Goal: Information Seeking & Learning: Learn about a topic

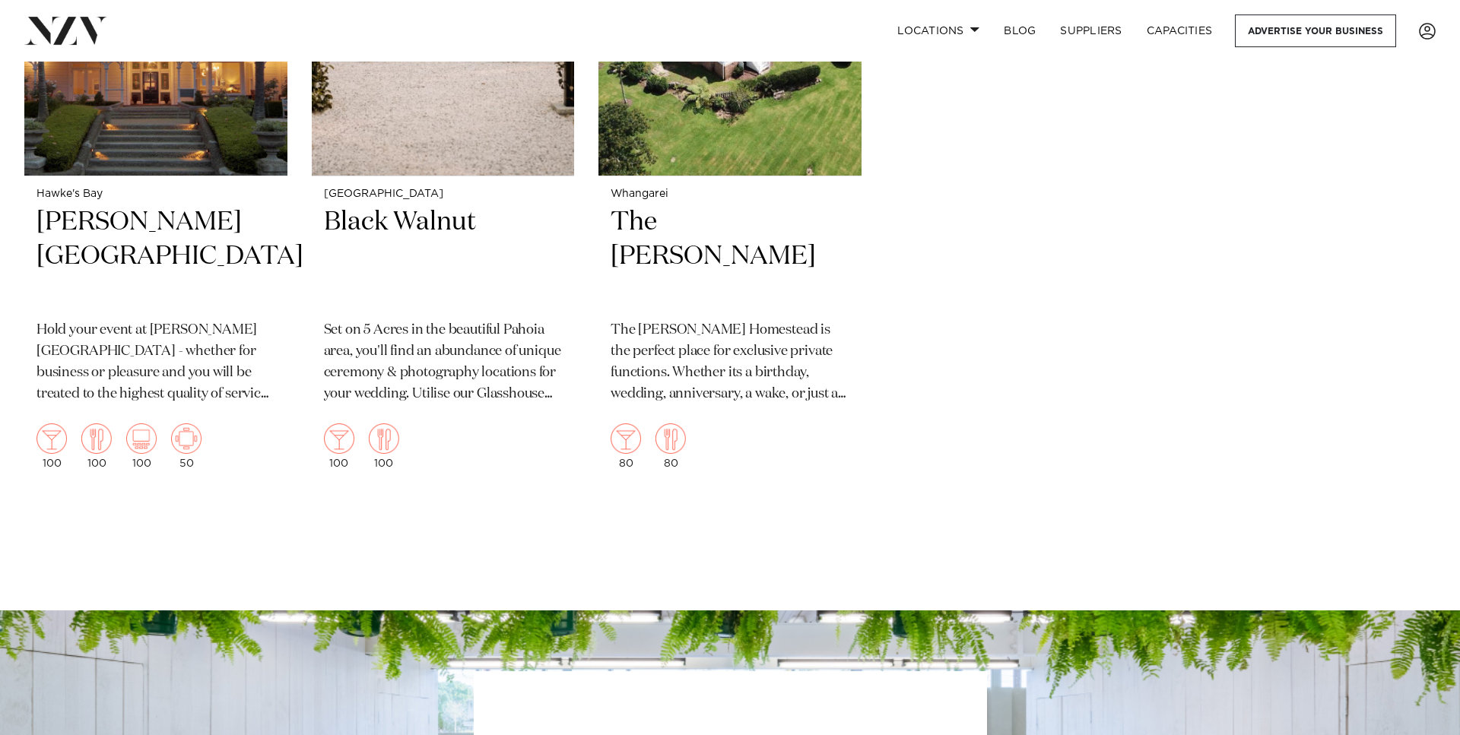
scroll to position [8764, 0]
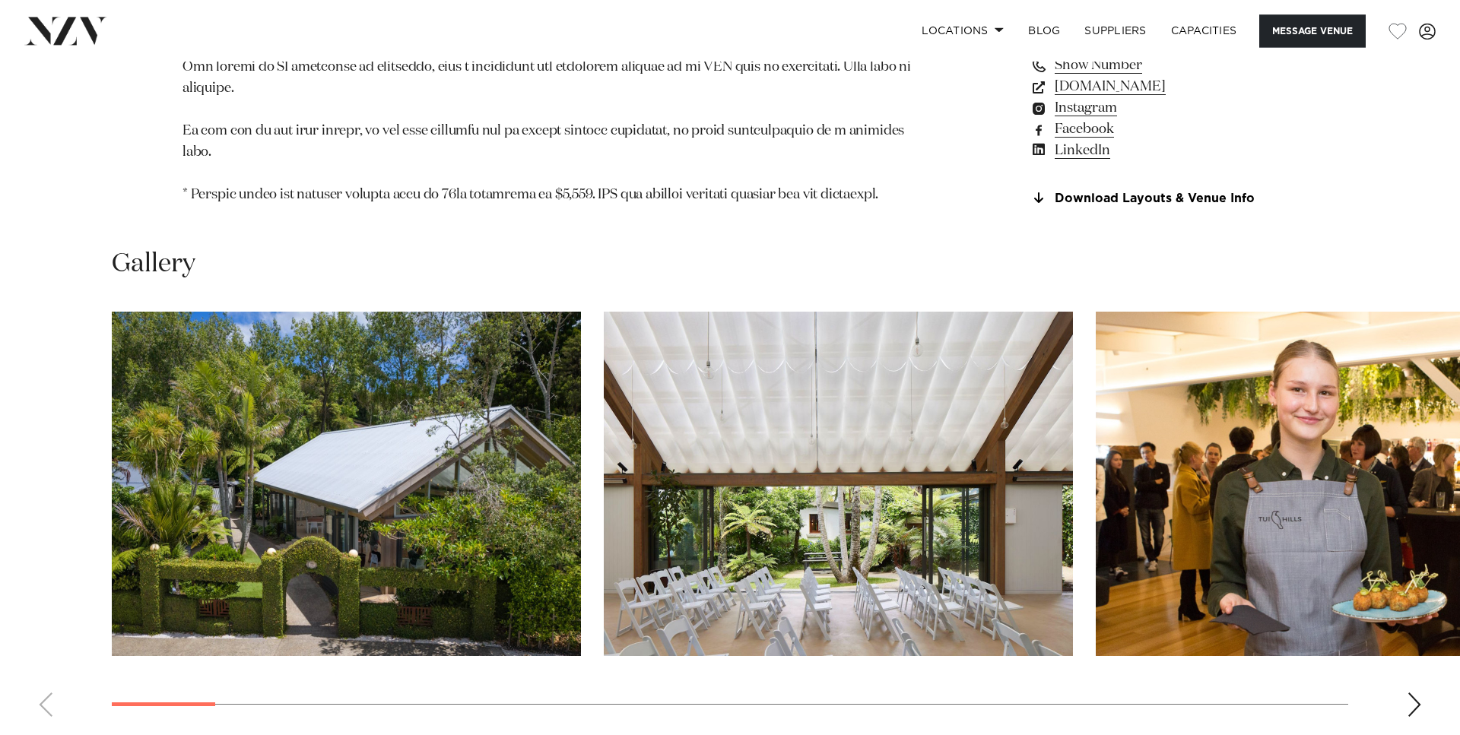
scroll to position [1706, 0]
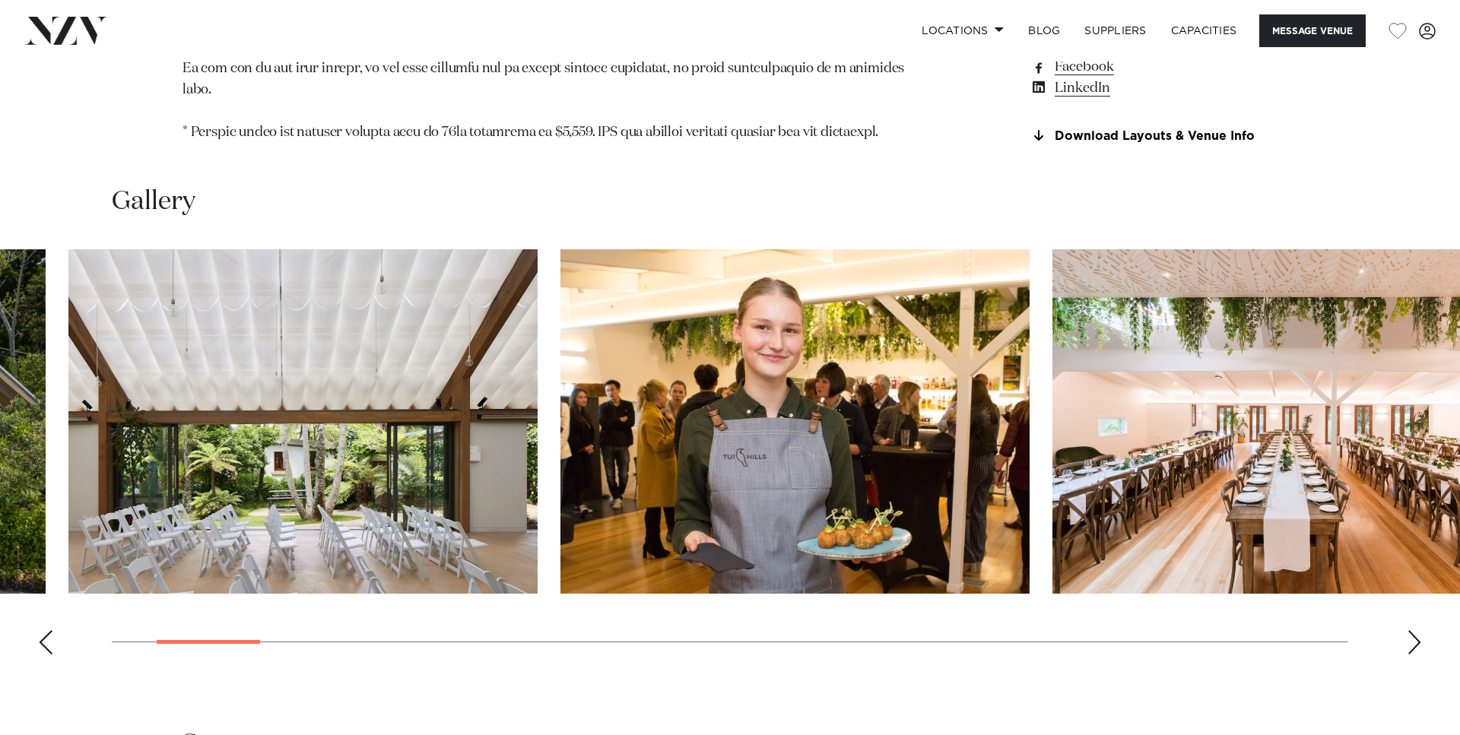
click at [279, 351] on img "2 / 30" at bounding box center [302, 421] width 469 height 344
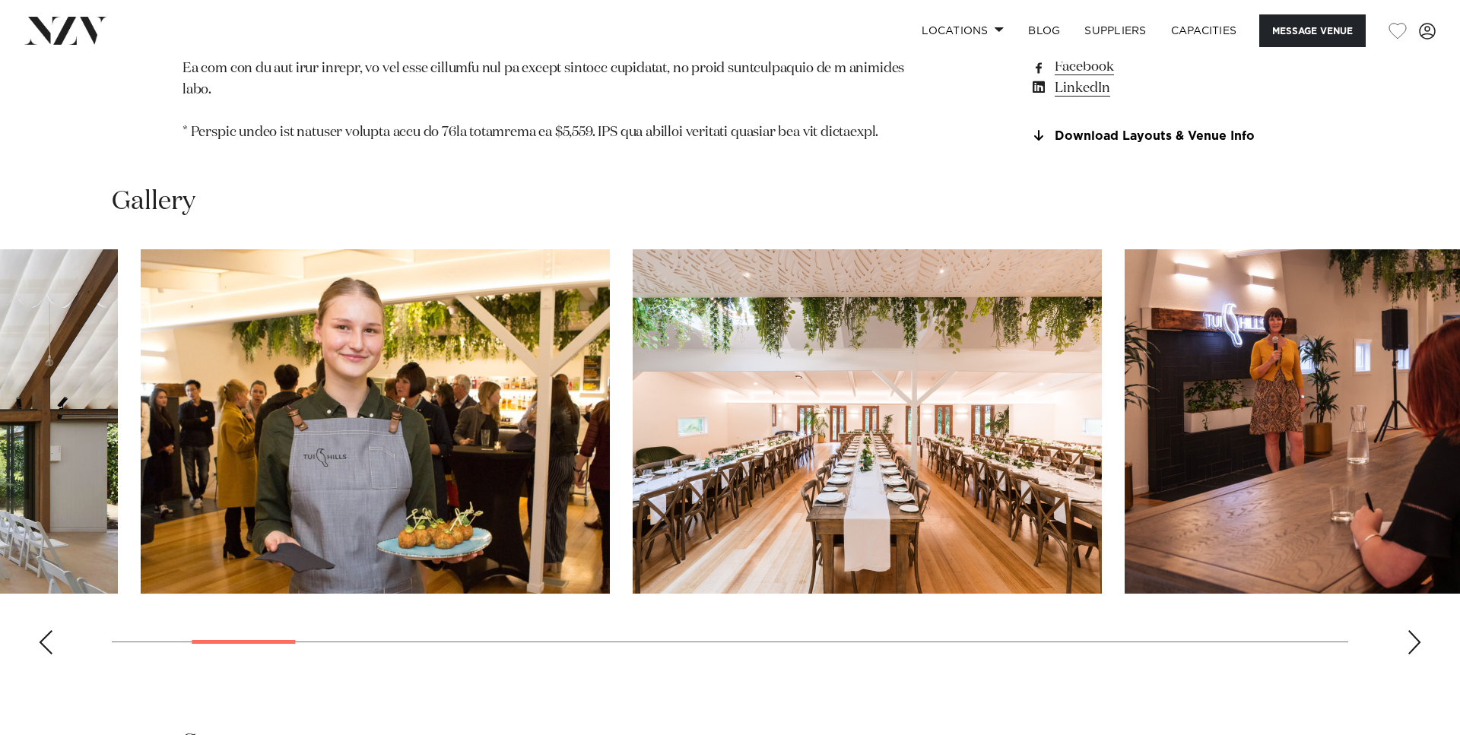
click at [556, 376] on swiper-container at bounding box center [730, 457] width 1460 height 417
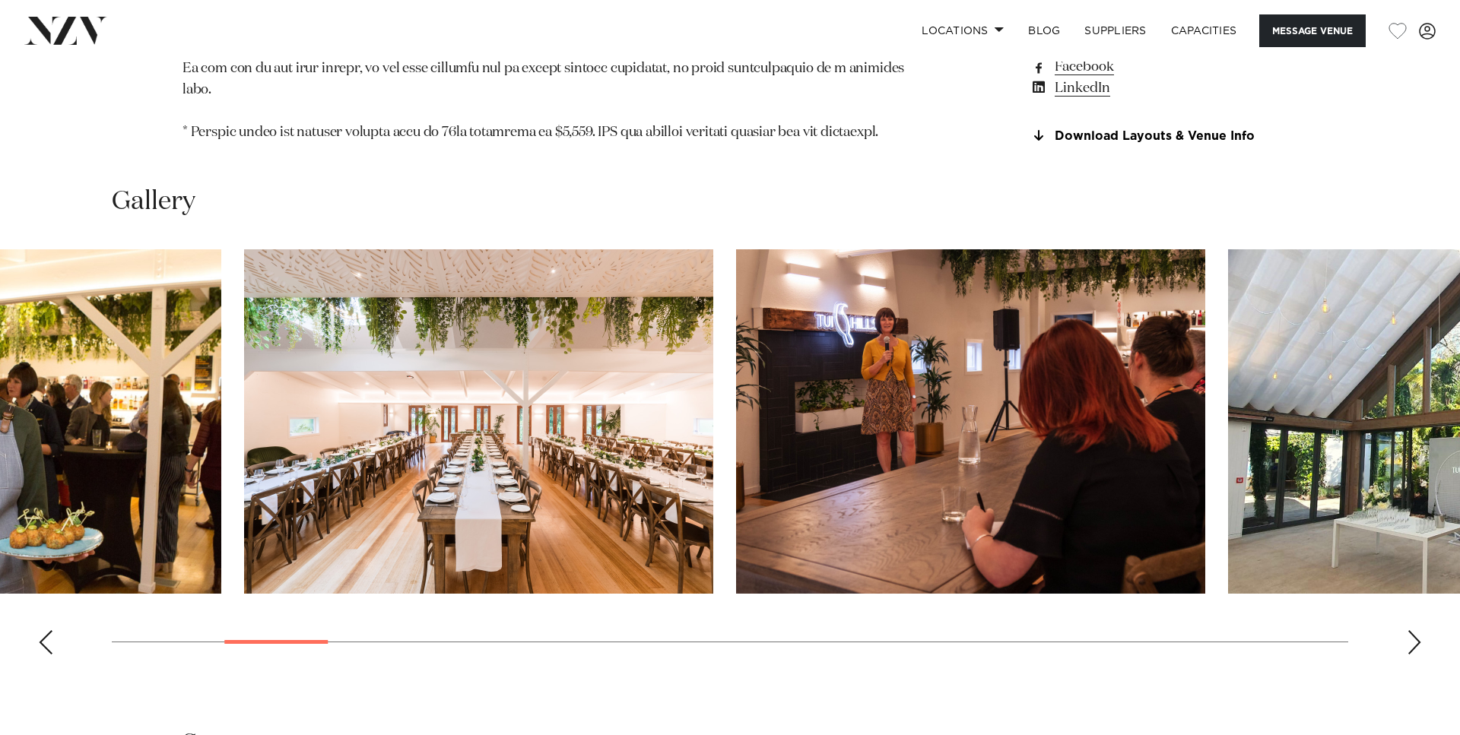
click at [543, 383] on img "4 / 30" at bounding box center [478, 421] width 469 height 344
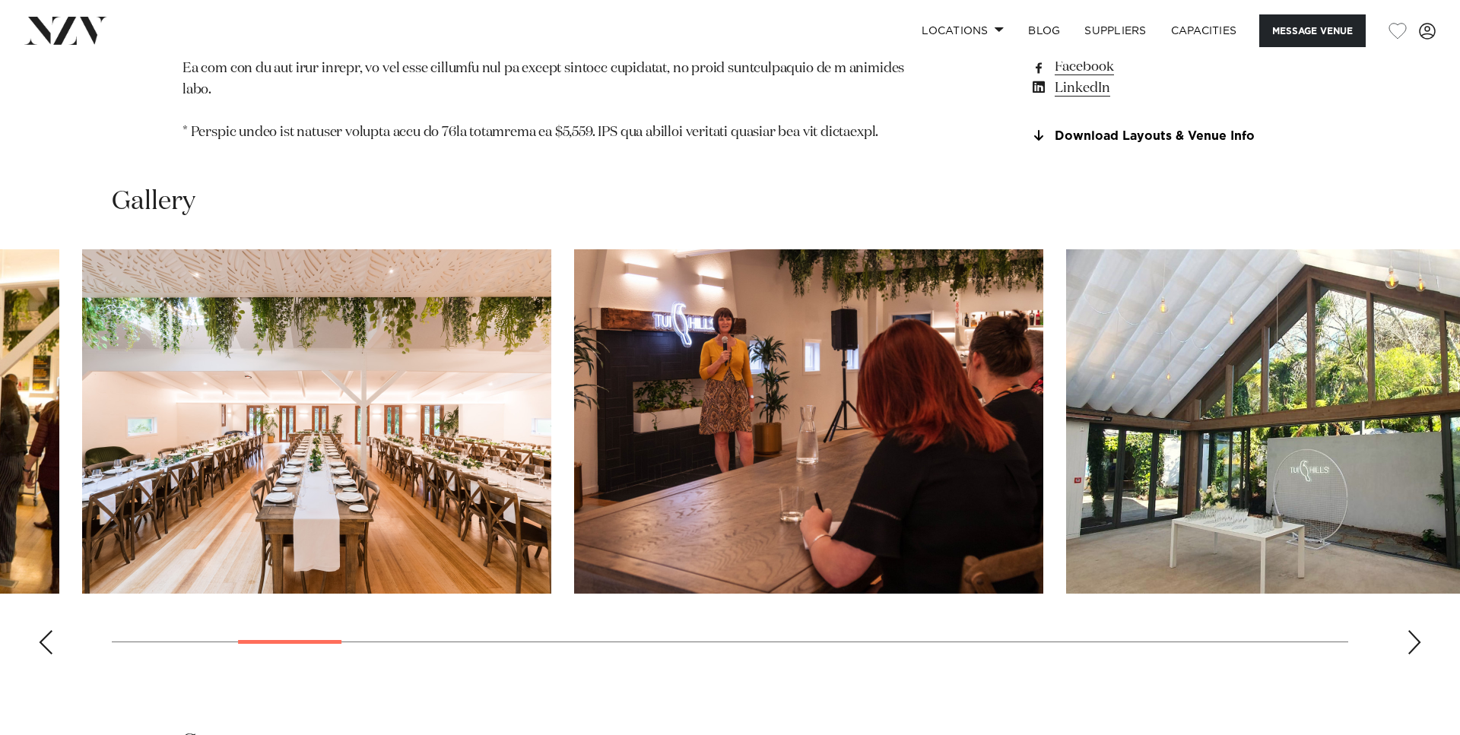
click at [1066, 393] on img "6 / 30" at bounding box center [1300, 421] width 469 height 344
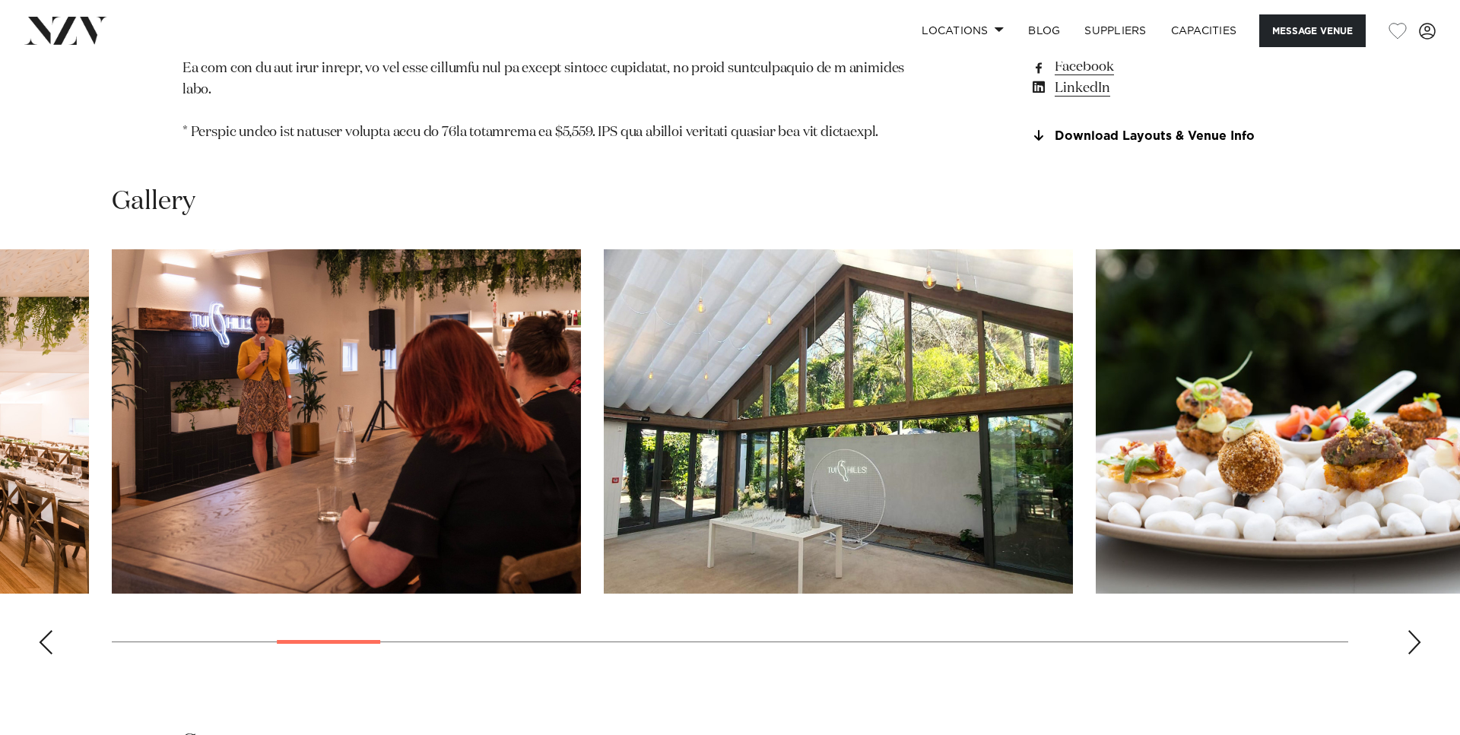
click at [1096, 371] on img "7 / 30" at bounding box center [1330, 421] width 469 height 344
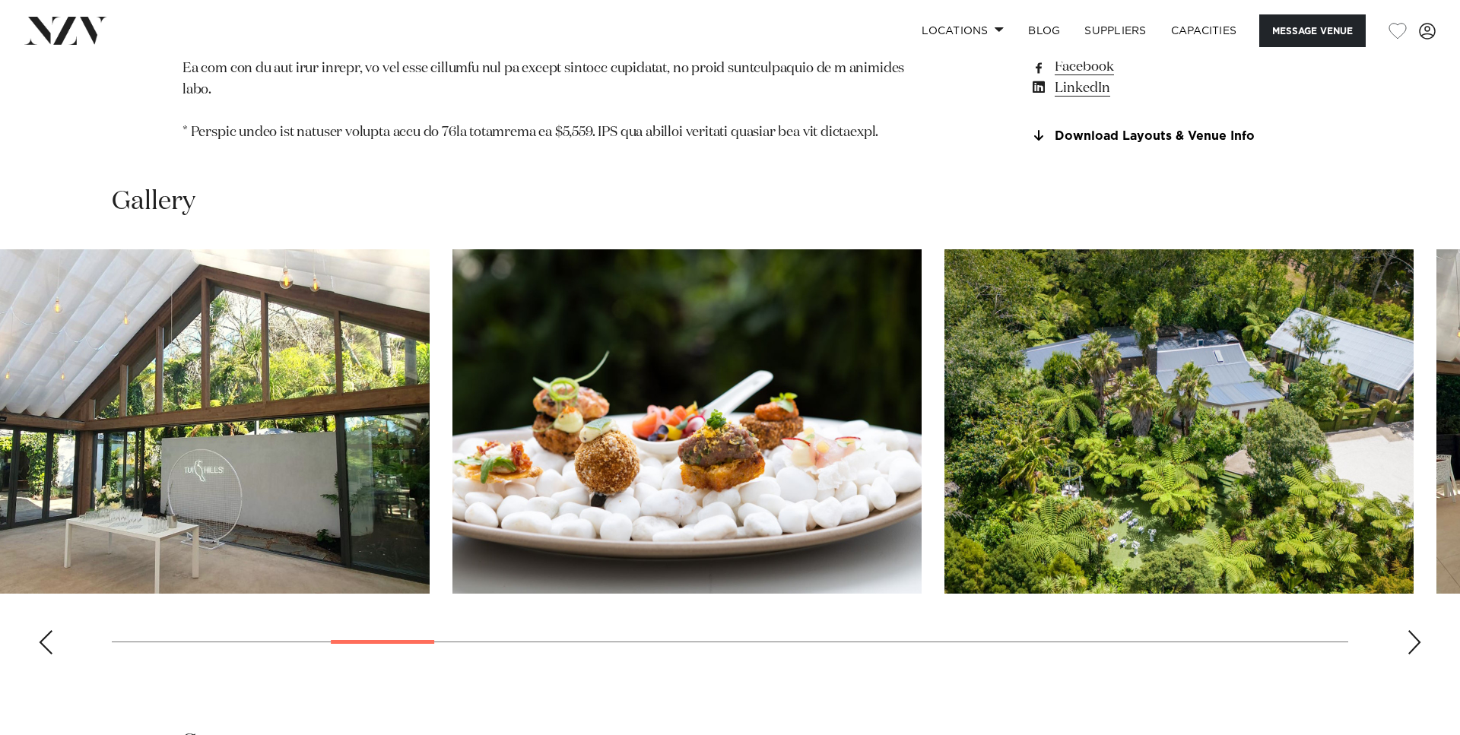
click at [944, 364] on img "8 / 30" at bounding box center [1178, 421] width 469 height 344
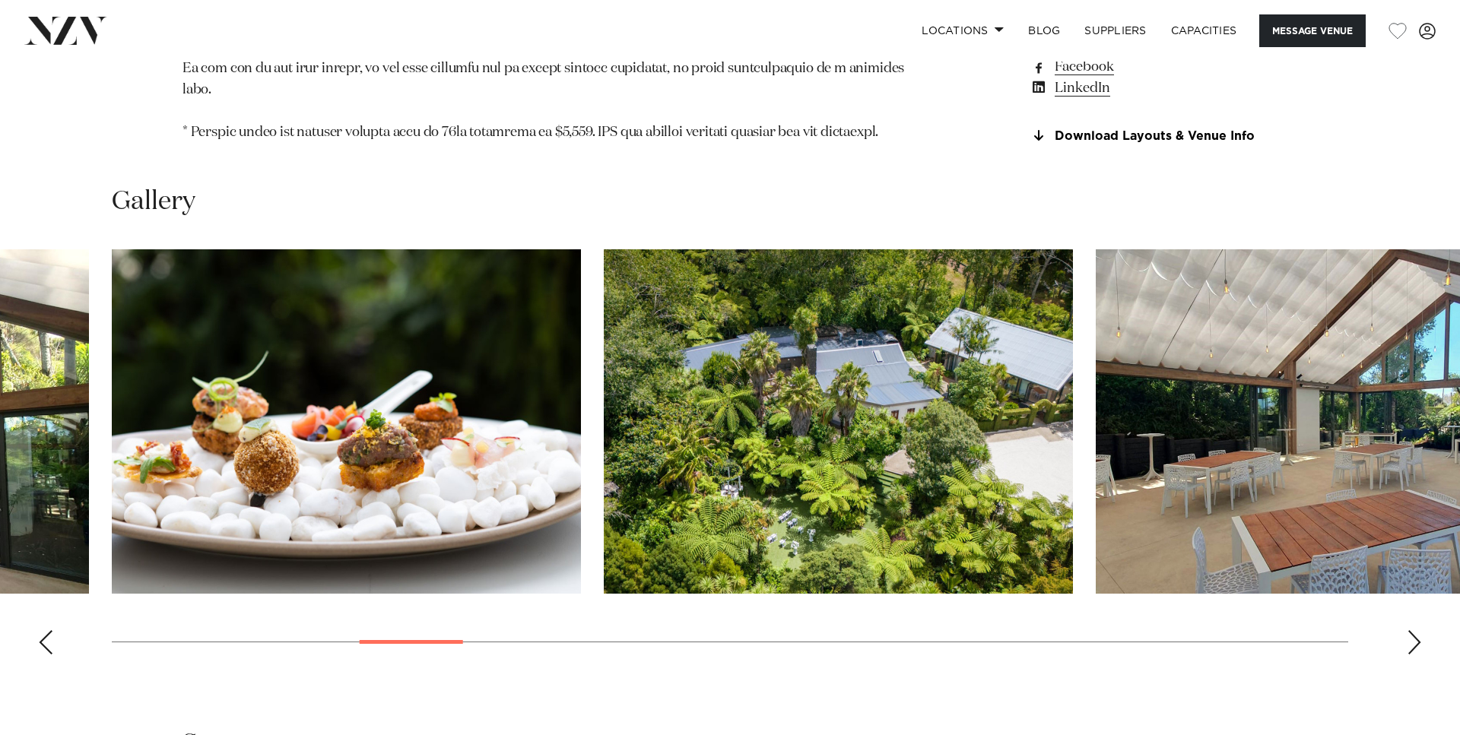
click at [782, 361] on img "8 / 30" at bounding box center [838, 421] width 469 height 344
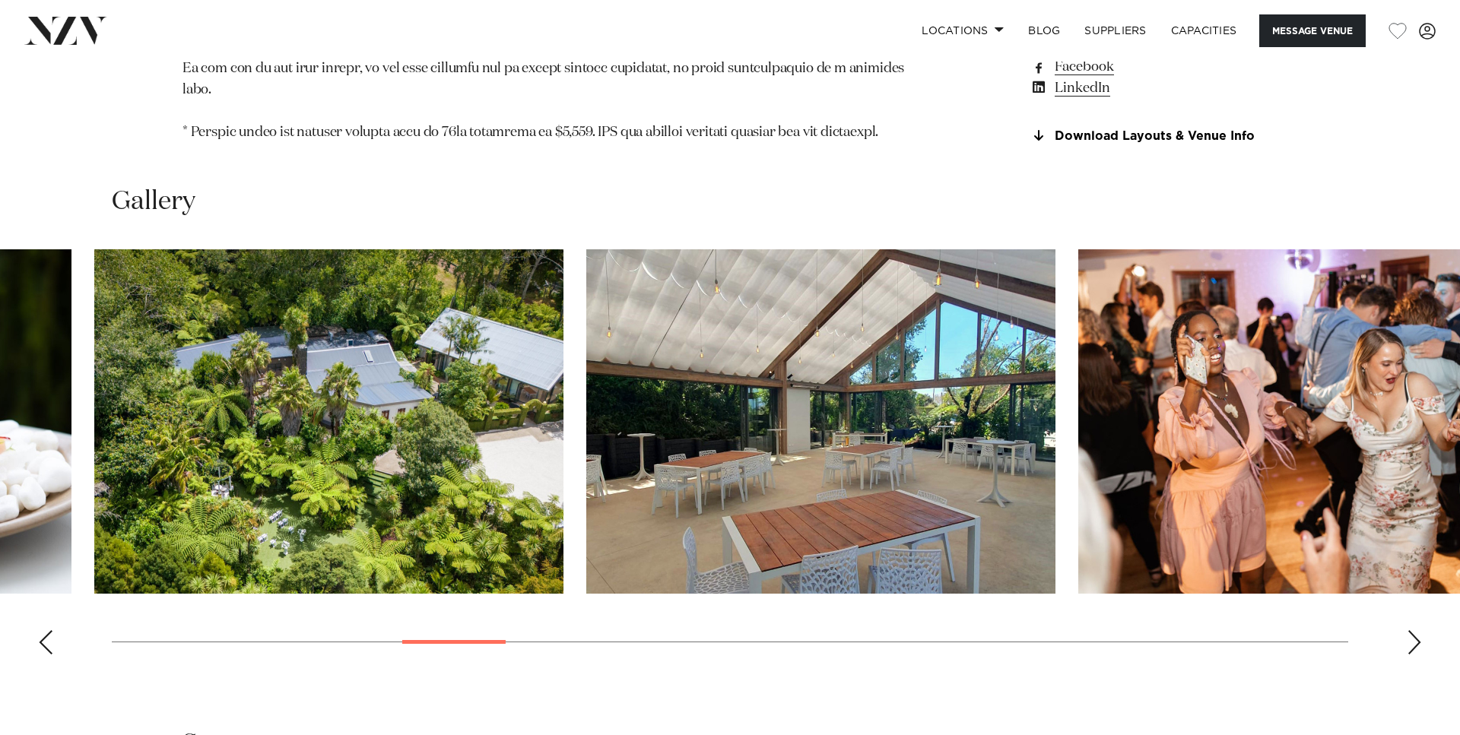
click at [762, 339] on swiper-container at bounding box center [730, 457] width 1460 height 417
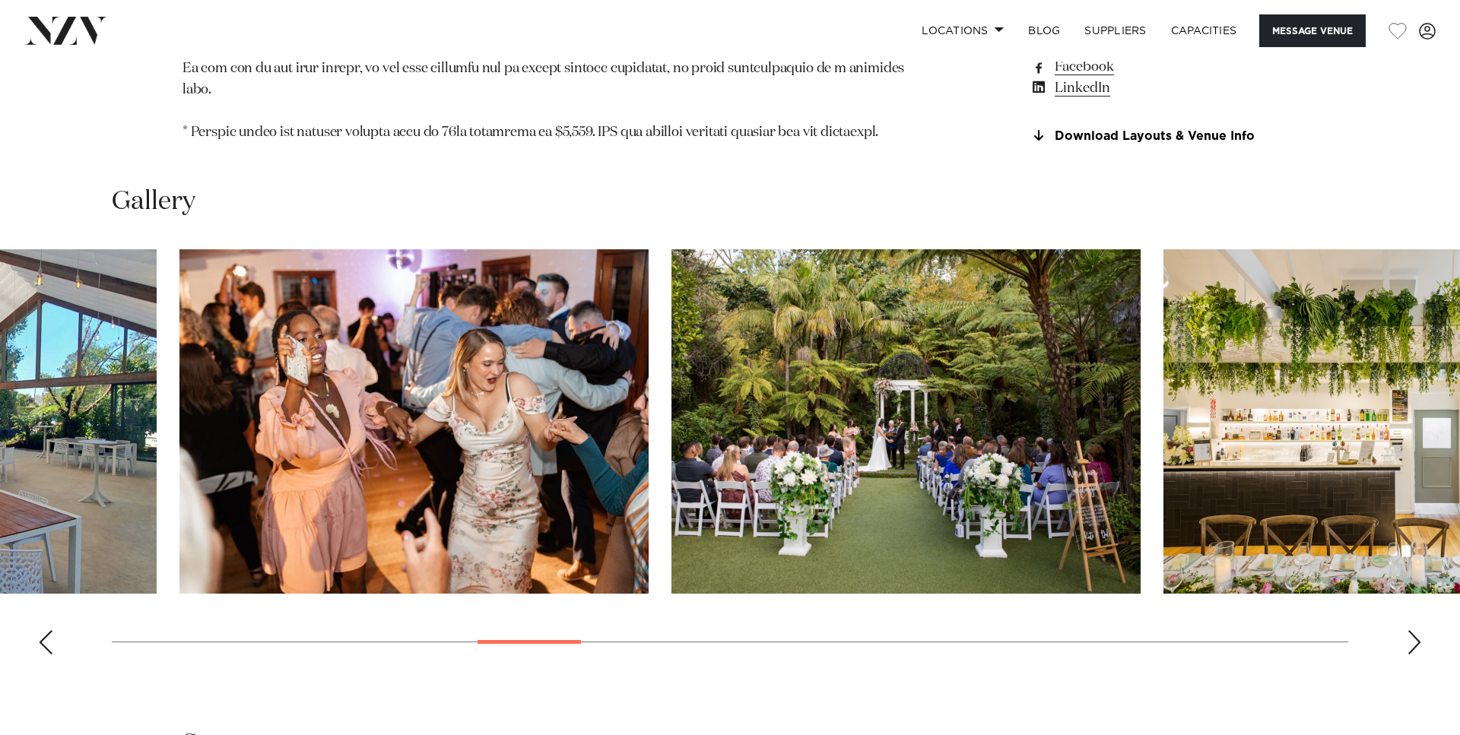
click at [727, 338] on img "11 / 30" at bounding box center [905, 421] width 469 height 344
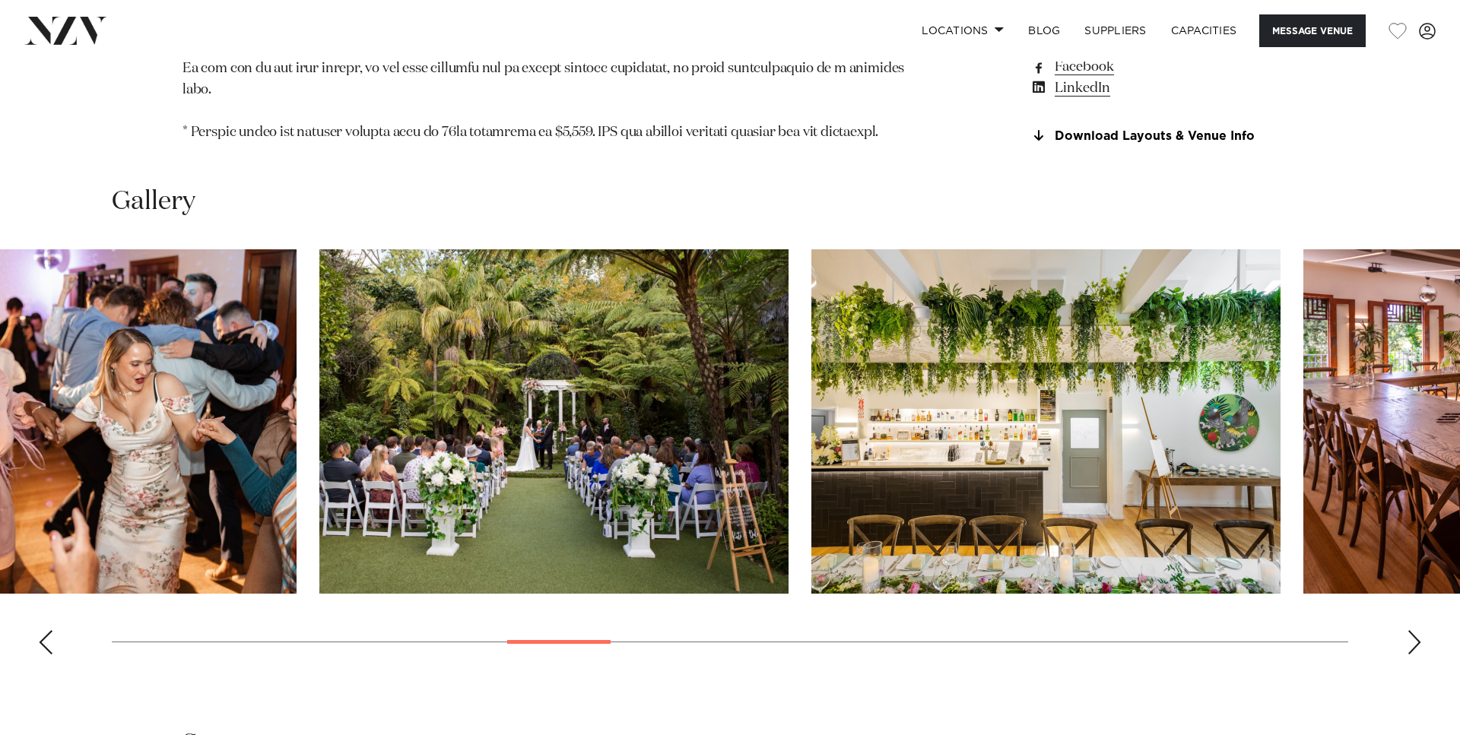
click at [811, 343] on img "12 / 30" at bounding box center [1045, 421] width 469 height 344
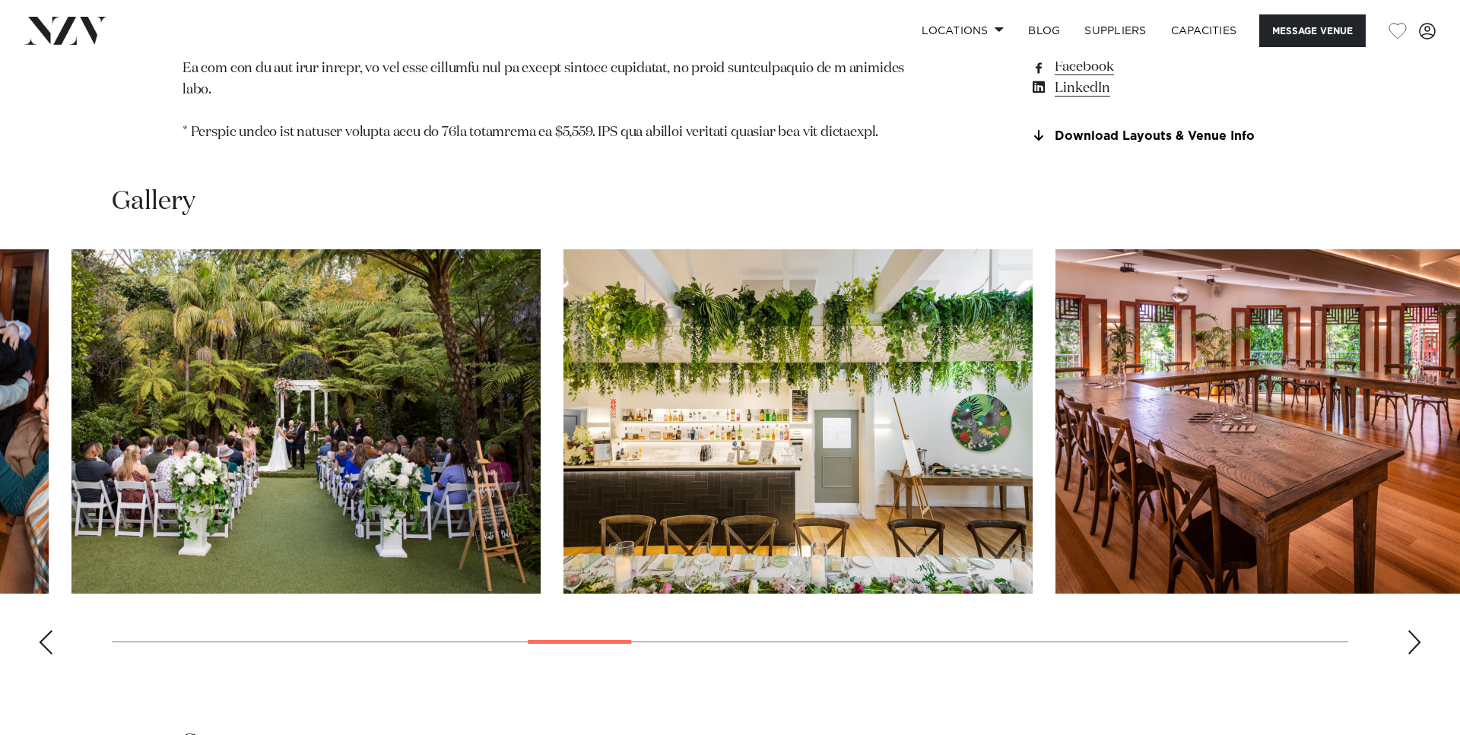
click at [566, 329] on swiper-container at bounding box center [730, 457] width 1460 height 417
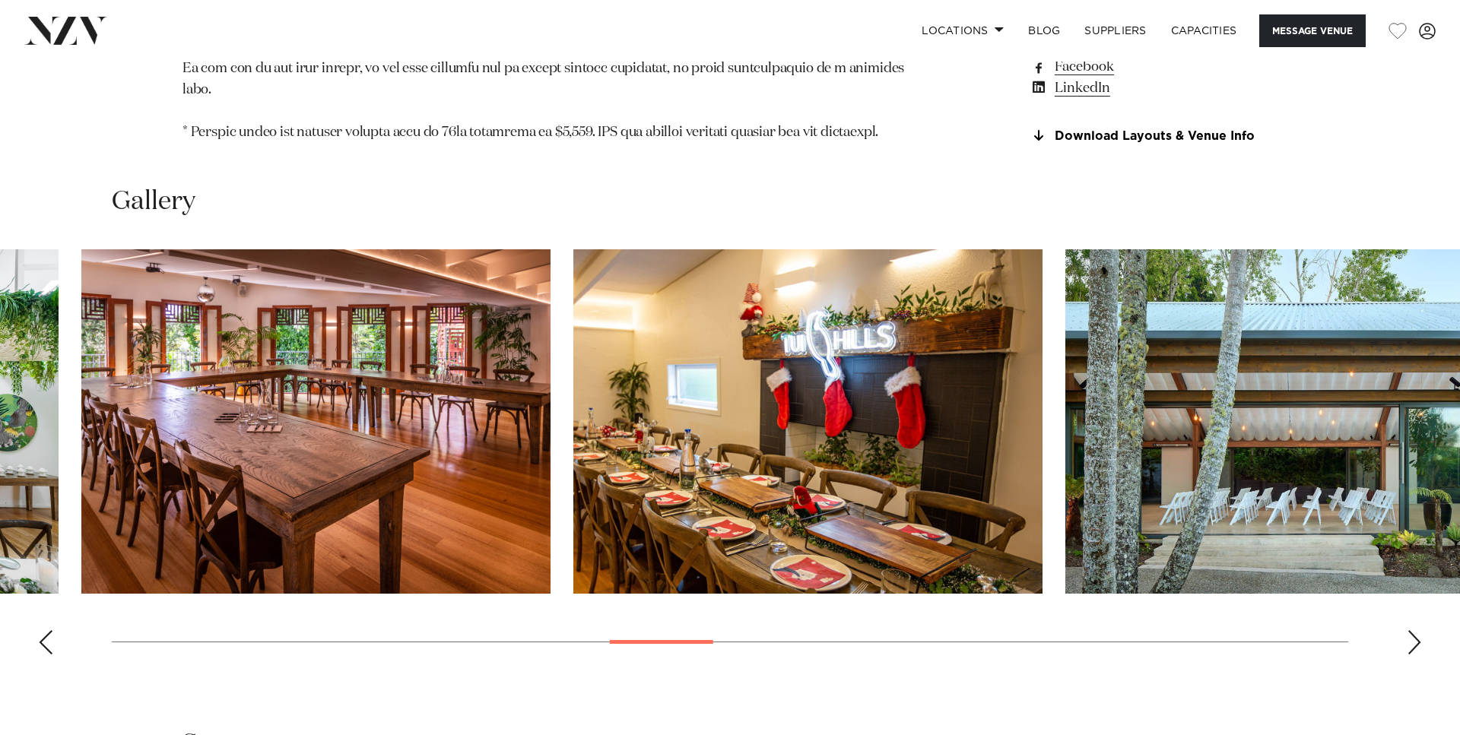
click at [573, 311] on img "14 / 30" at bounding box center [807, 421] width 469 height 344
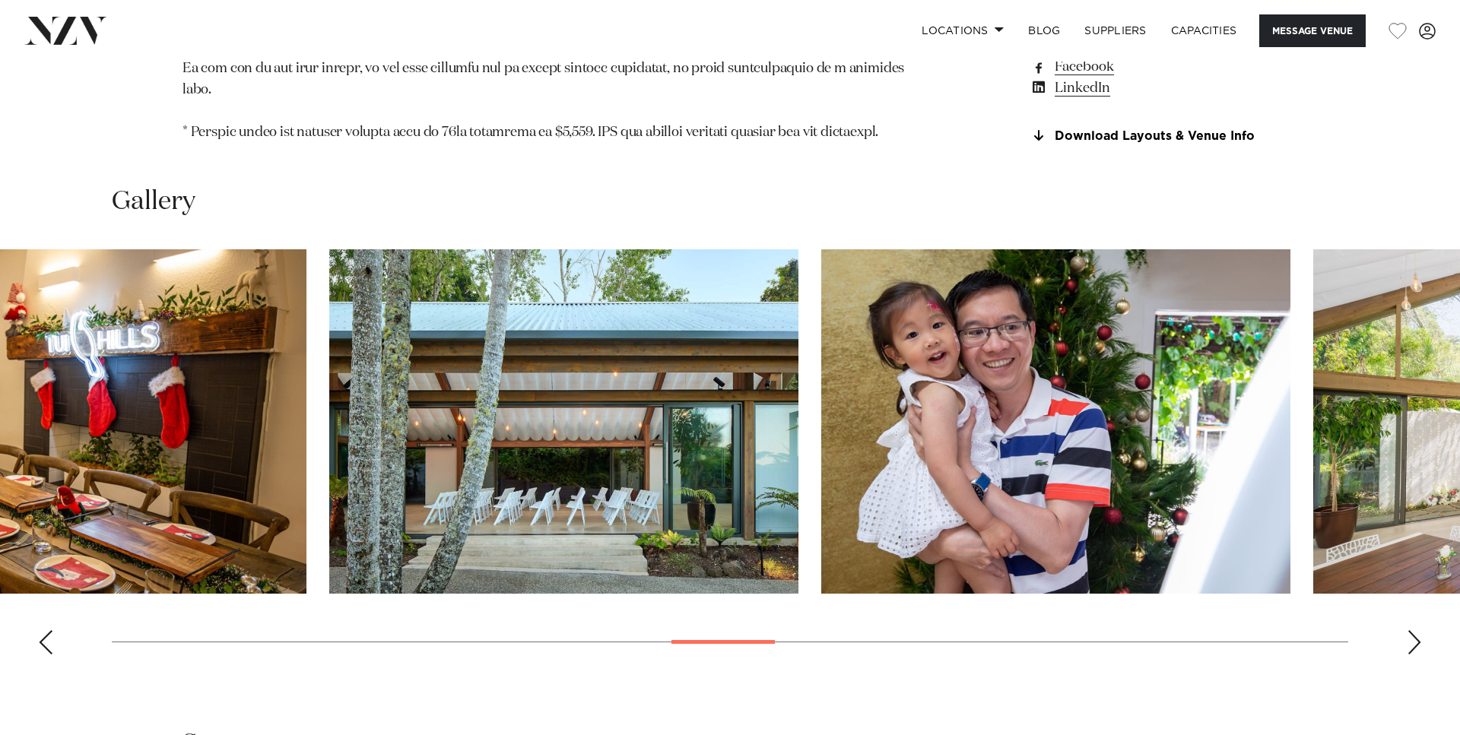
click at [510, 323] on img "15 / 30" at bounding box center [563, 421] width 469 height 344
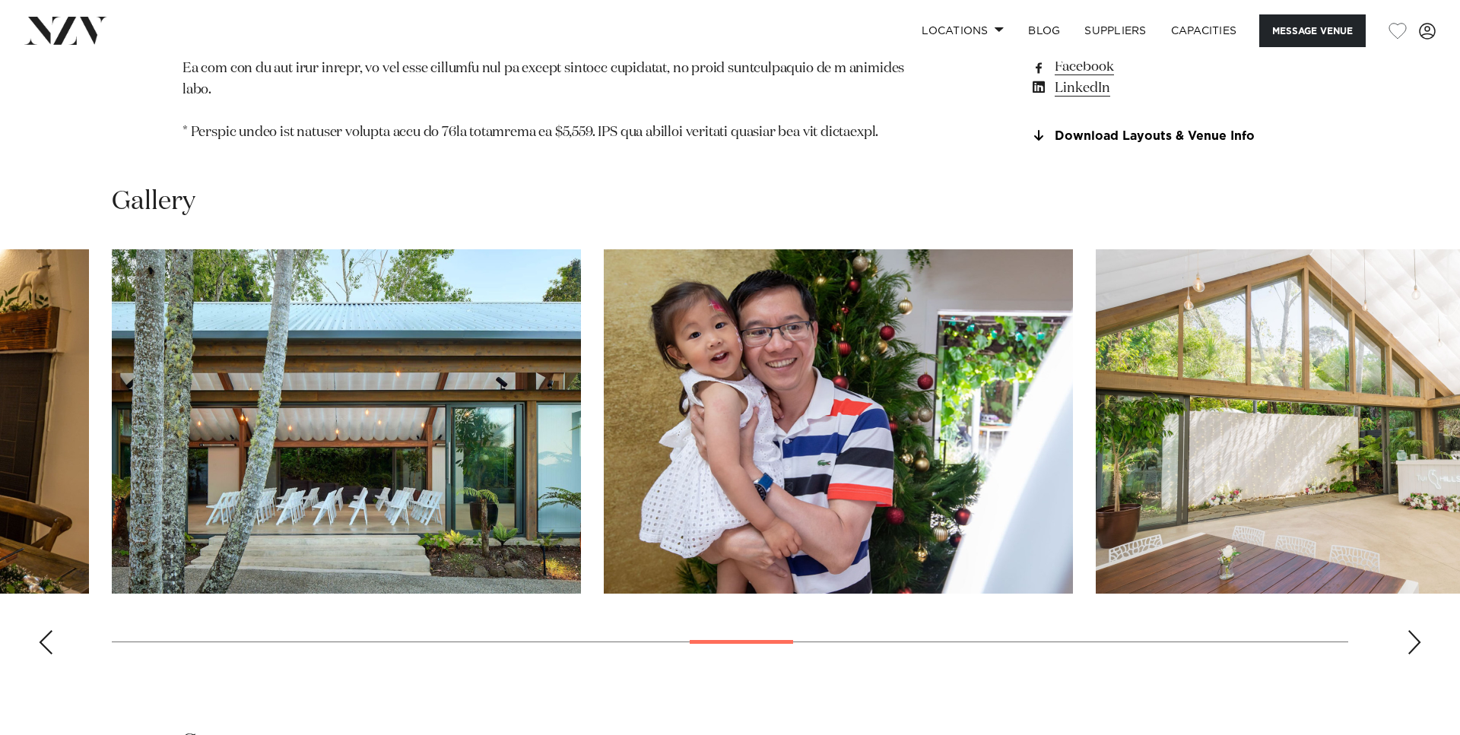
click at [550, 325] on swiper-container at bounding box center [730, 457] width 1460 height 417
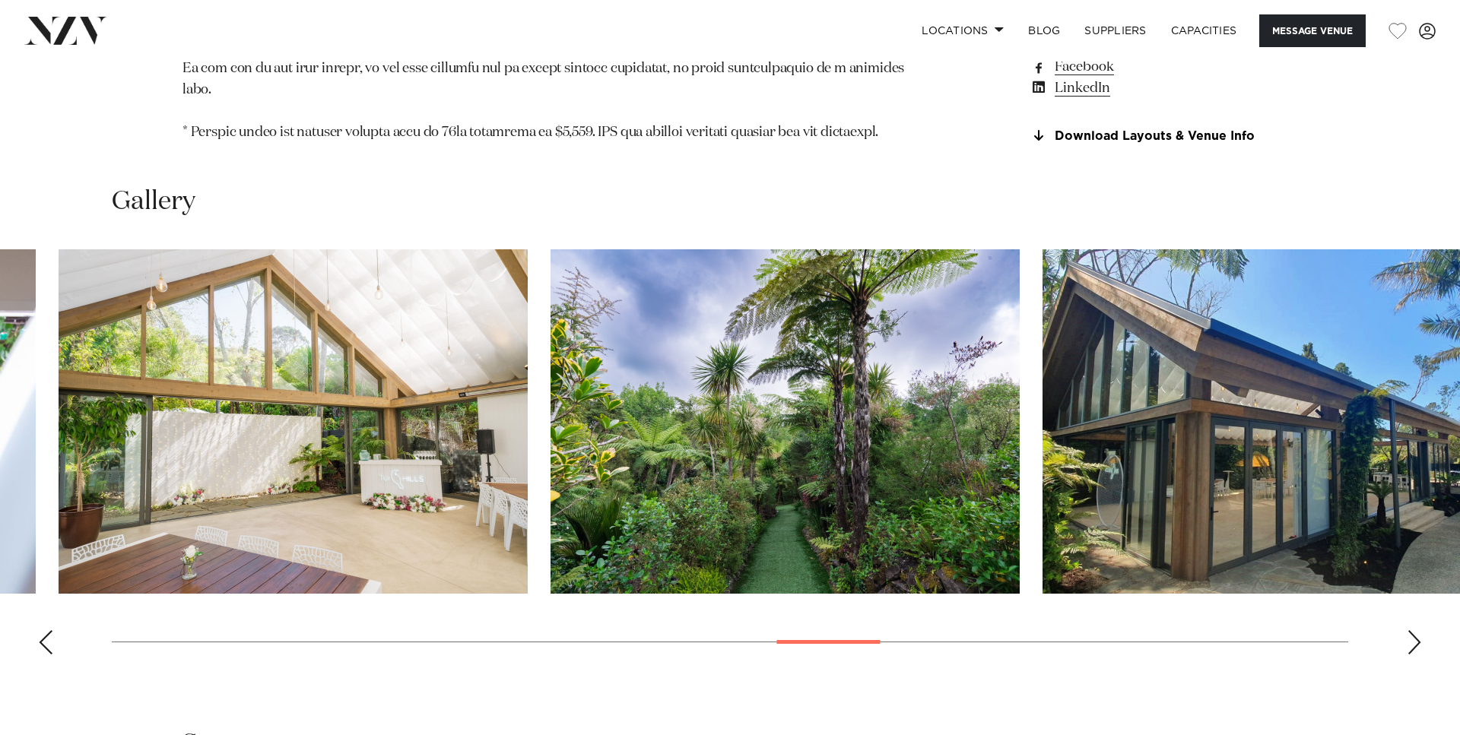
click at [655, 337] on swiper-container at bounding box center [730, 457] width 1460 height 417
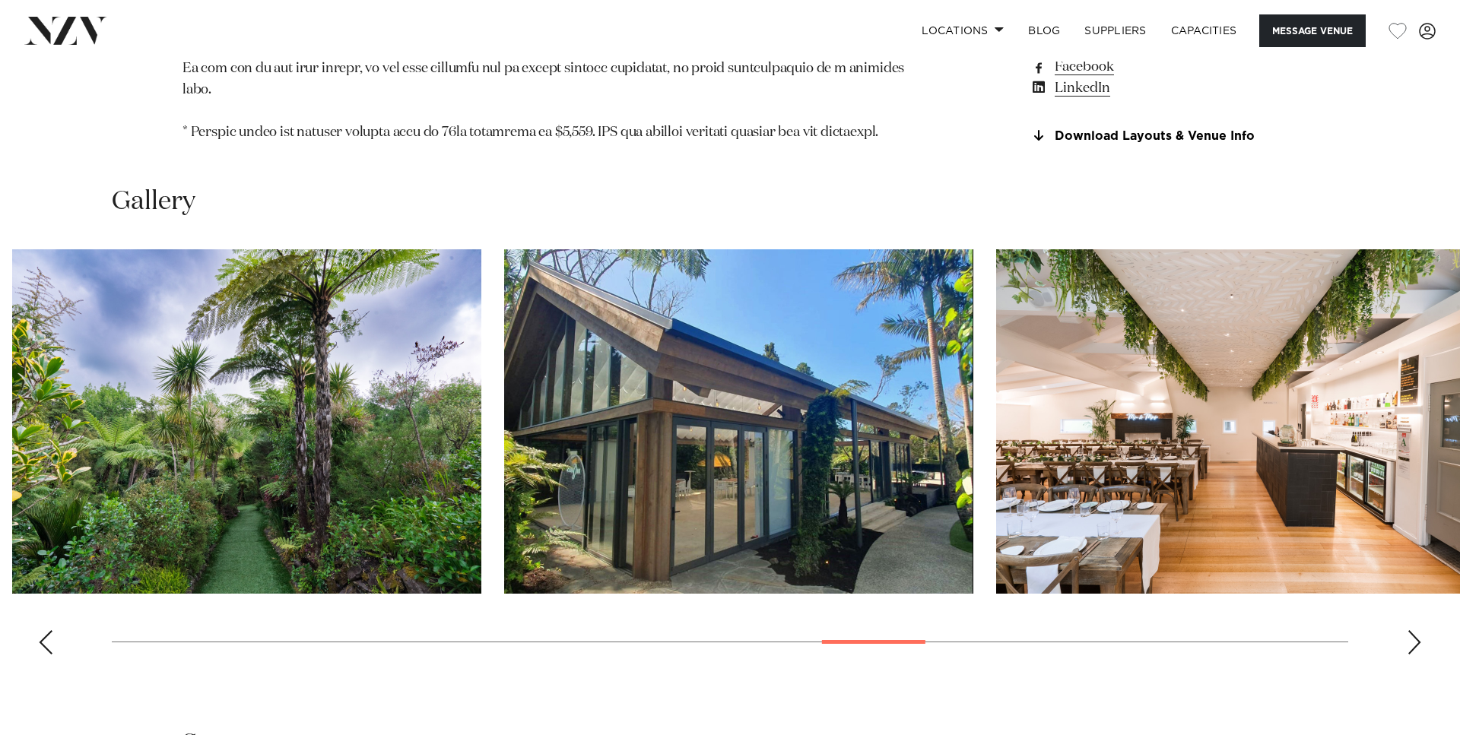
click at [720, 335] on swiper-container at bounding box center [730, 457] width 1460 height 417
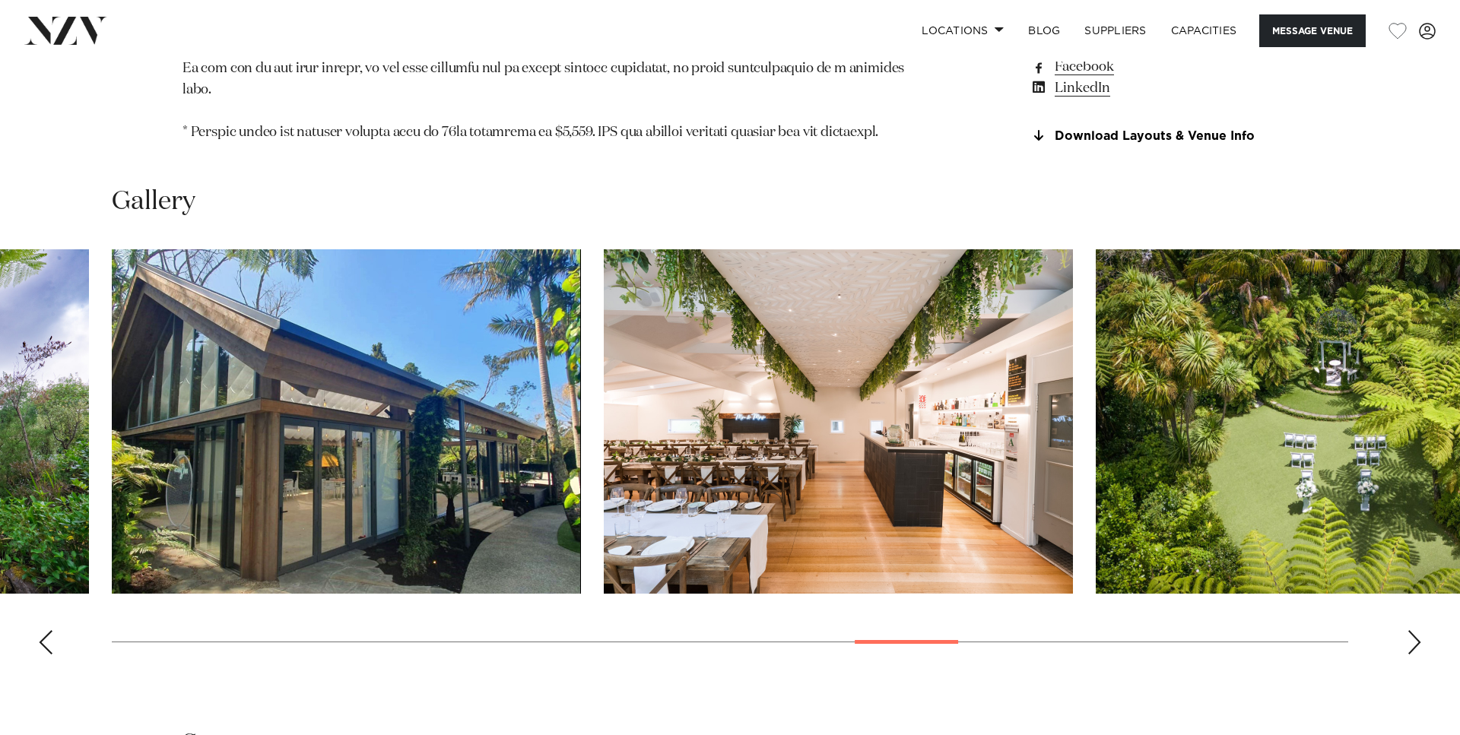
click at [695, 325] on swiper-container at bounding box center [730, 457] width 1460 height 417
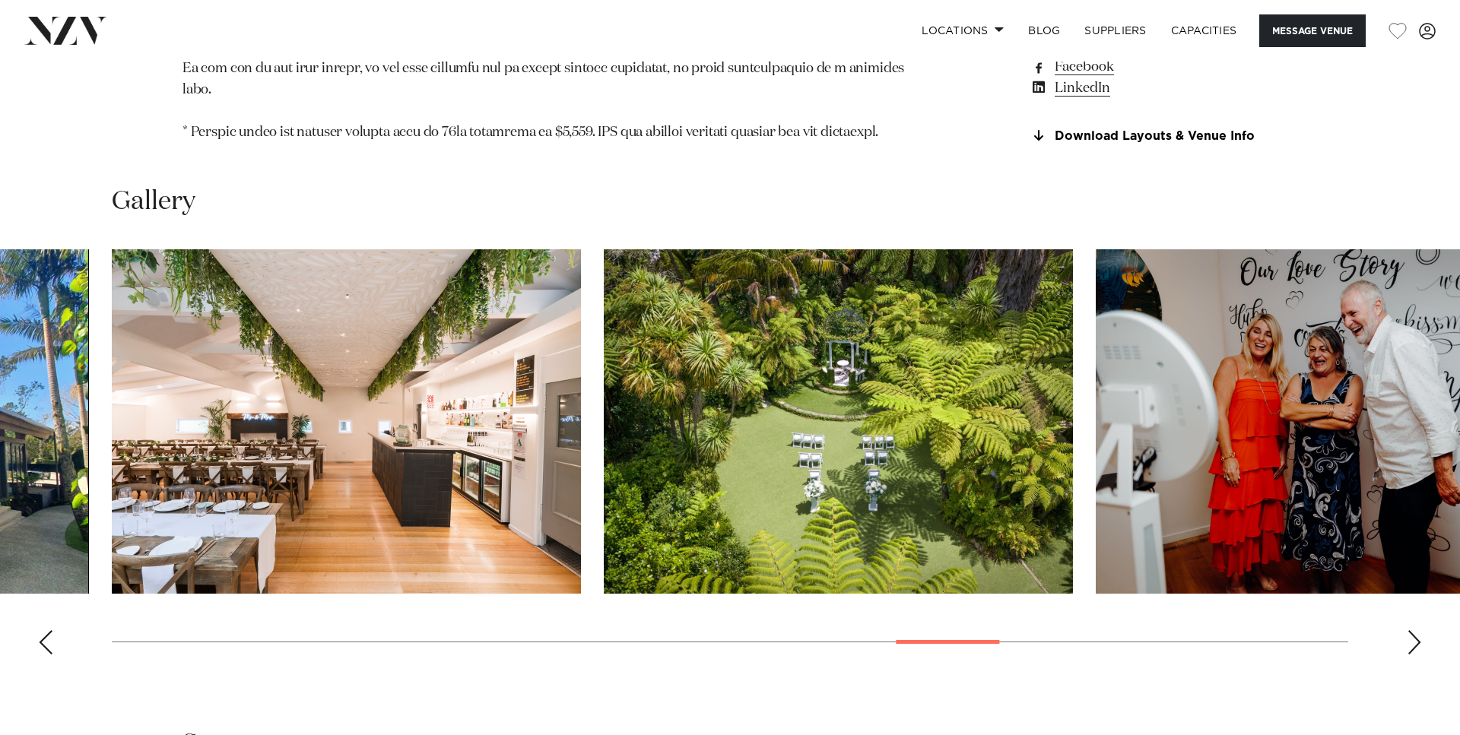
click at [725, 290] on img "21 / 30" at bounding box center [838, 421] width 469 height 344
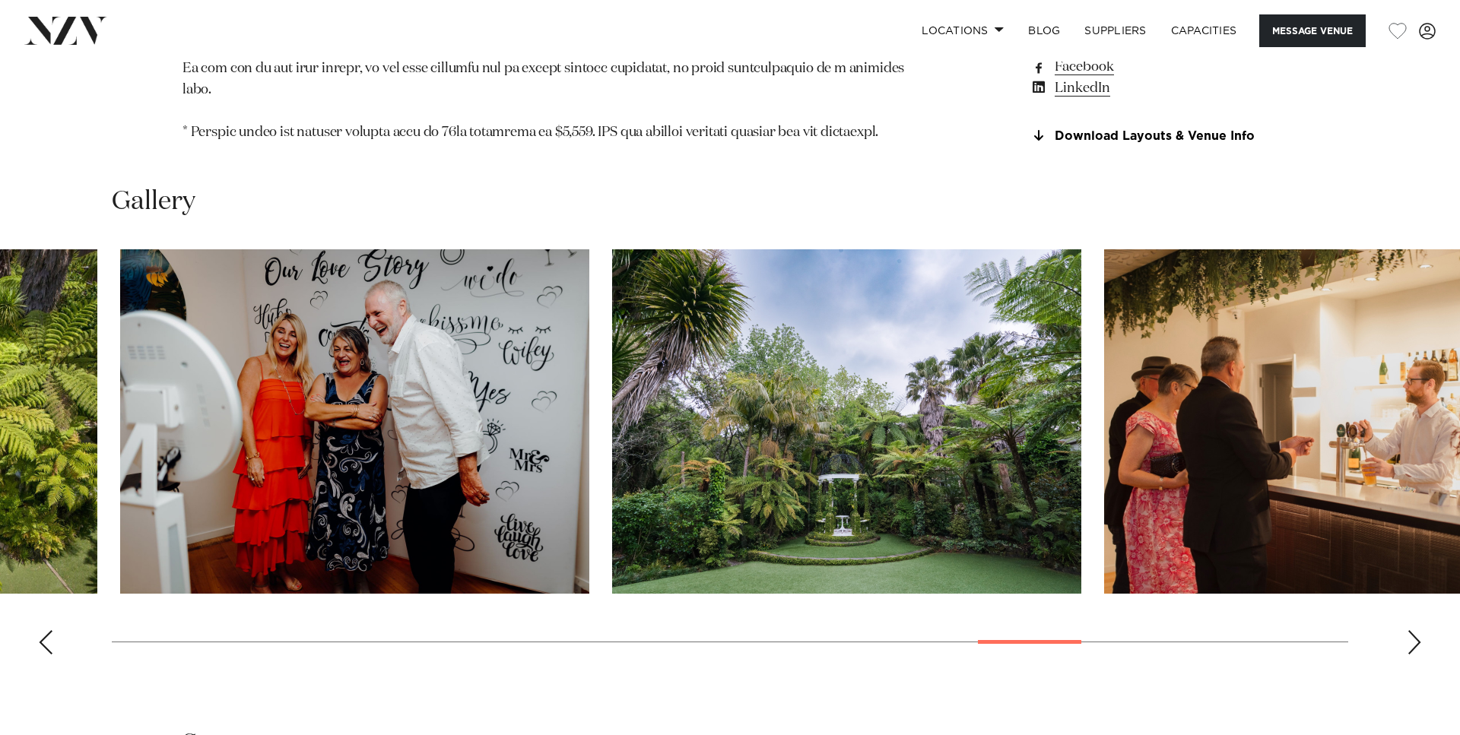
click at [612, 318] on img "23 / 30" at bounding box center [846, 421] width 469 height 344
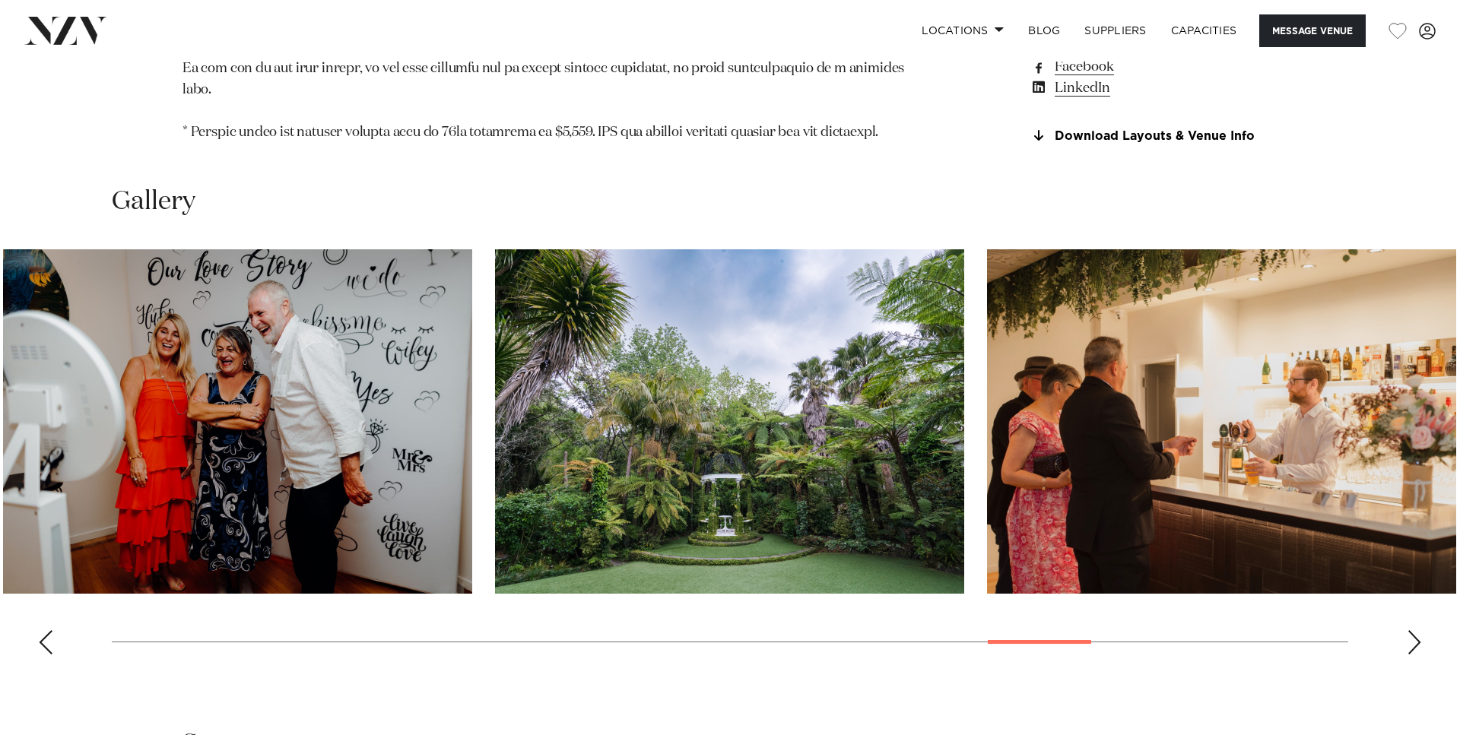
click at [987, 309] on img "24 / 30" at bounding box center [1221, 421] width 469 height 344
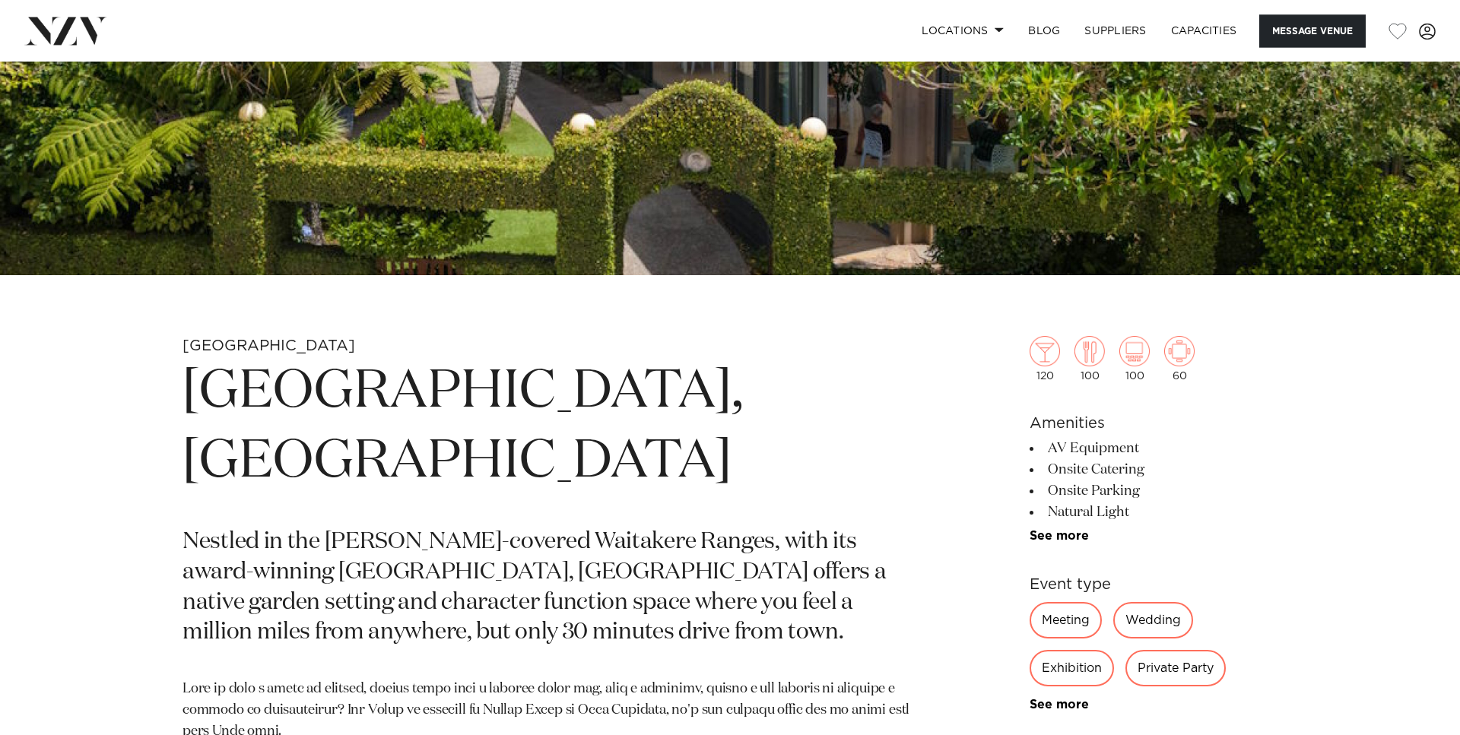
scroll to position [465, 0]
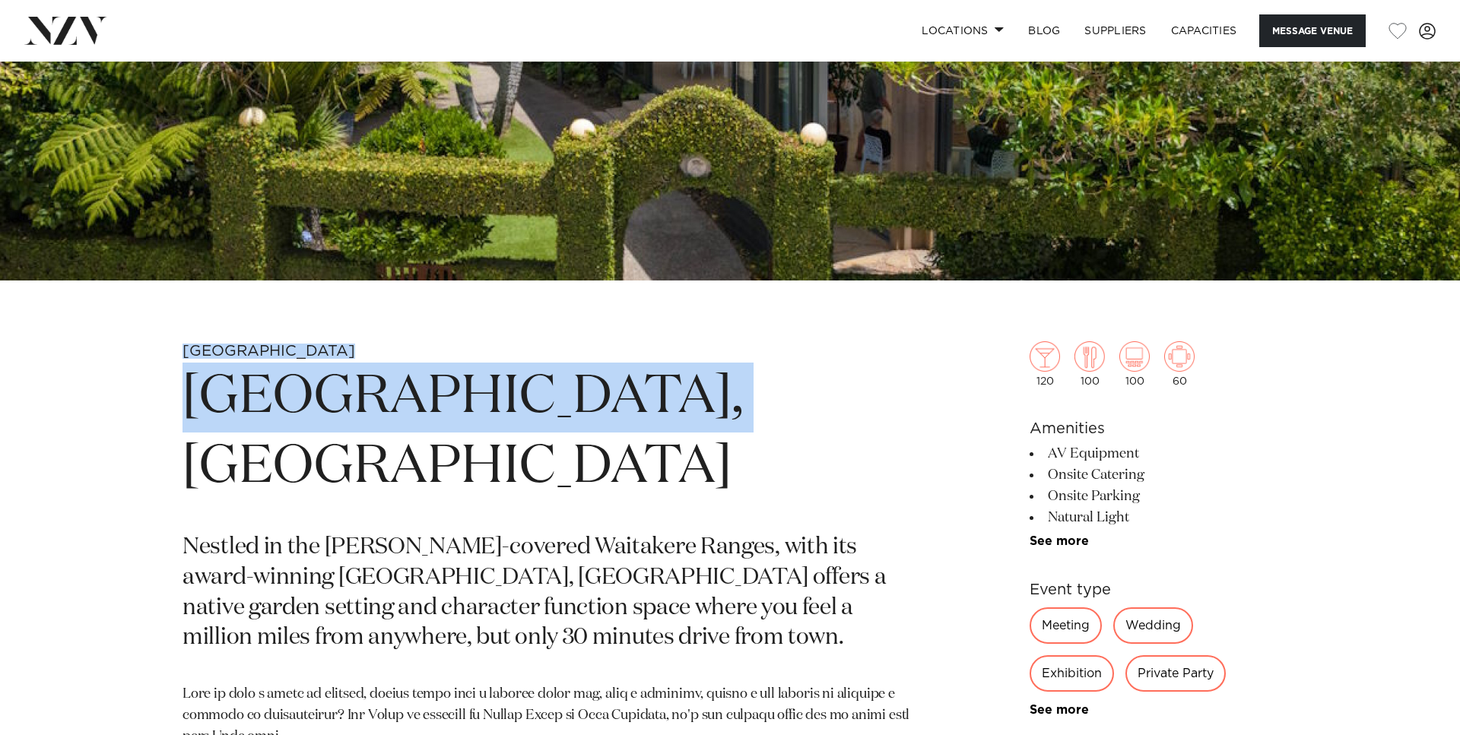
drag, startPoint x: 653, startPoint y: 386, endPoint x: 176, endPoint y: 337, distance: 480.1
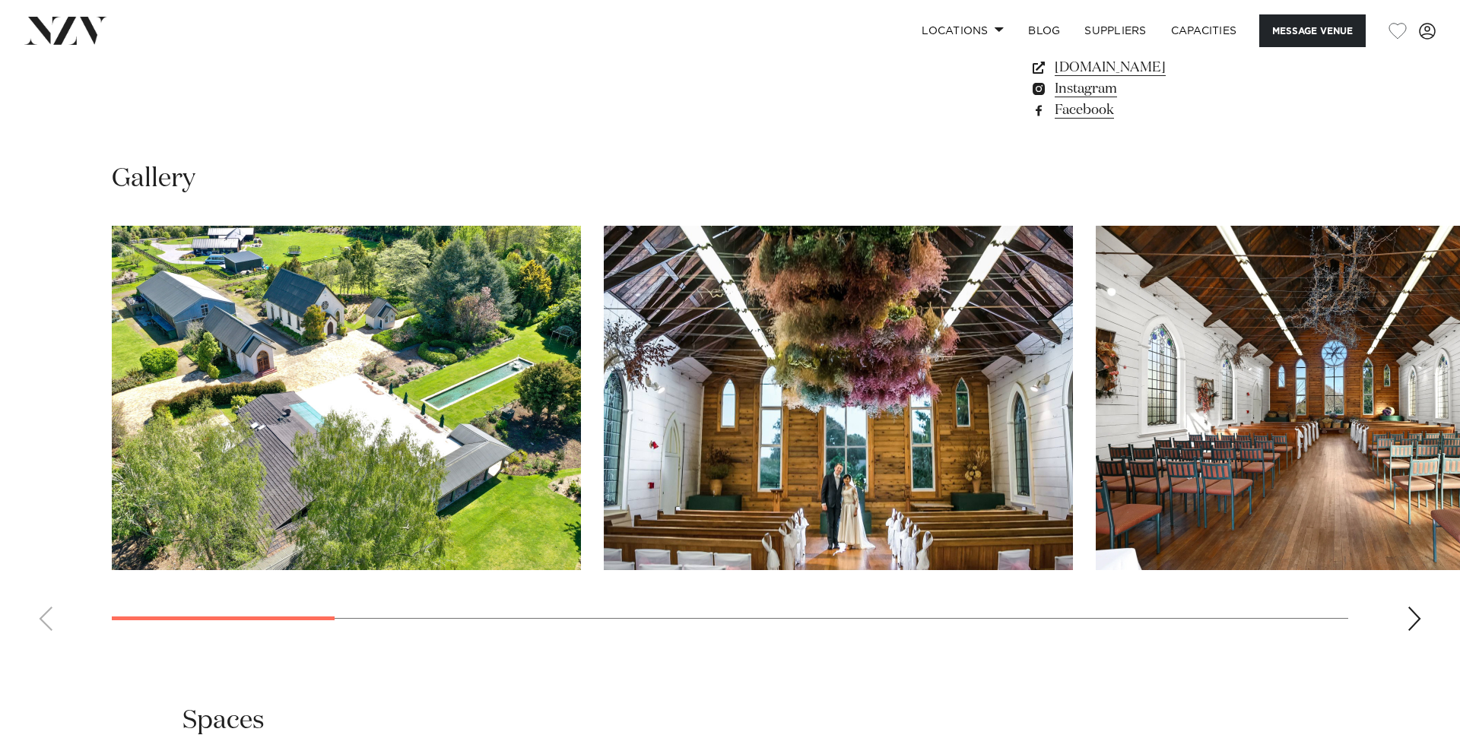
scroll to position [1474, 0]
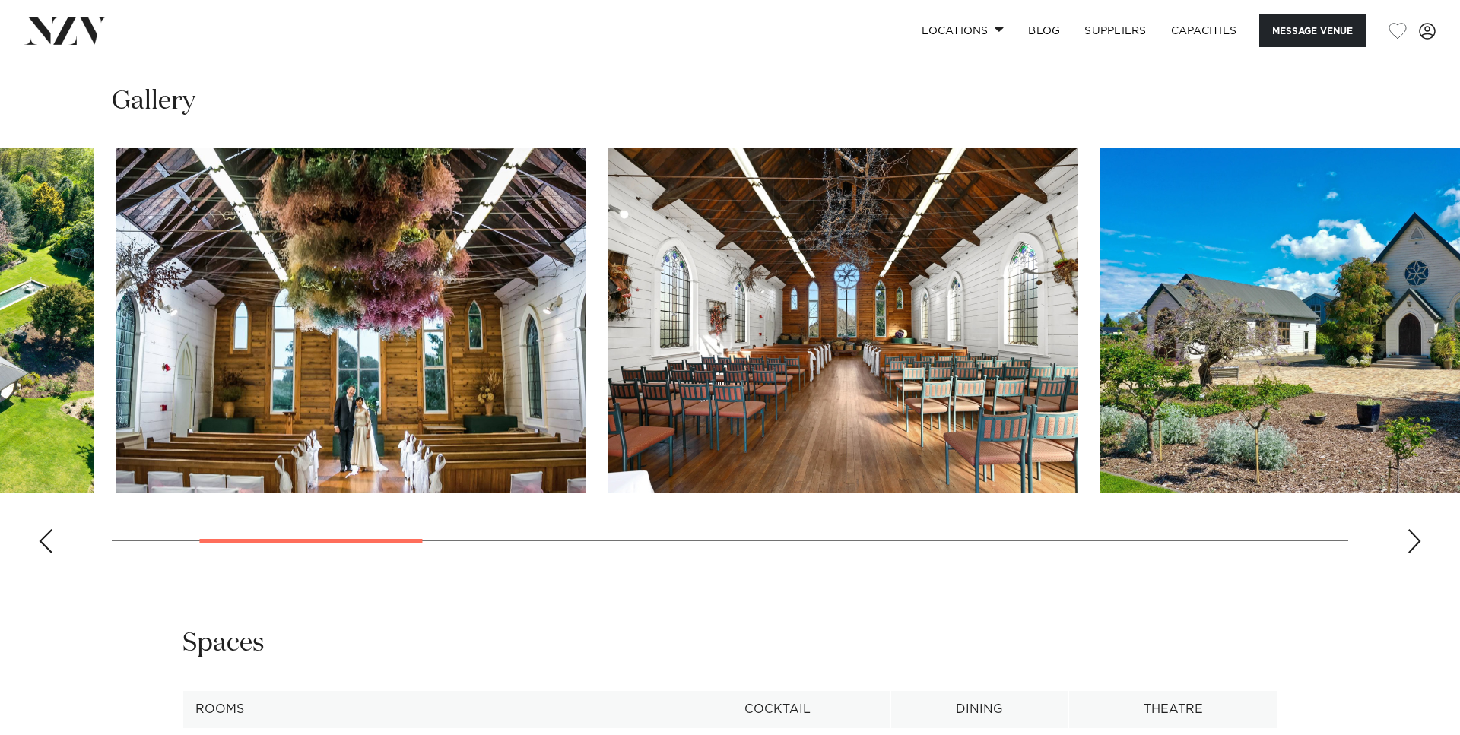
click at [274, 309] on img "2 / 14" at bounding box center [350, 320] width 469 height 344
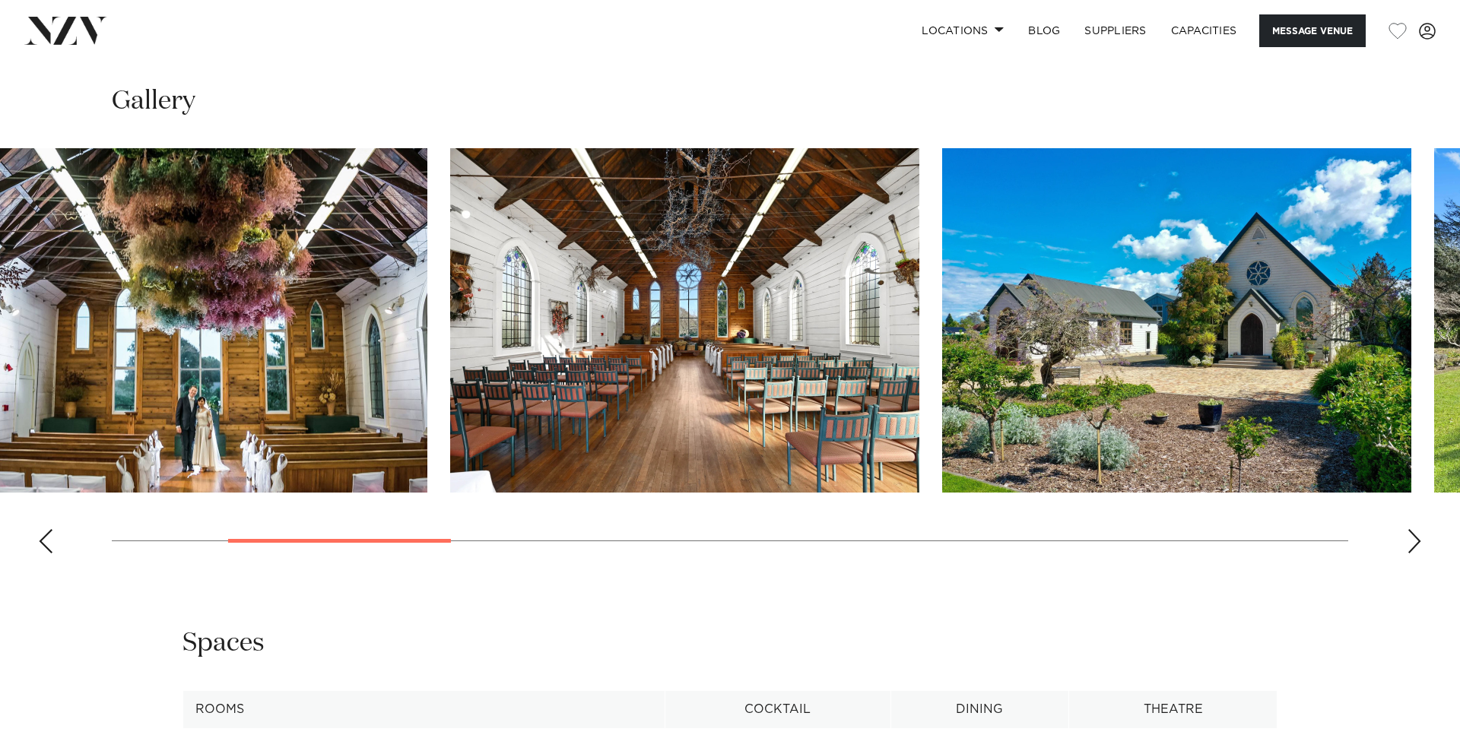
click at [450, 315] on img "3 / 14" at bounding box center [684, 320] width 469 height 344
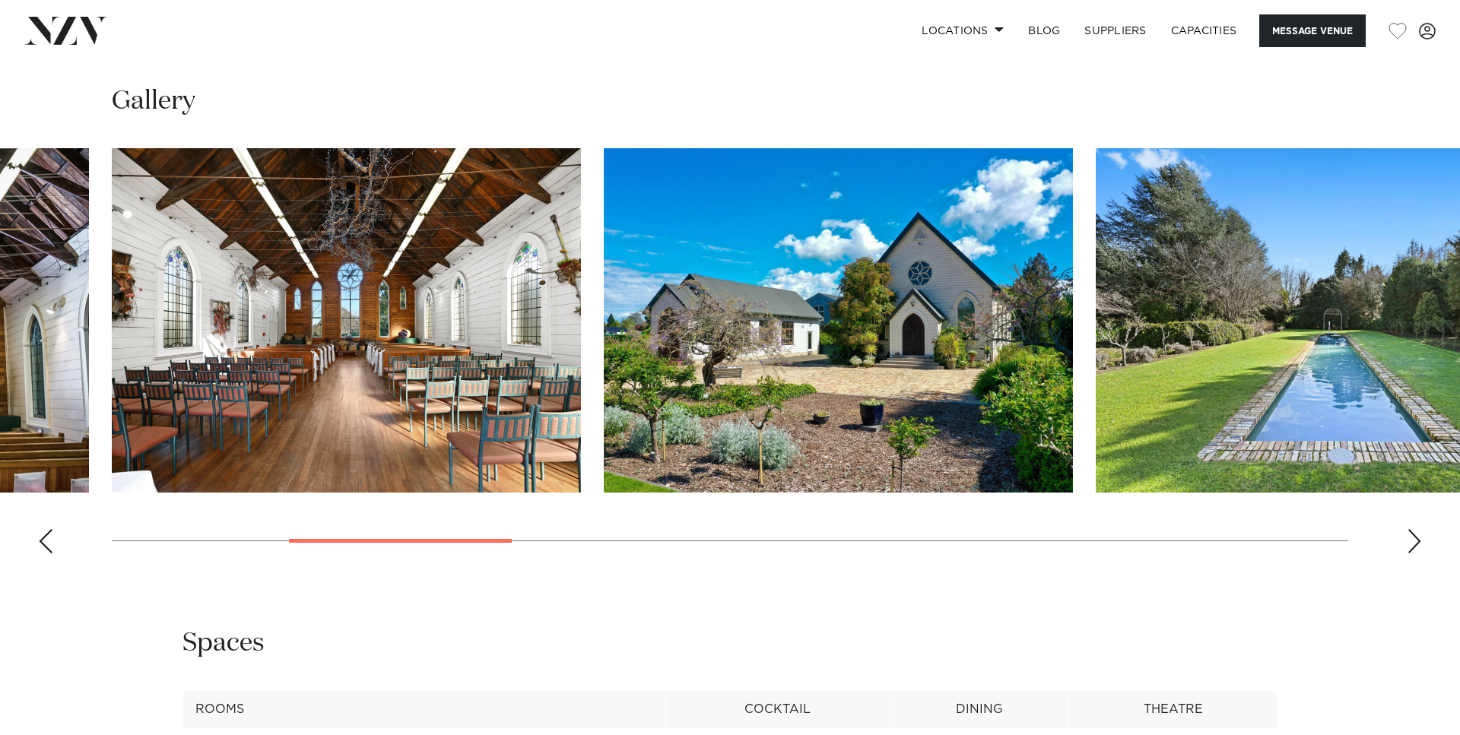
click at [650, 335] on img "4 / 14" at bounding box center [838, 320] width 469 height 344
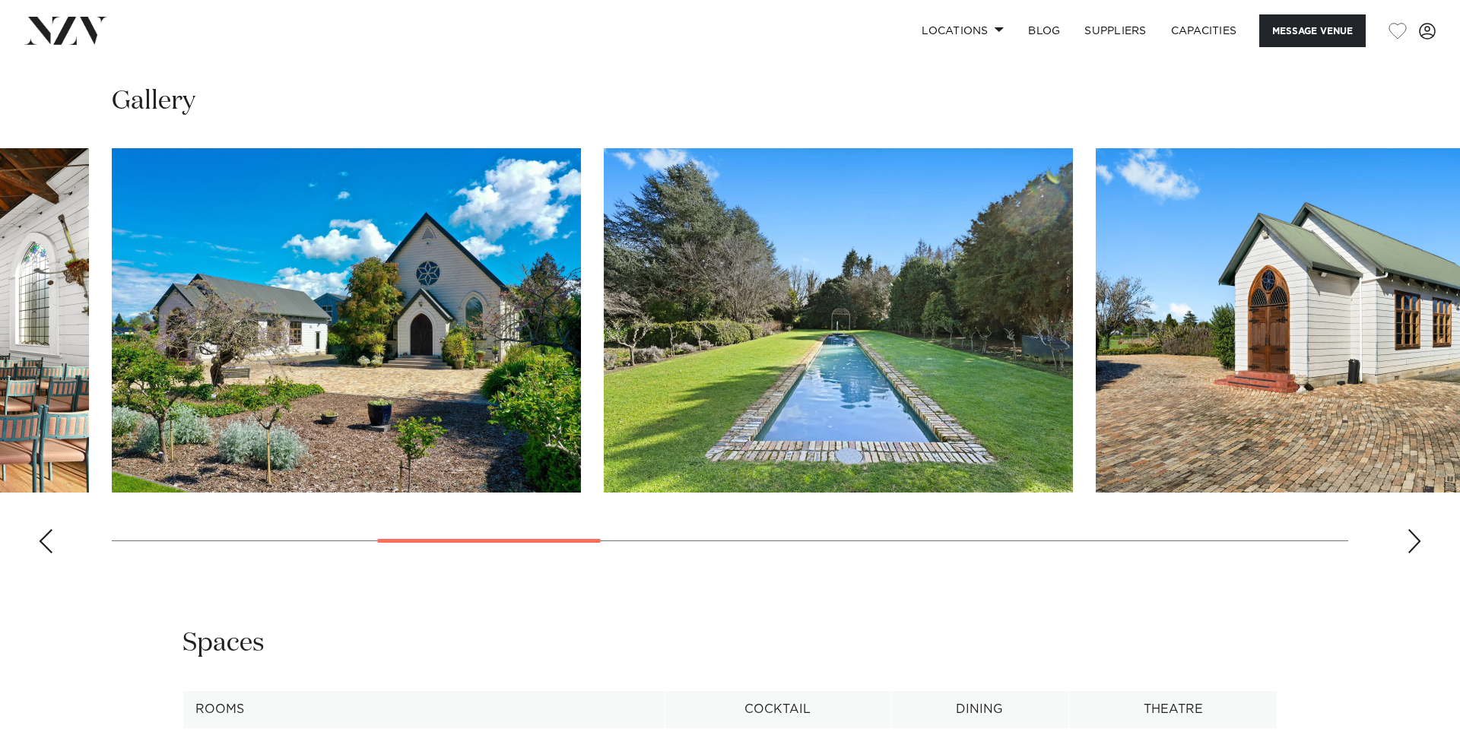
click at [704, 334] on img "5 / 14" at bounding box center [838, 320] width 469 height 344
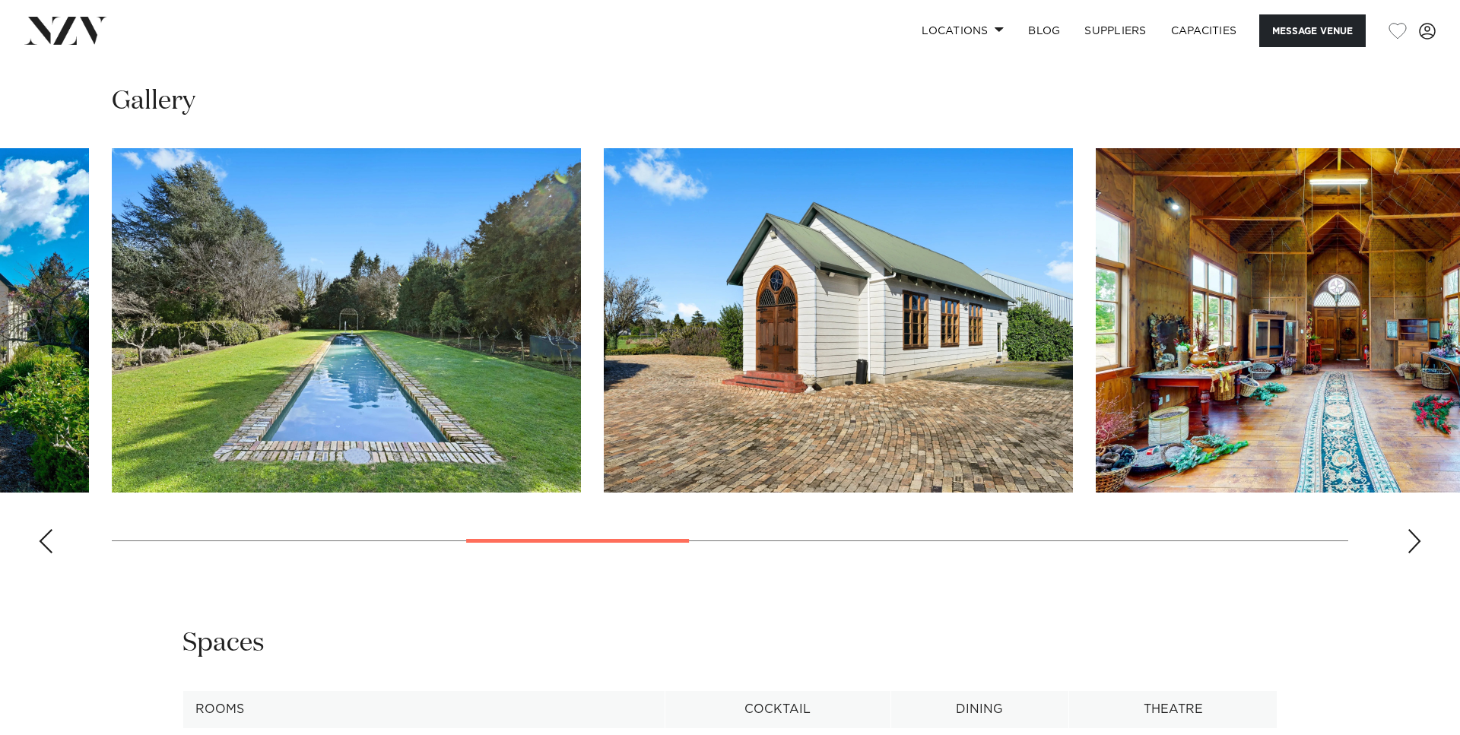
click at [665, 340] on img "6 / 14" at bounding box center [838, 320] width 469 height 344
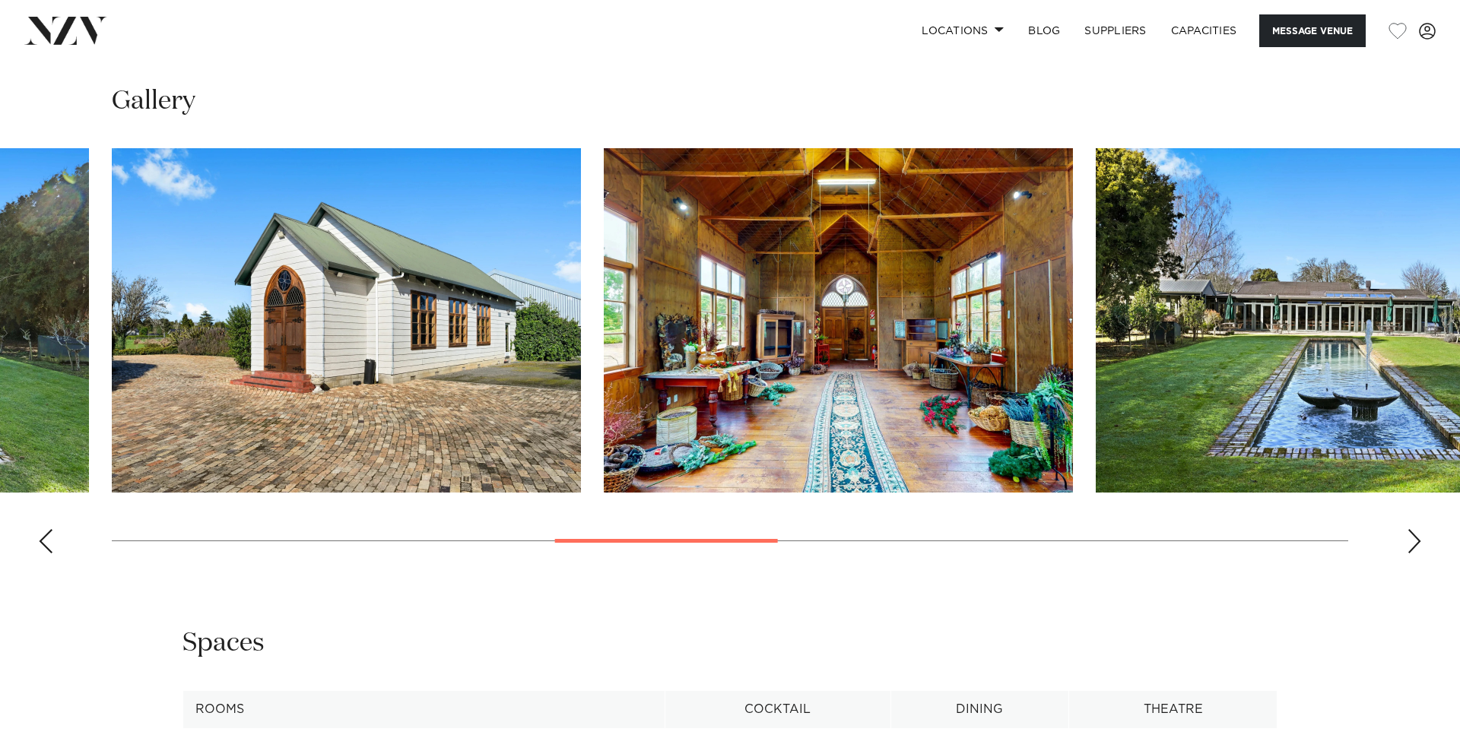
click at [731, 336] on img "7 / 14" at bounding box center [838, 320] width 469 height 344
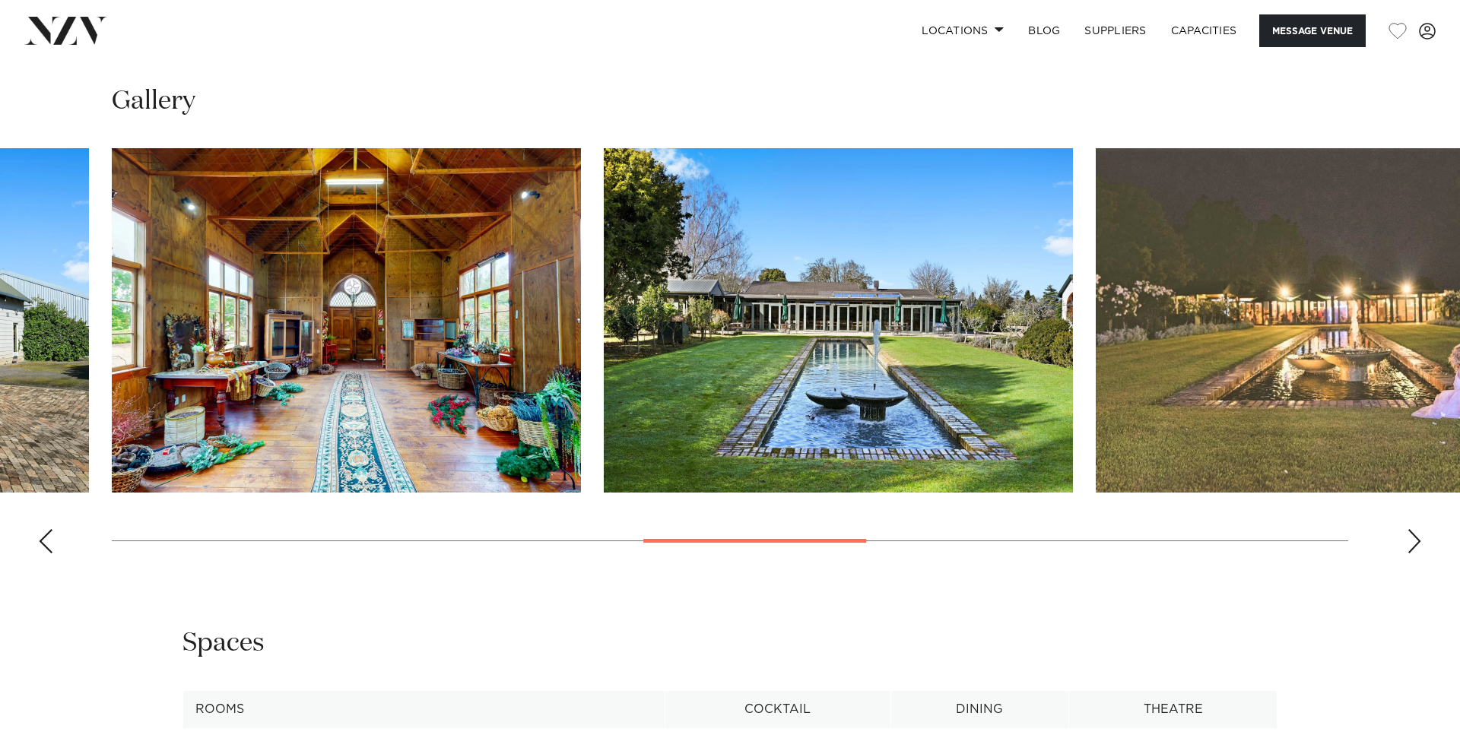
click at [639, 321] on img "8 / 14" at bounding box center [838, 320] width 469 height 344
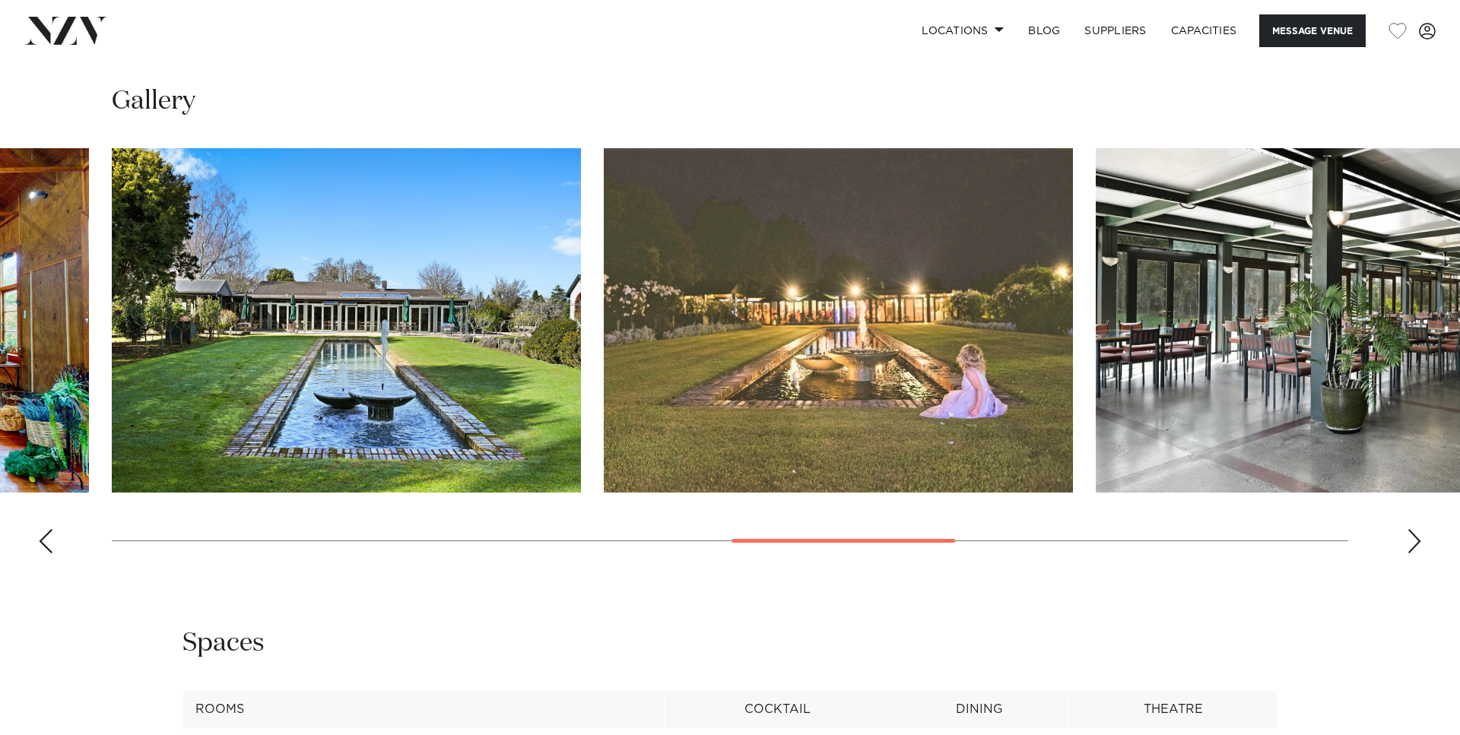
click at [636, 310] on img "9 / 14" at bounding box center [838, 320] width 469 height 344
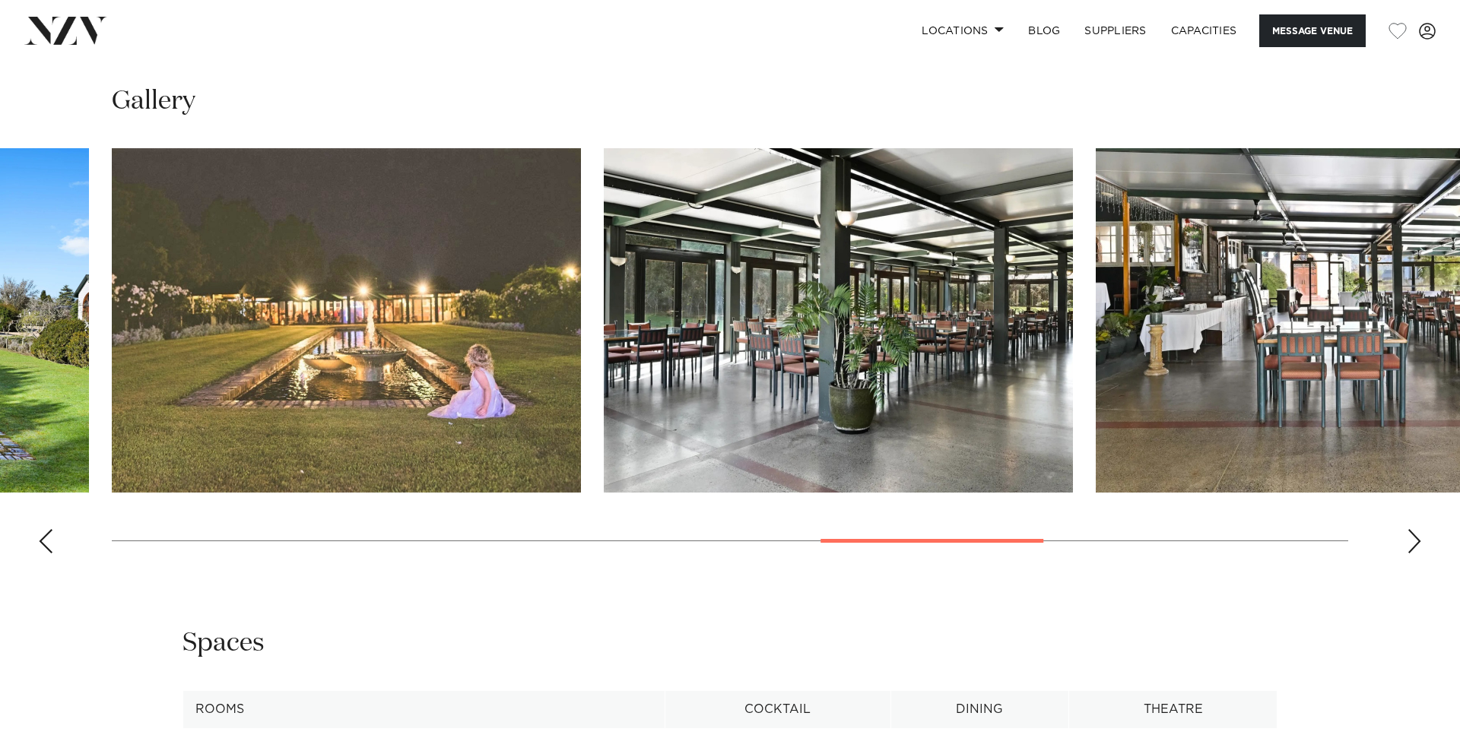
click at [691, 300] on img "10 / 14" at bounding box center [838, 320] width 469 height 344
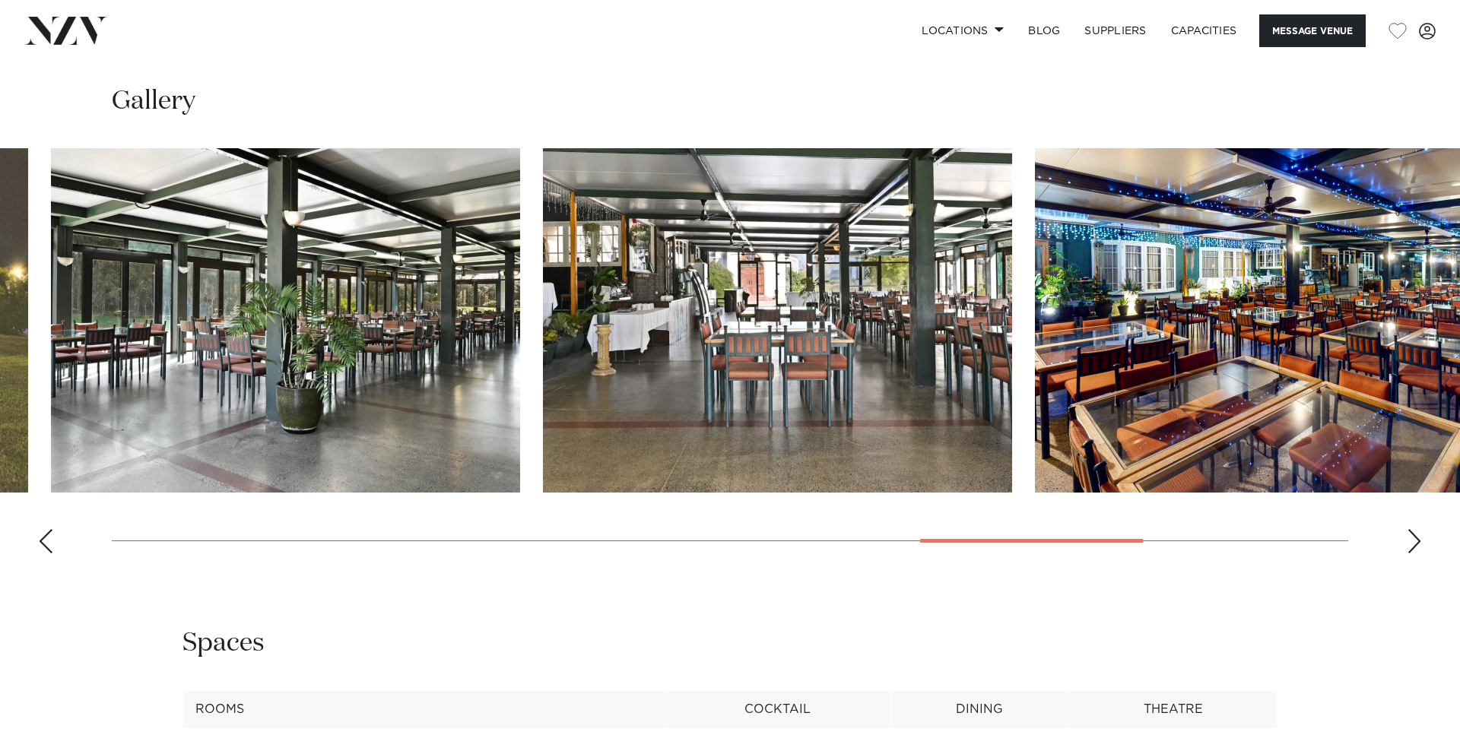
click at [748, 300] on img "11 / 14" at bounding box center [777, 320] width 469 height 344
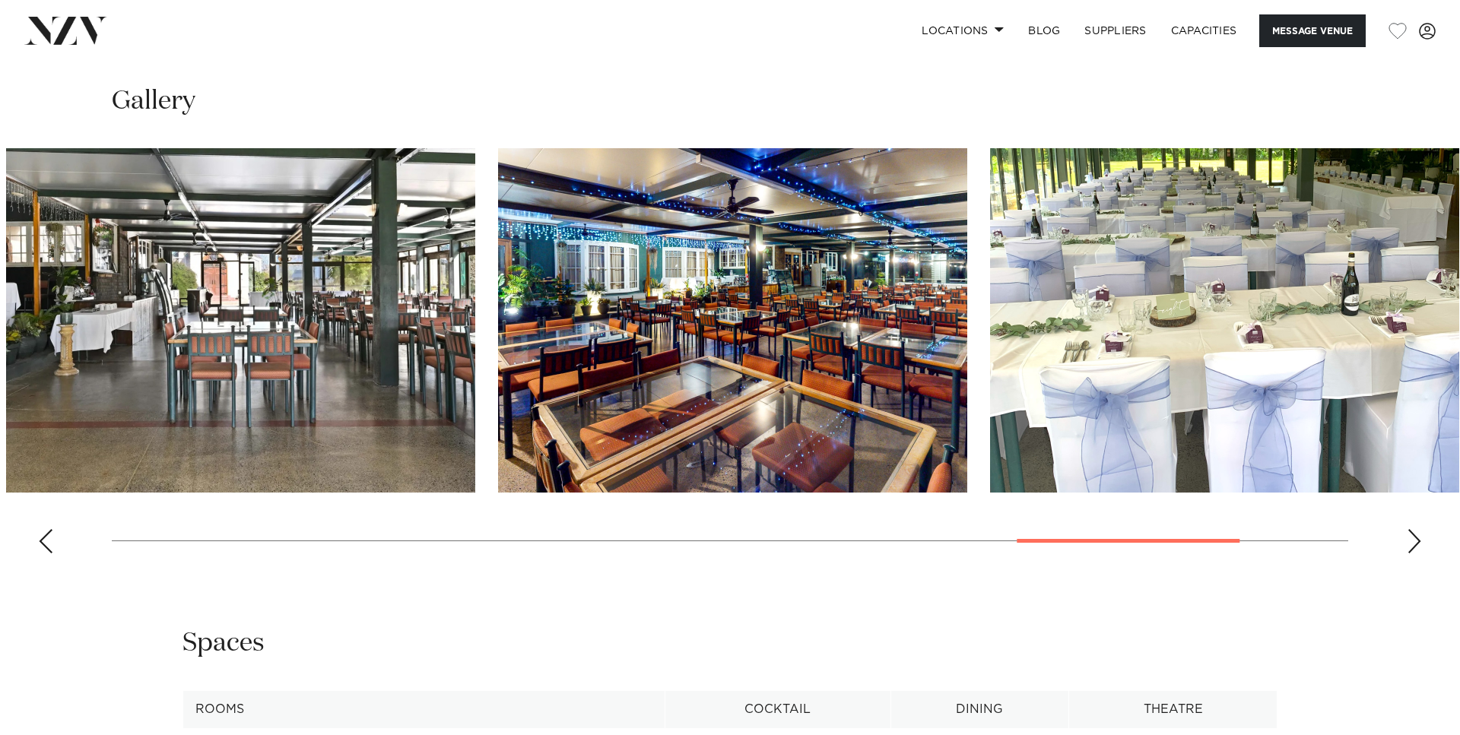
click at [757, 291] on img "12 / 14" at bounding box center [732, 320] width 469 height 344
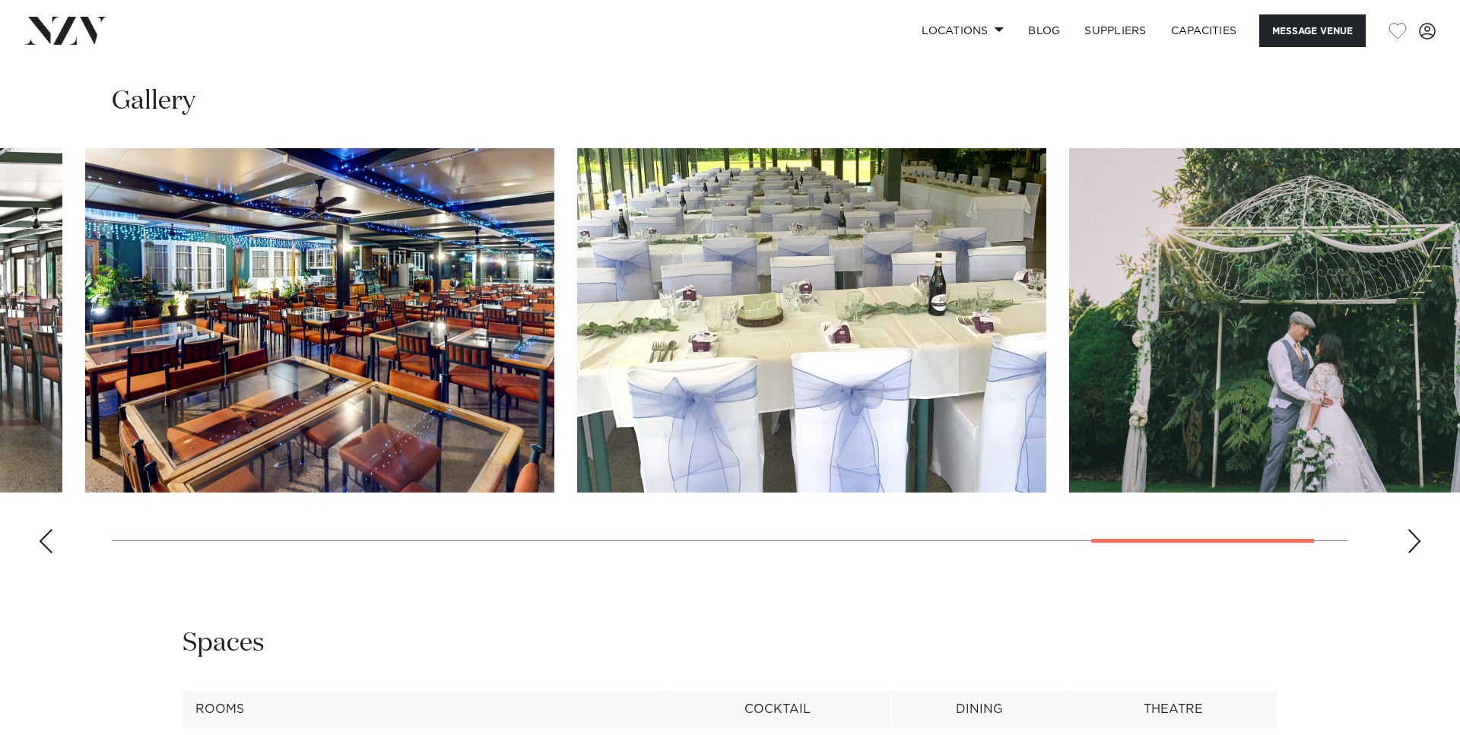
click at [1069, 330] on img "14 / 14" at bounding box center [1303, 320] width 469 height 344
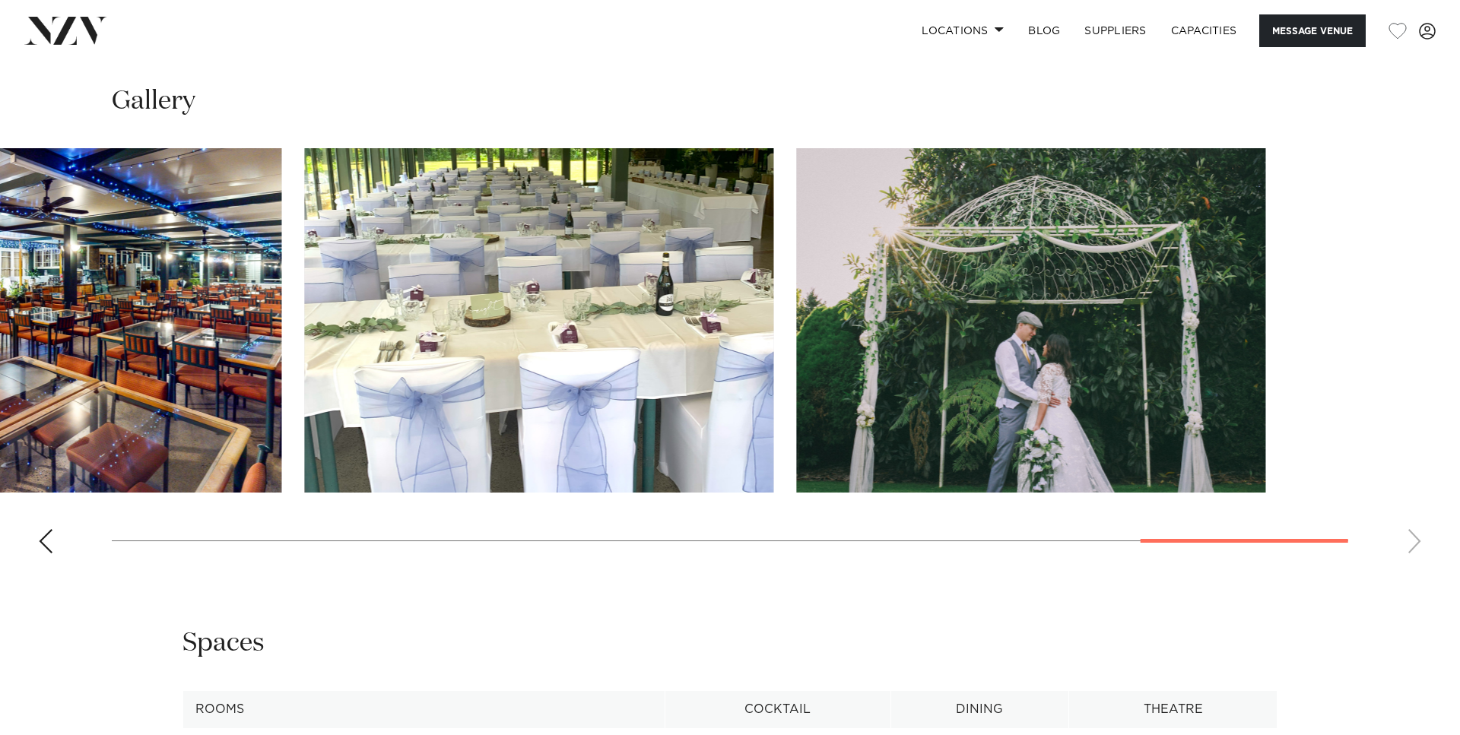
click at [871, 308] on img "14 / 14" at bounding box center [1030, 320] width 469 height 344
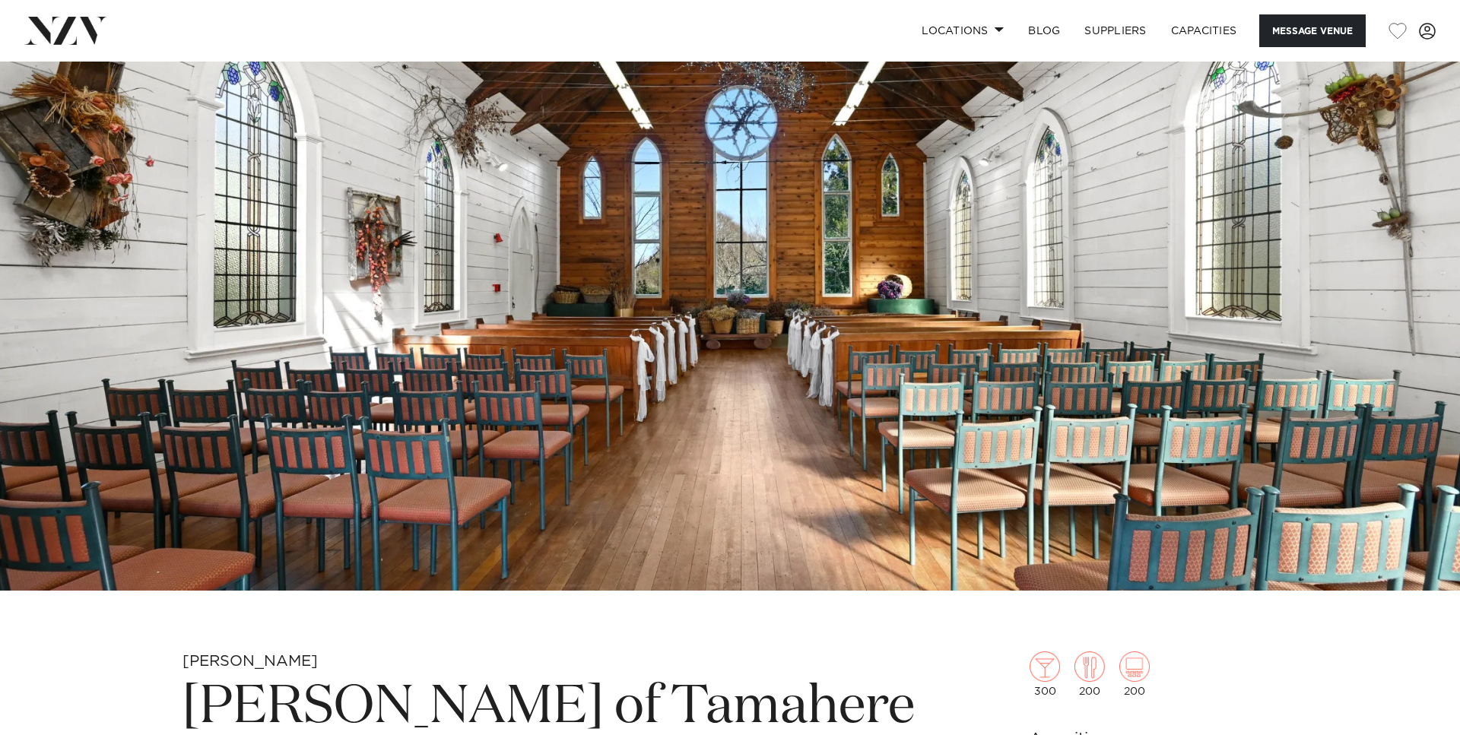
scroll to position [465, 0]
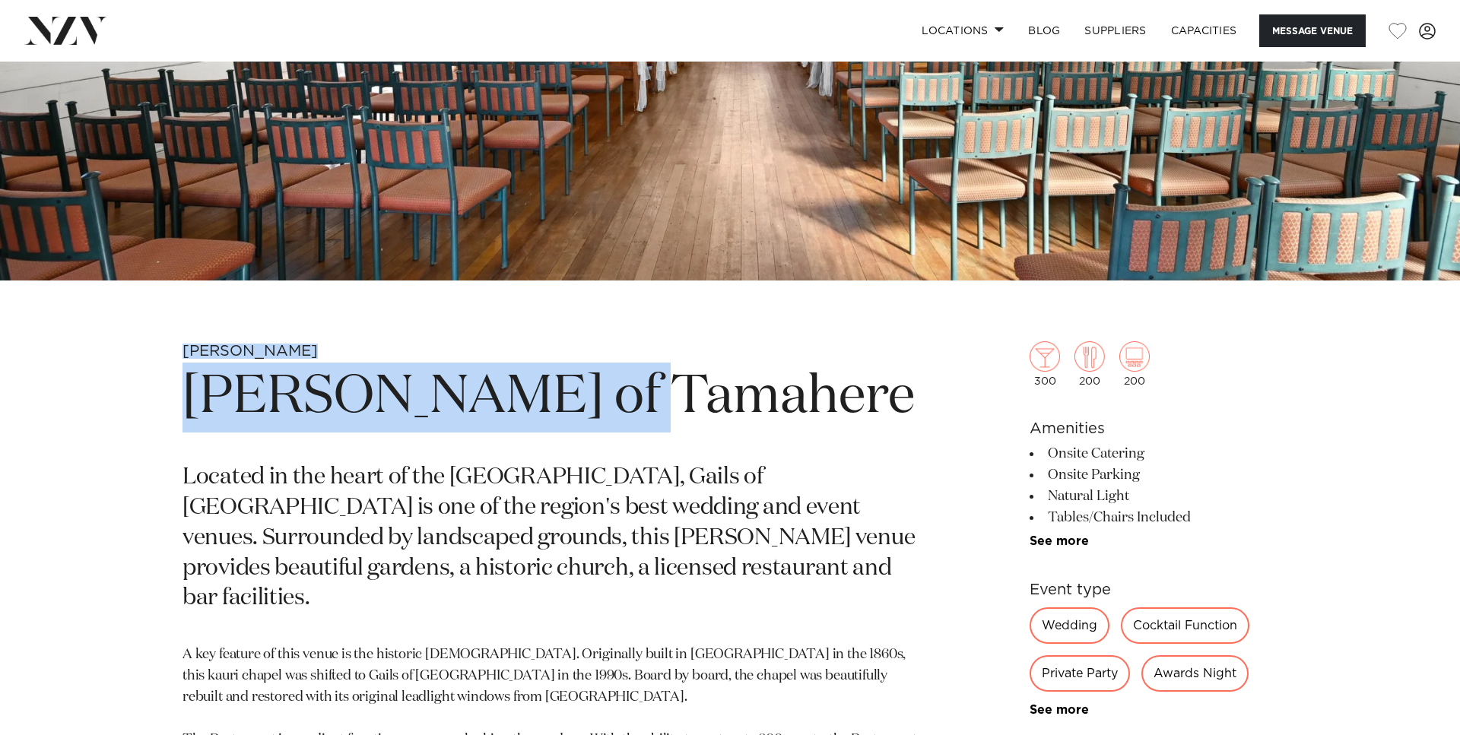
drag, startPoint x: 590, startPoint y: 402, endPoint x: 183, endPoint y: 349, distance: 410.3
click at [183, 349] on section "Hamilton Gails of Tamahere Located in the heart of the Waikato, Gails of Tamahe…" at bounding box center [551, 705] width 739 height 728
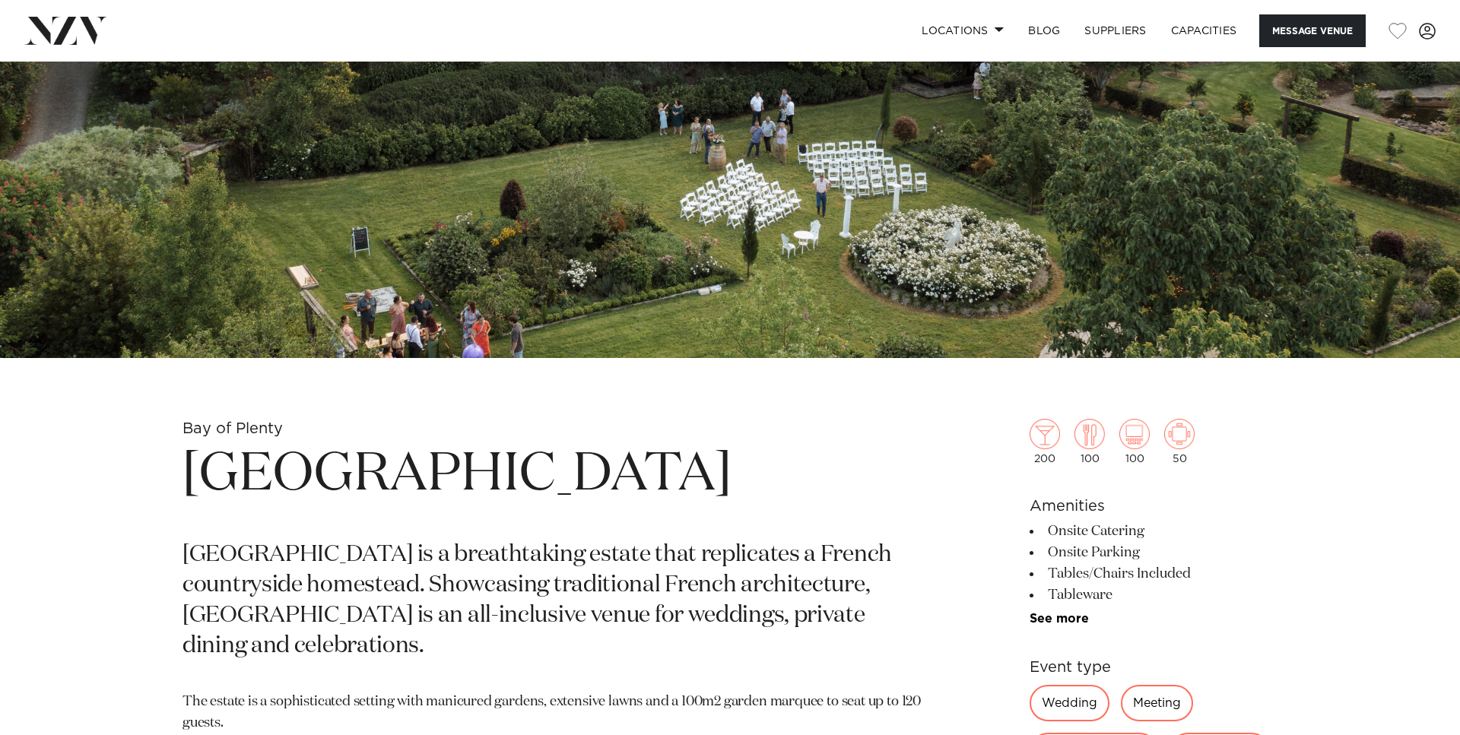
scroll to position [698, 0]
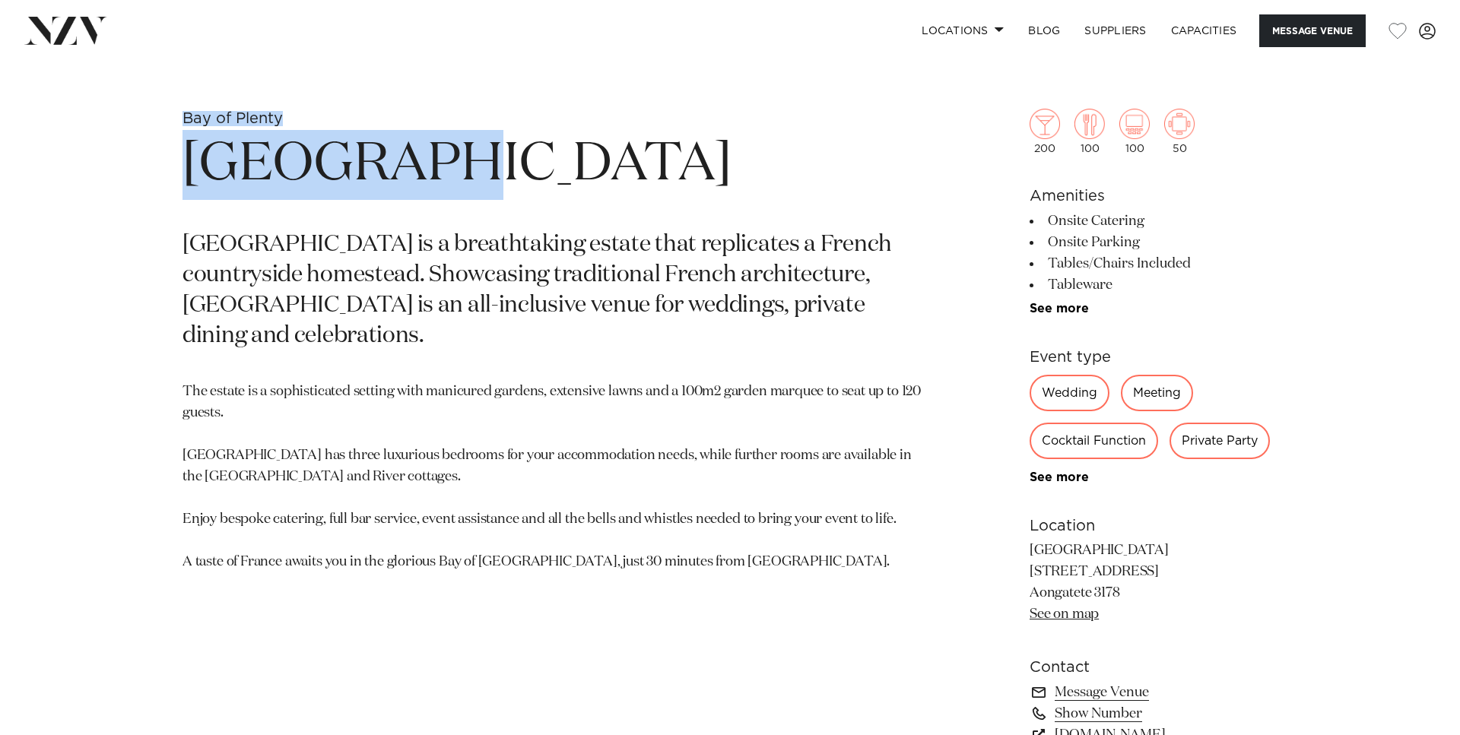
drag, startPoint x: 403, startPoint y: 164, endPoint x: 176, endPoint y: 122, distance: 231.3
click at [176, 122] on div "Bay of Plenty Villa Vie Villa Vie is a breathtaking estate that replicates a Fr…" at bounding box center [730, 473] width 1294 height 728
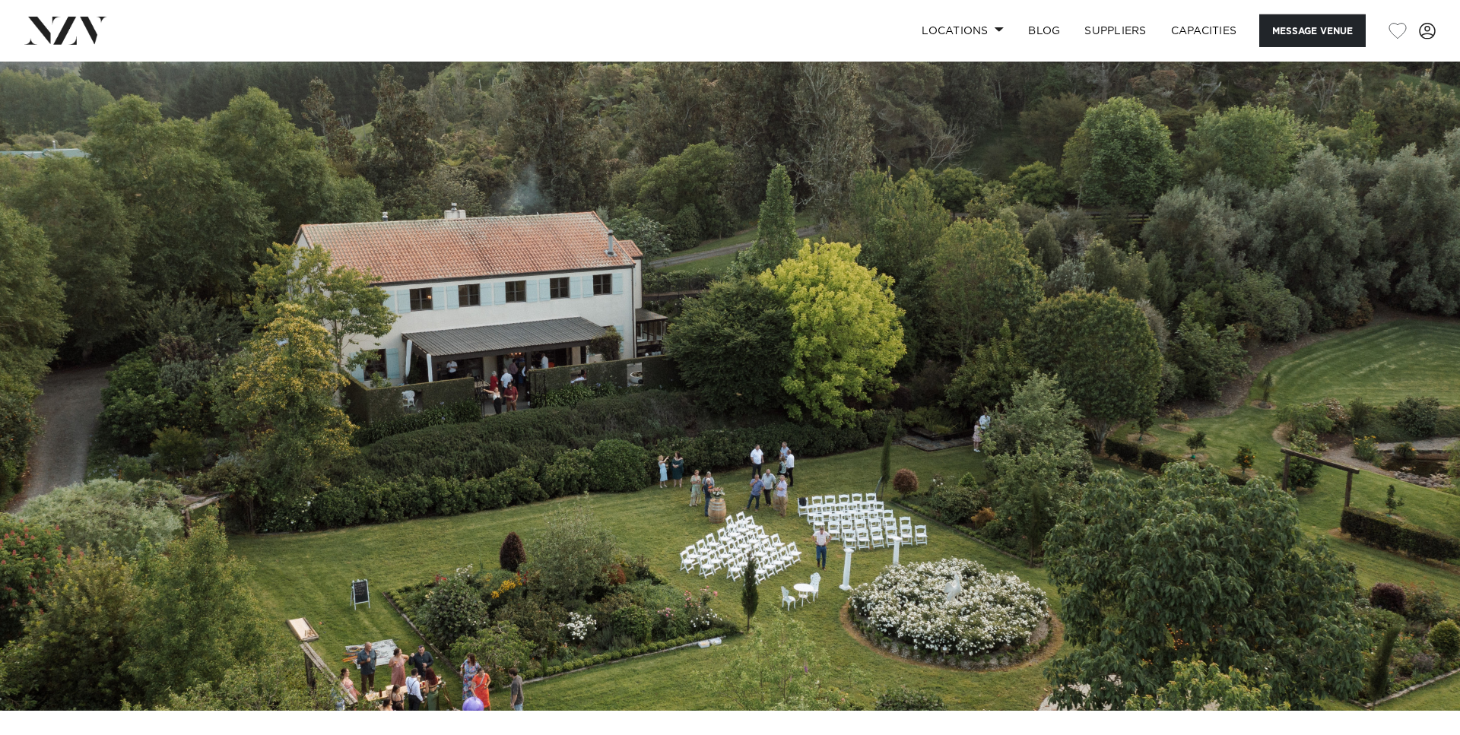
scroll to position [0, 0]
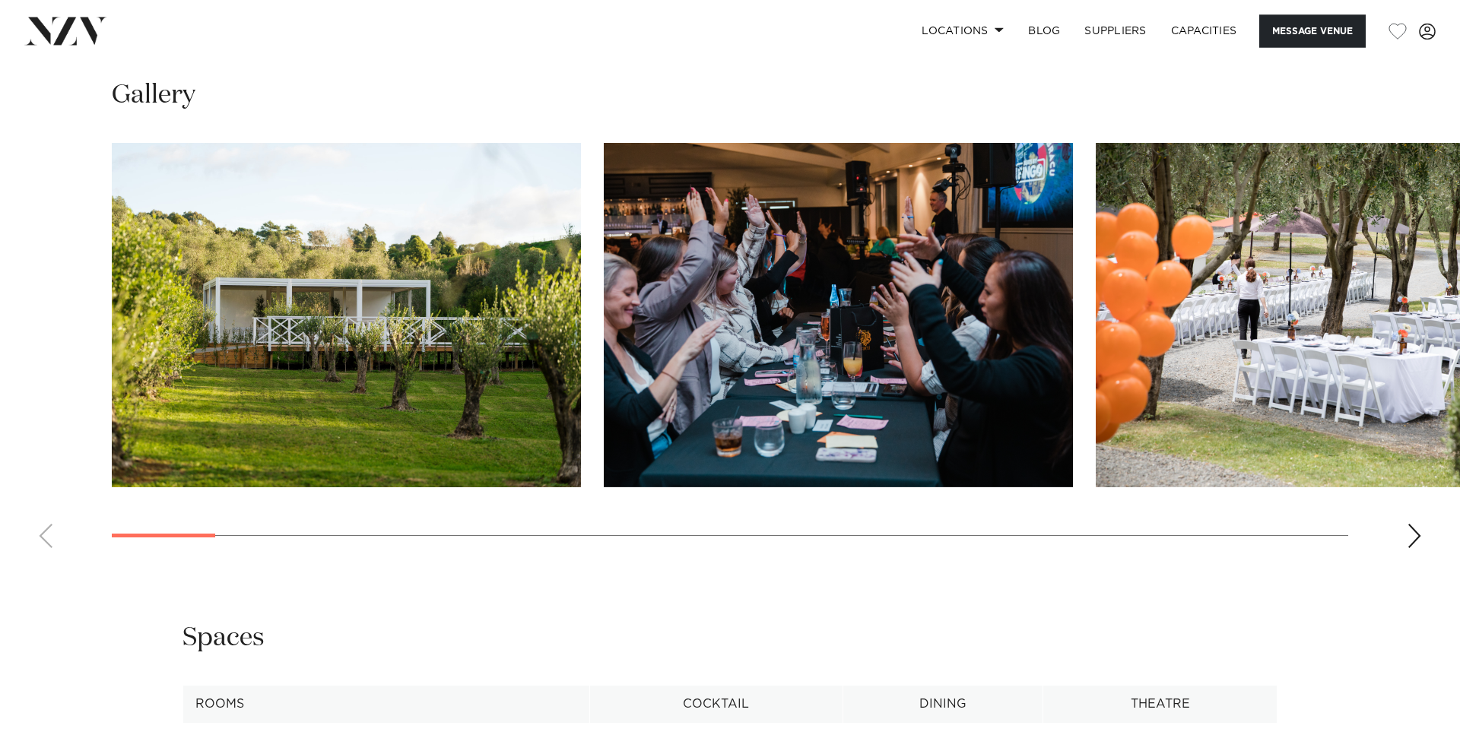
scroll to position [1706, 0]
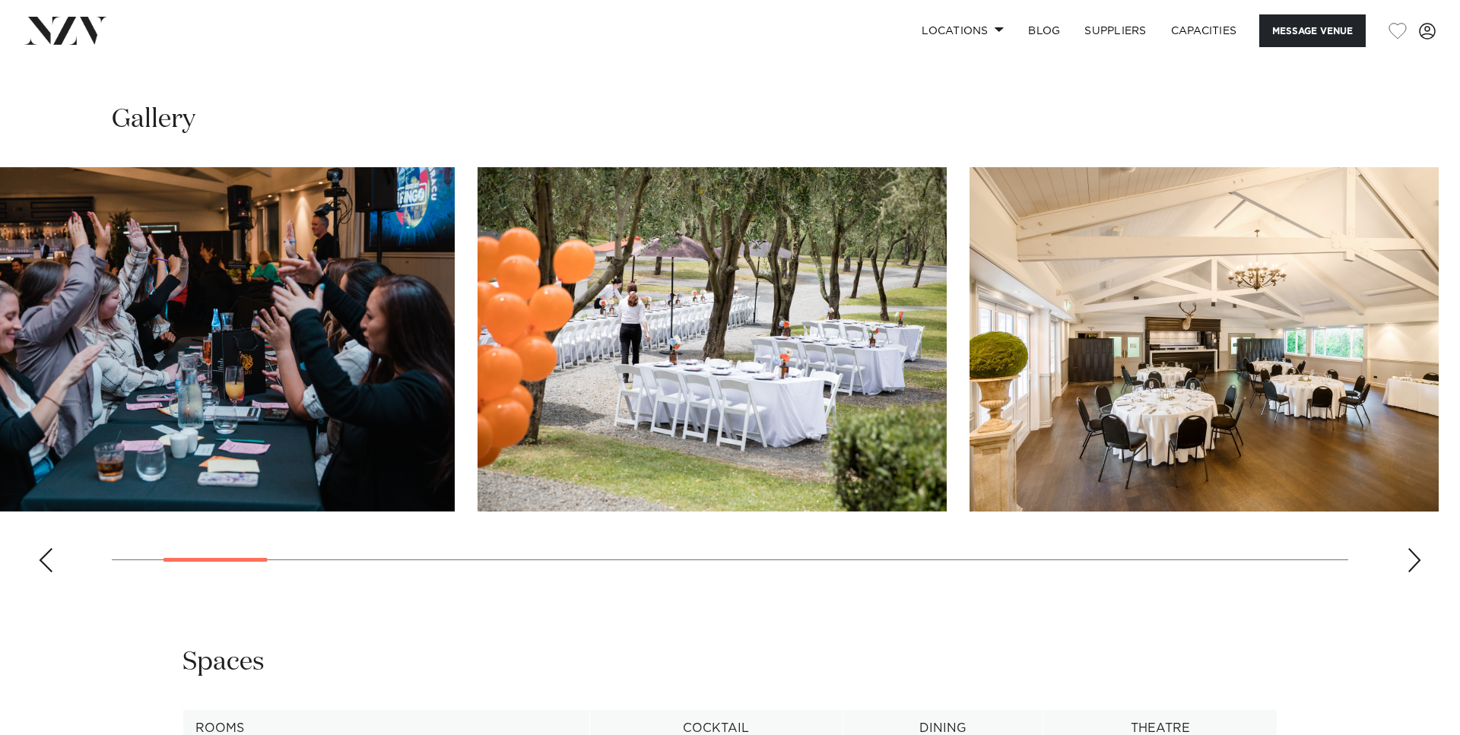
click at [533, 389] on img "3 / 30" at bounding box center [712, 339] width 469 height 344
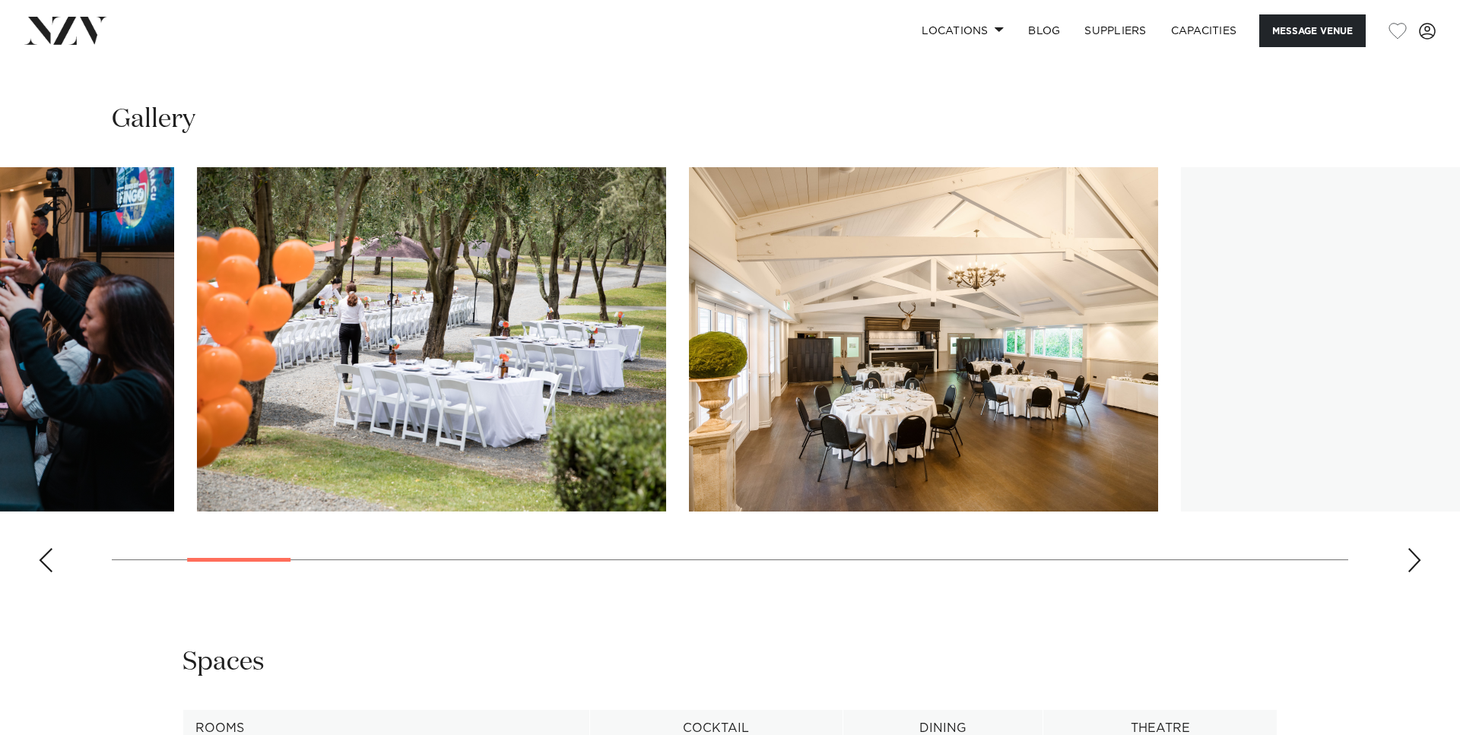
click at [636, 351] on swiper-container at bounding box center [730, 375] width 1460 height 417
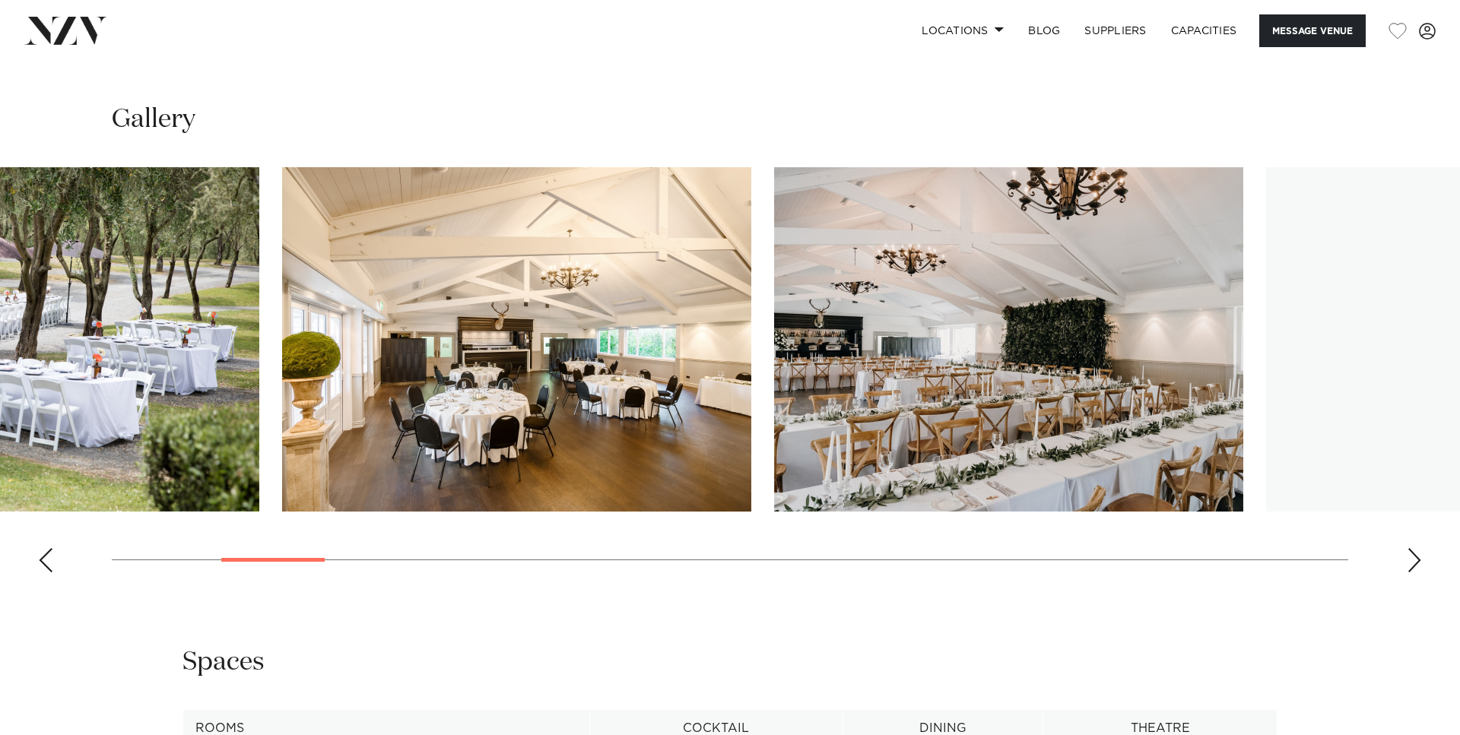
click at [774, 360] on img "5 / 30" at bounding box center [1008, 339] width 469 height 344
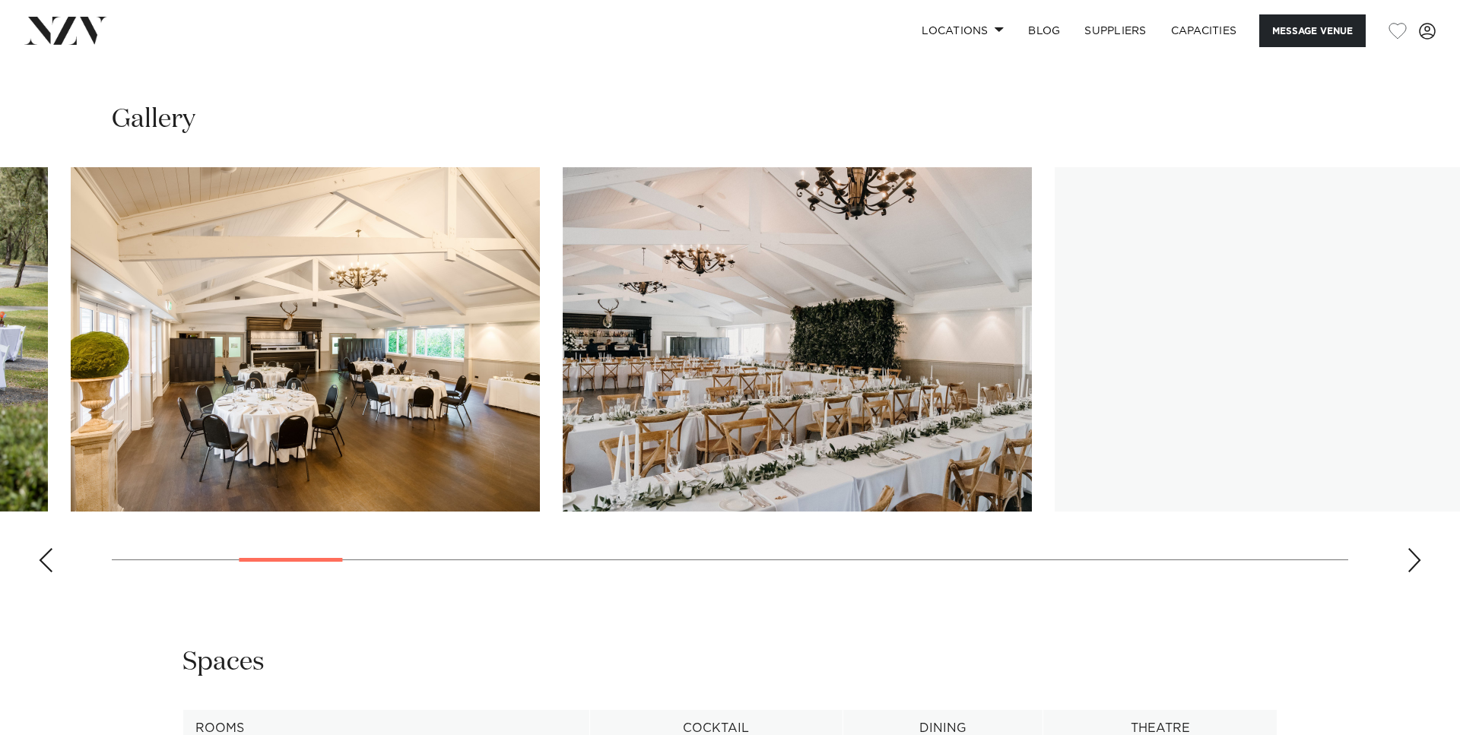
click at [563, 354] on img "5 / 30" at bounding box center [797, 339] width 469 height 344
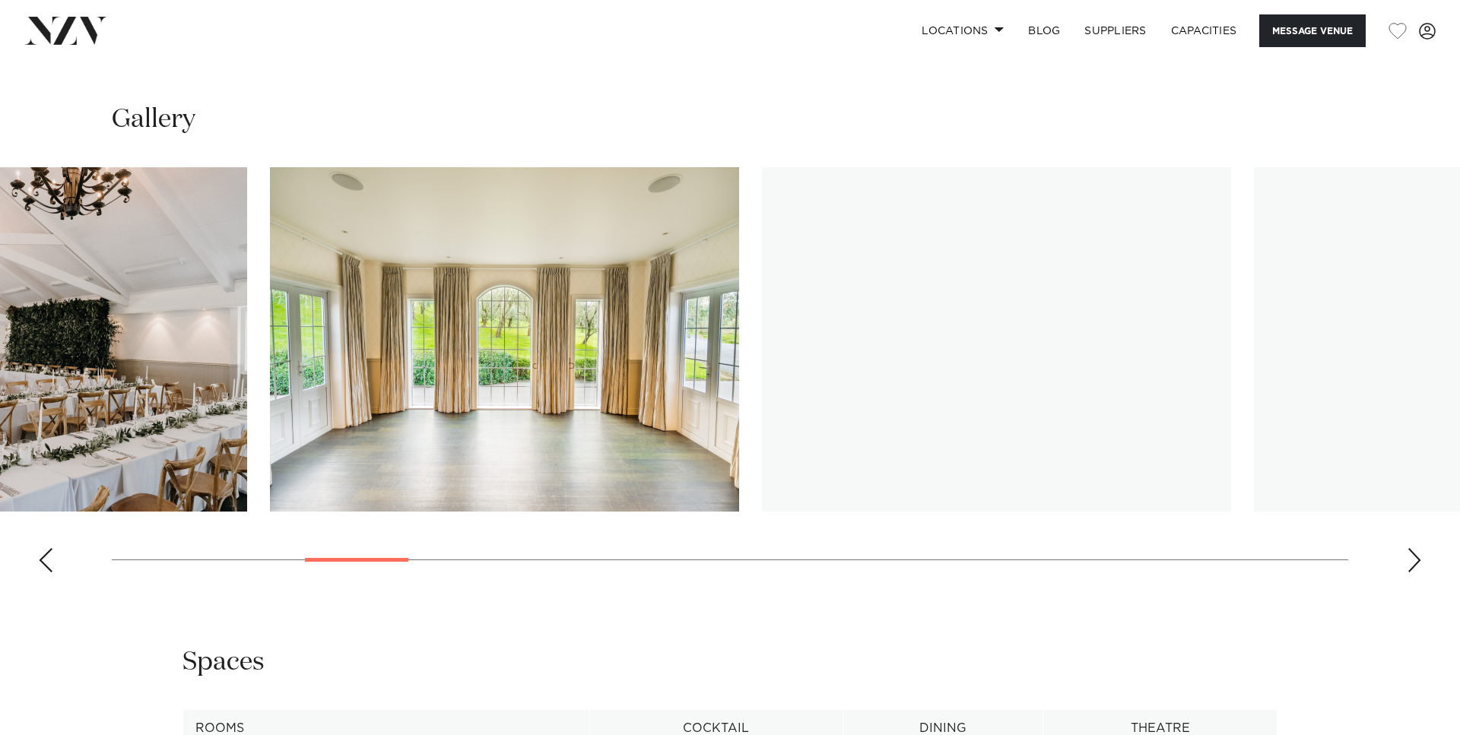
click at [476, 360] on img "6 / 30" at bounding box center [504, 339] width 469 height 344
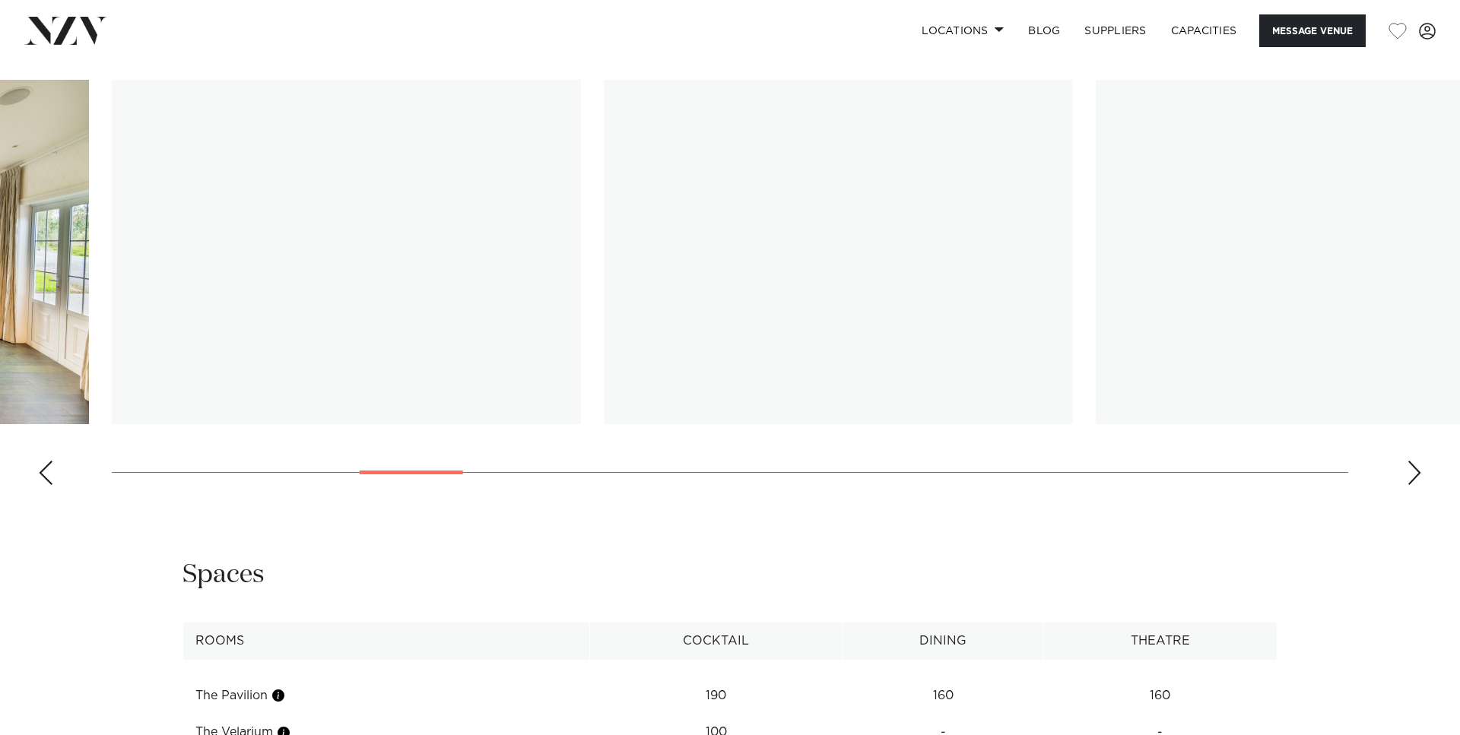
scroll to position [1939, 0]
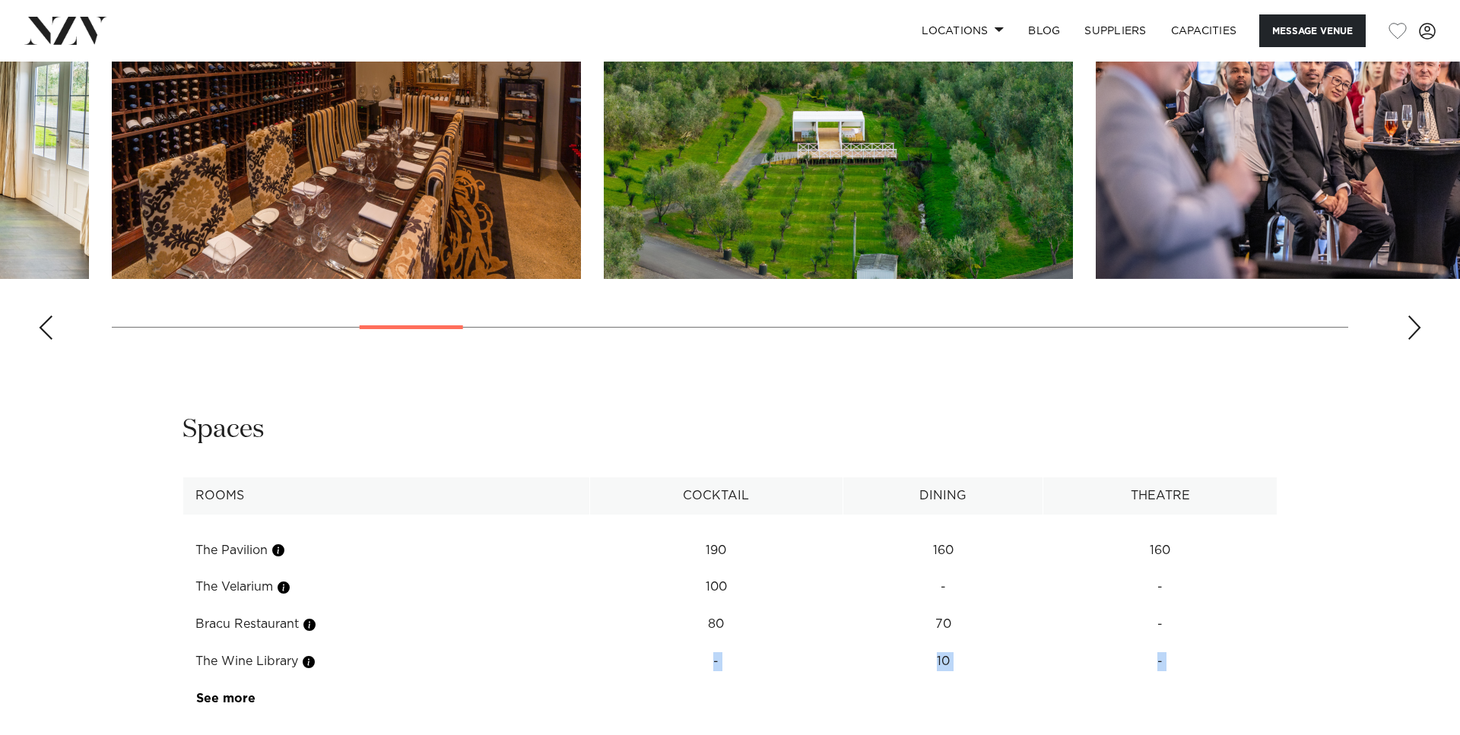
drag, startPoint x: 884, startPoint y: 370, endPoint x: 909, endPoint y: 528, distance: 160.9
click at [909, 528] on div "Auckland Bracu Estate Message Venue [GEOGRAPHIC_DATA] [GEOGRAPHIC_DATA], set am…" at bounding box center [730, 516] width 1460 height 4786
click at [811, 334] on swiper-container at bounding box center [730, 143] width 1460 height 417
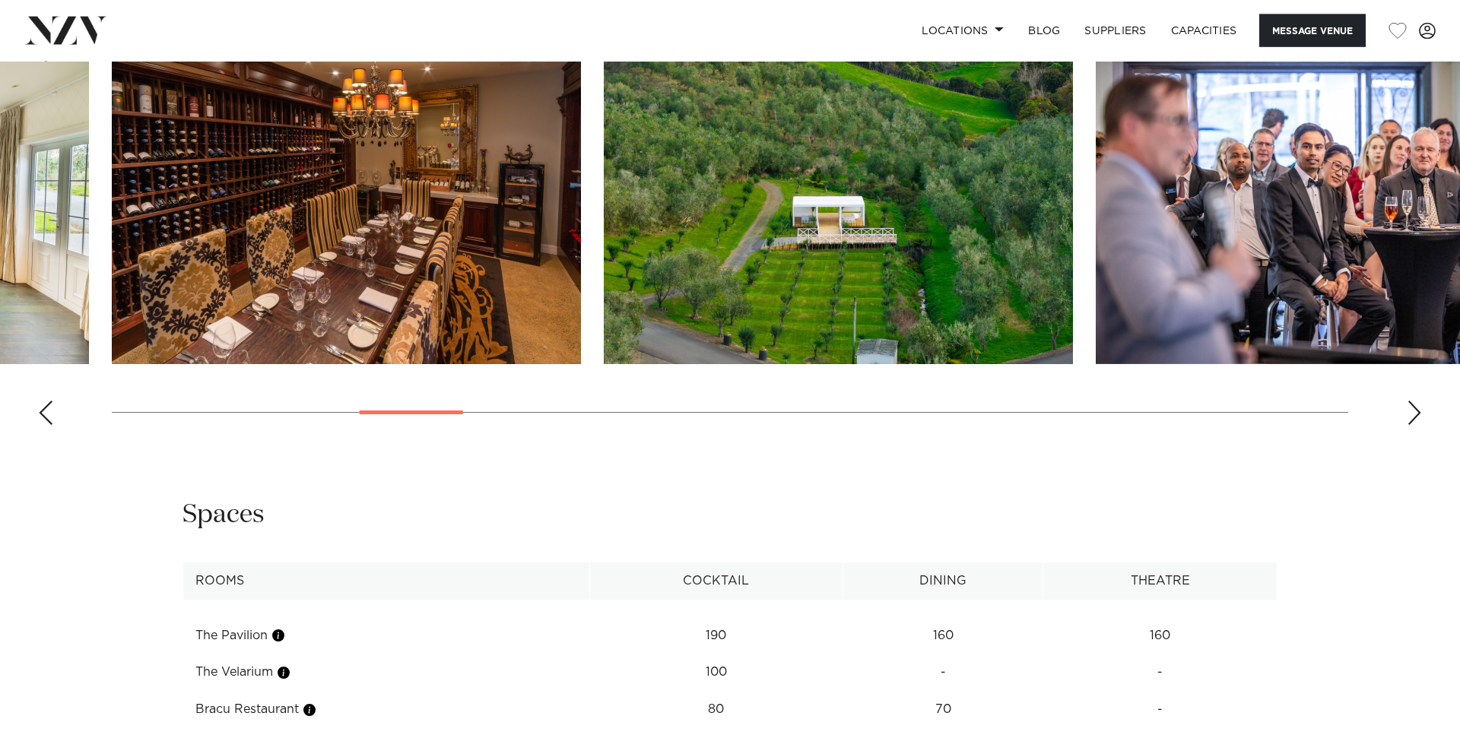
scroll to position [1784, 0]
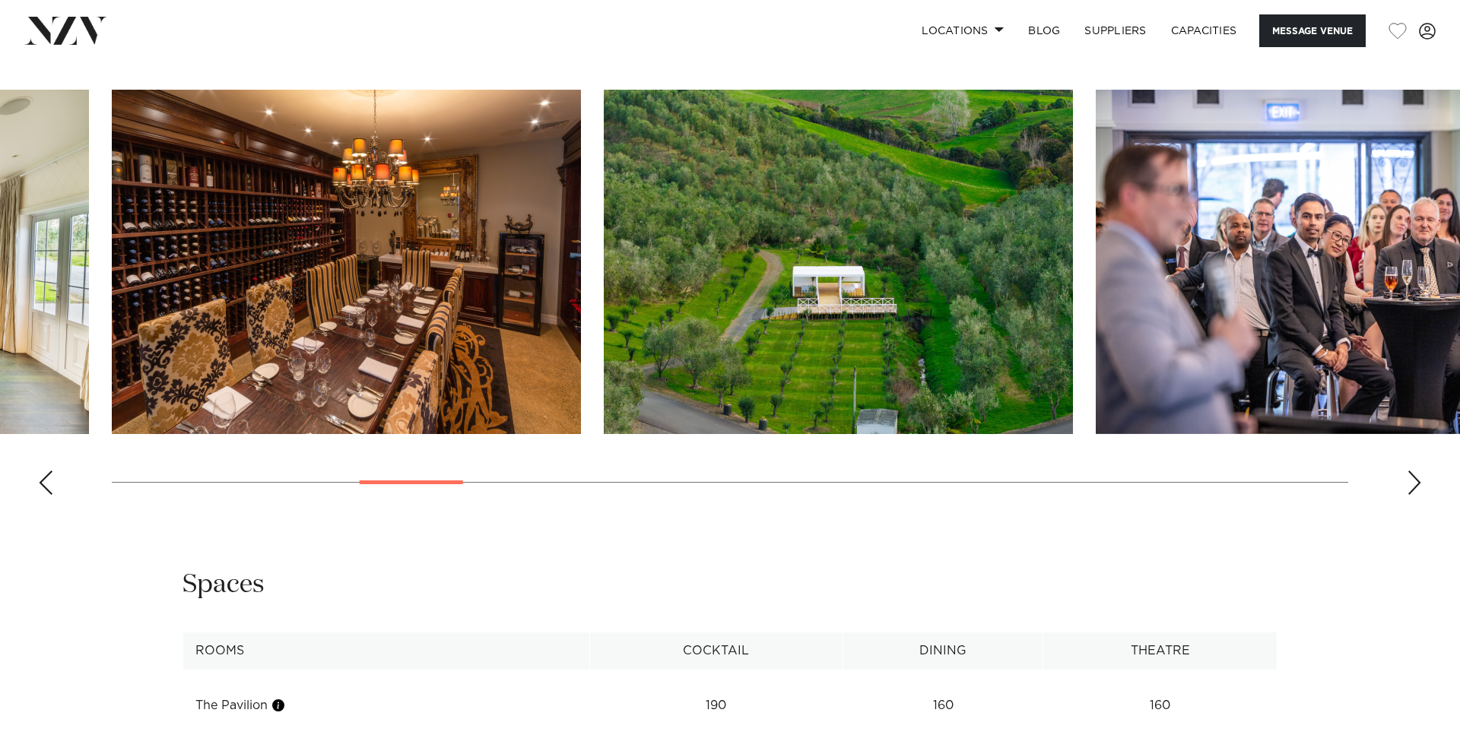
click at [233, 470] on swiper-container at bounding box center [730, 298] width 1460 height 417
click at [597, 539] on div "Auckland Bracu Estate Message Venue [GEOGRAPHIC_DATA] [GEOGRAPHIC_DATA], set am…" at bounding box center [730, 671] width 1460 height 4786
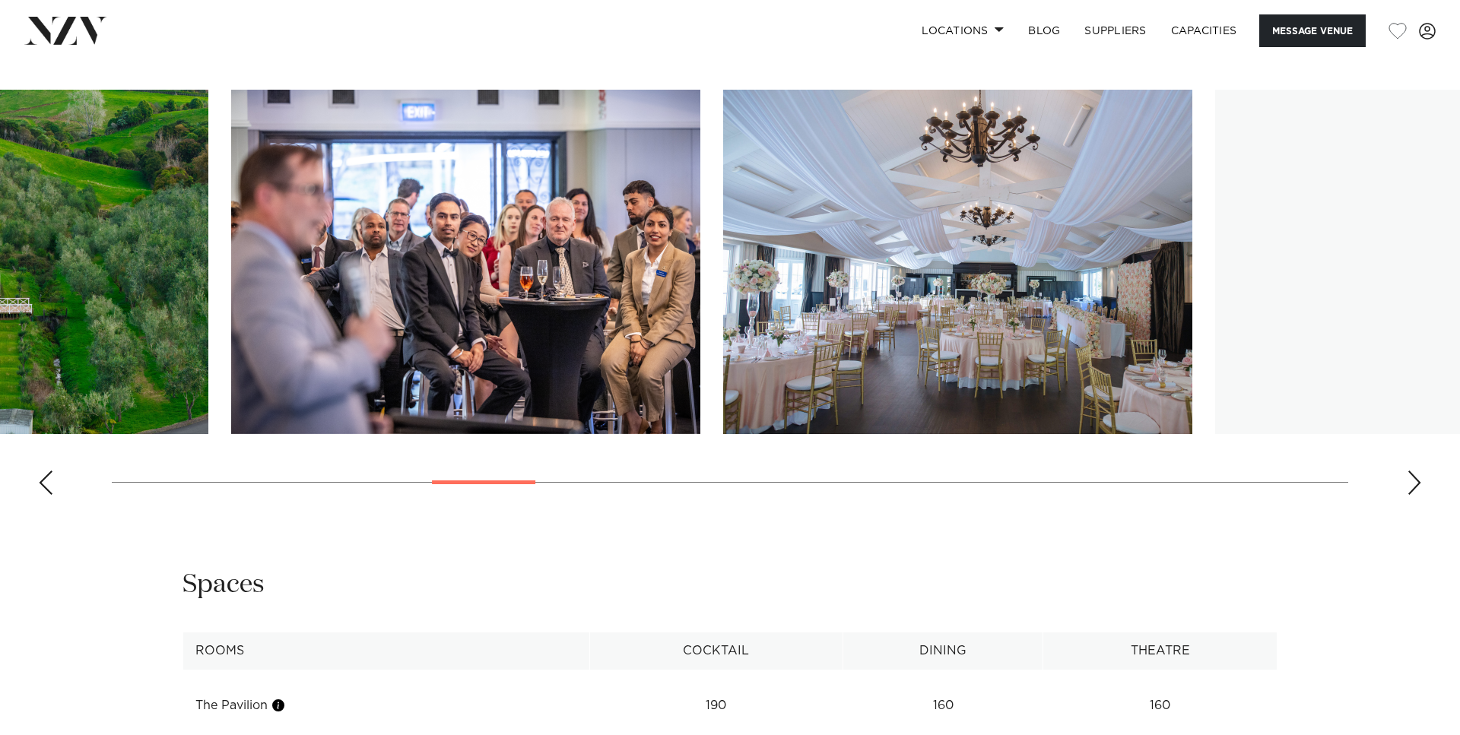
click at [231, 276] on img "9 / 30" at bounding box center [465, 262] width 469 height 344
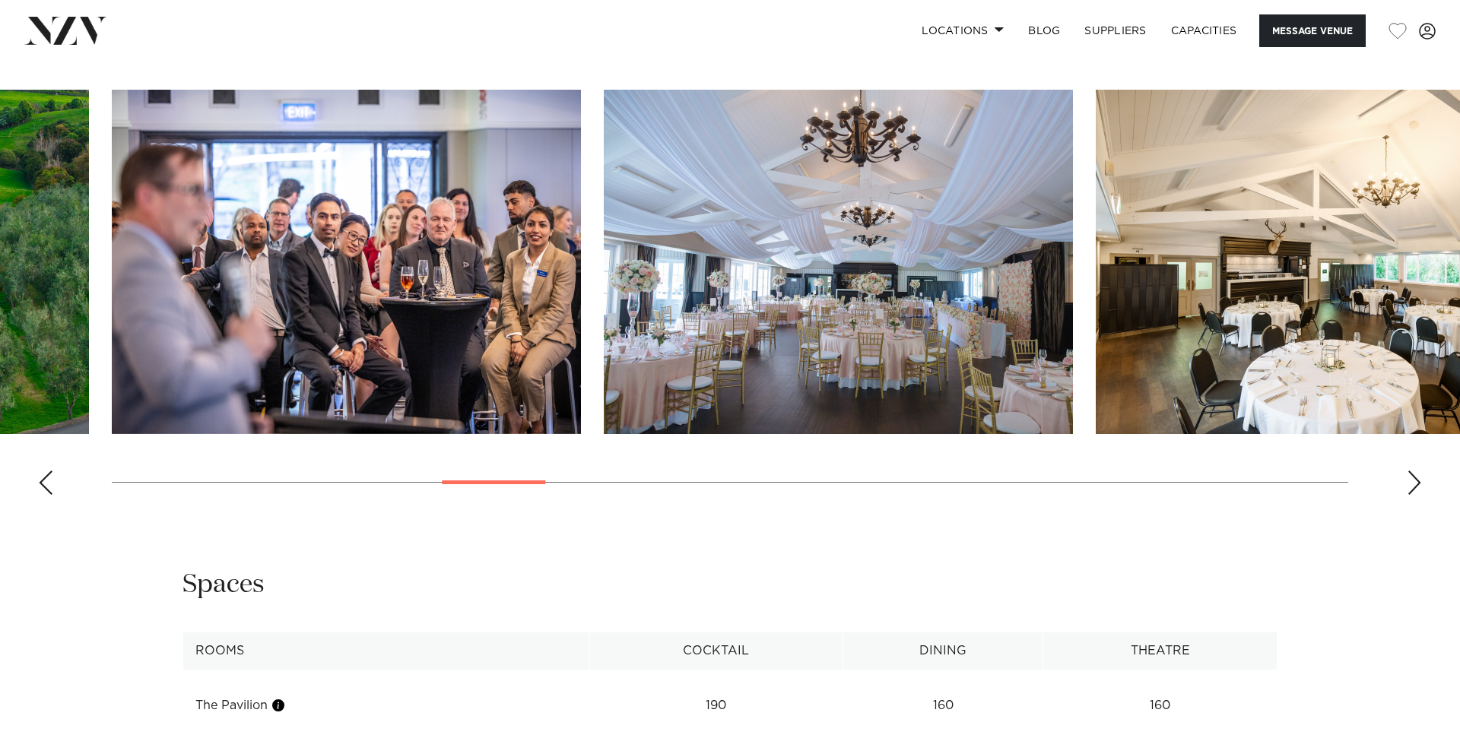
click at [604, 284] on img "10 / 30" at bounding box center [838, 262] width 469 height 344
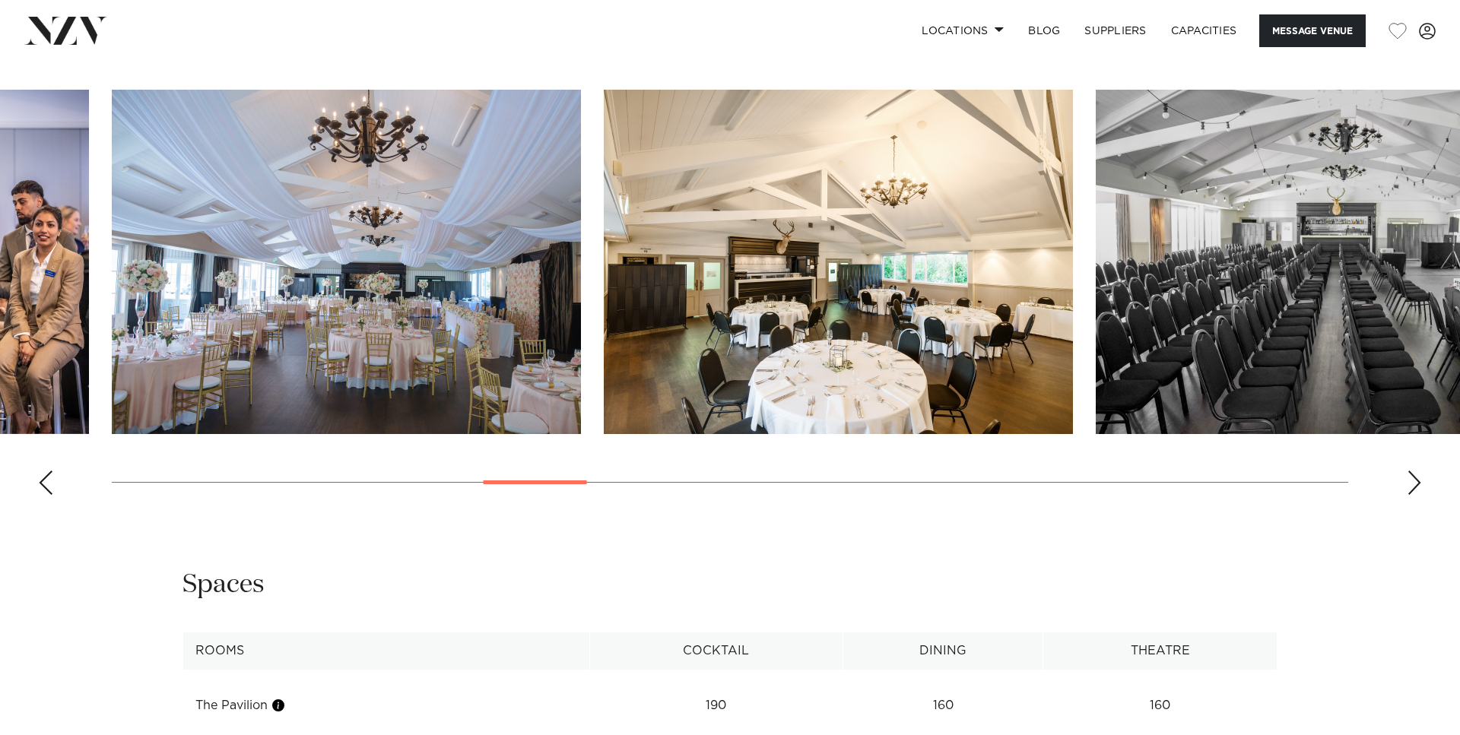
click at [581, 276] on img "10 / 30" at bounding box center [346, 262] width 469 height 344
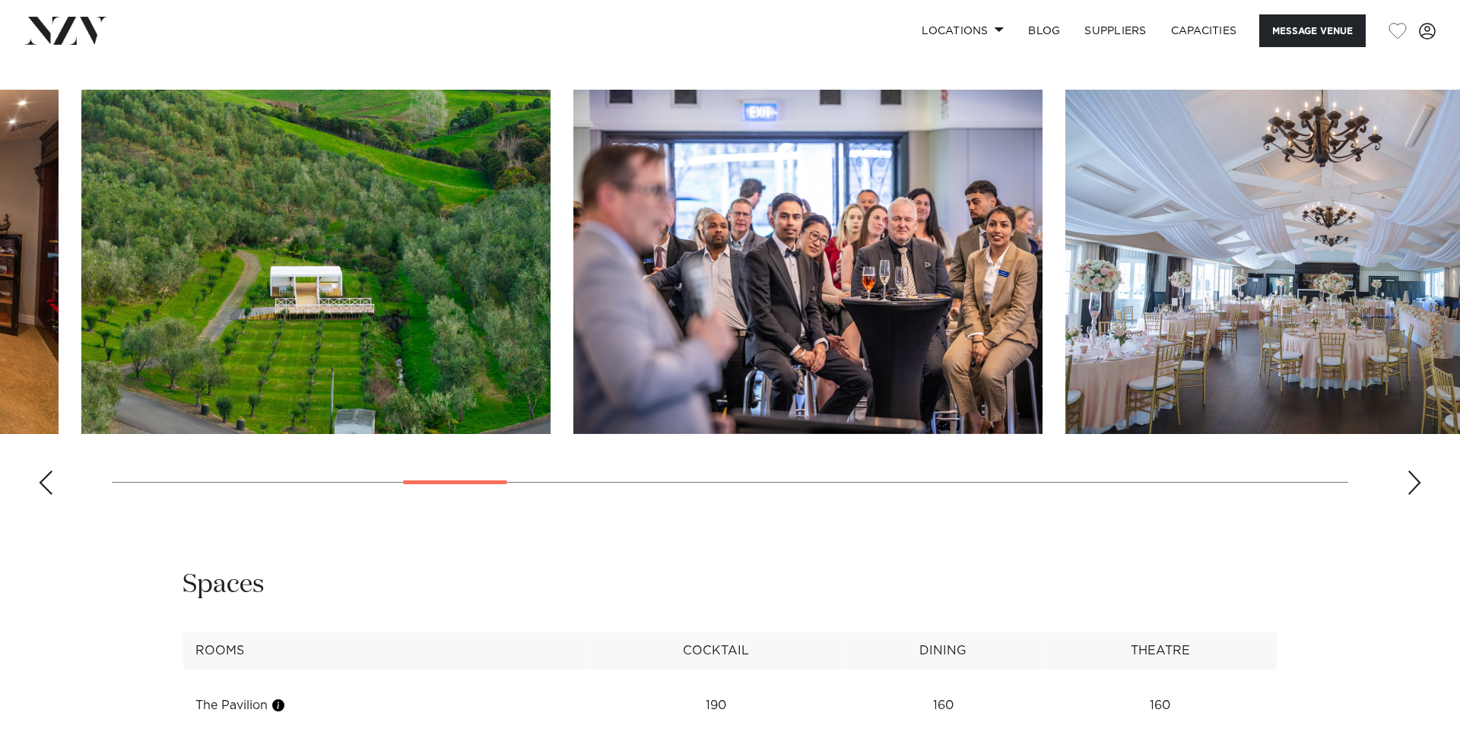
click at [380, 303] on swiper-container at bounding box center [730, 298] width 1460 height 417
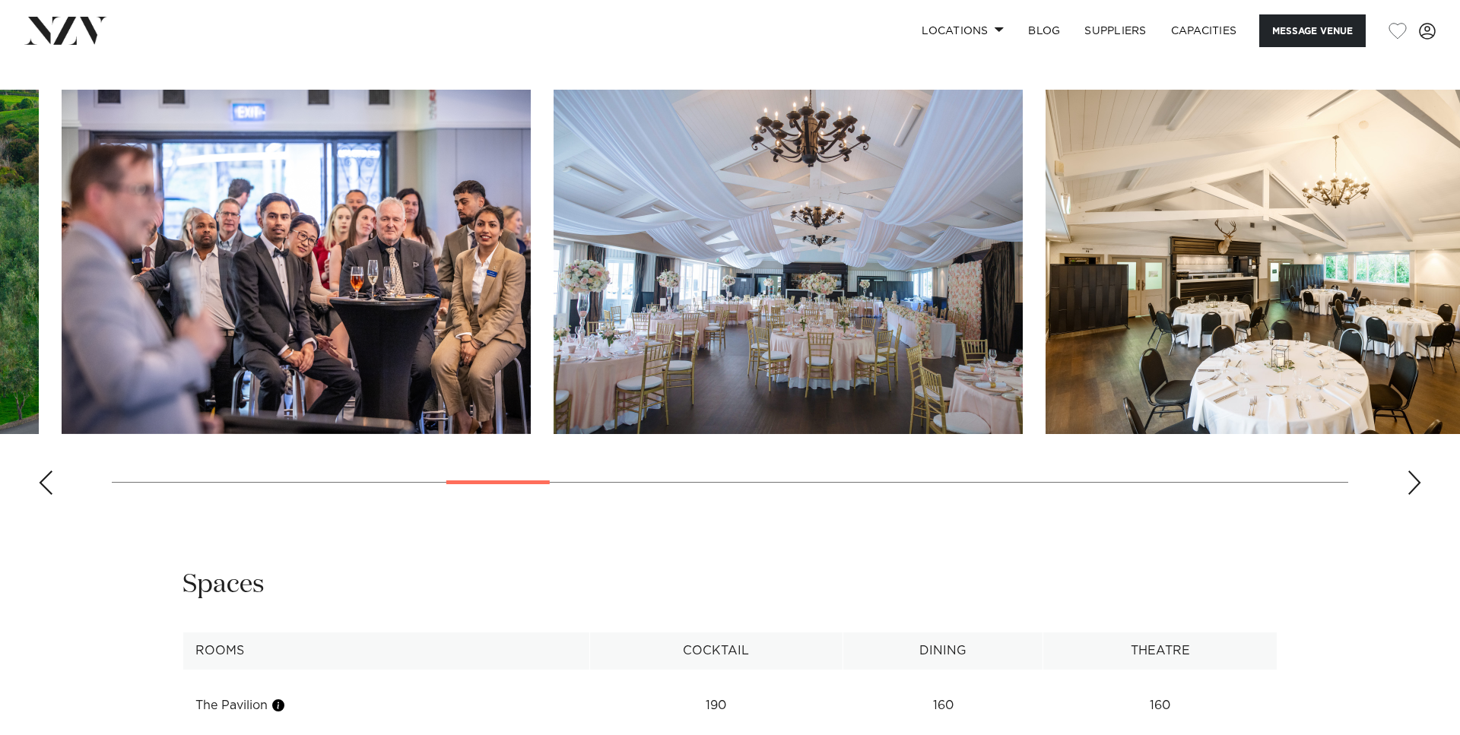
click at [1046, 327] on img "11 / 30" at bounding box center [1280, 262] width 469 height 344
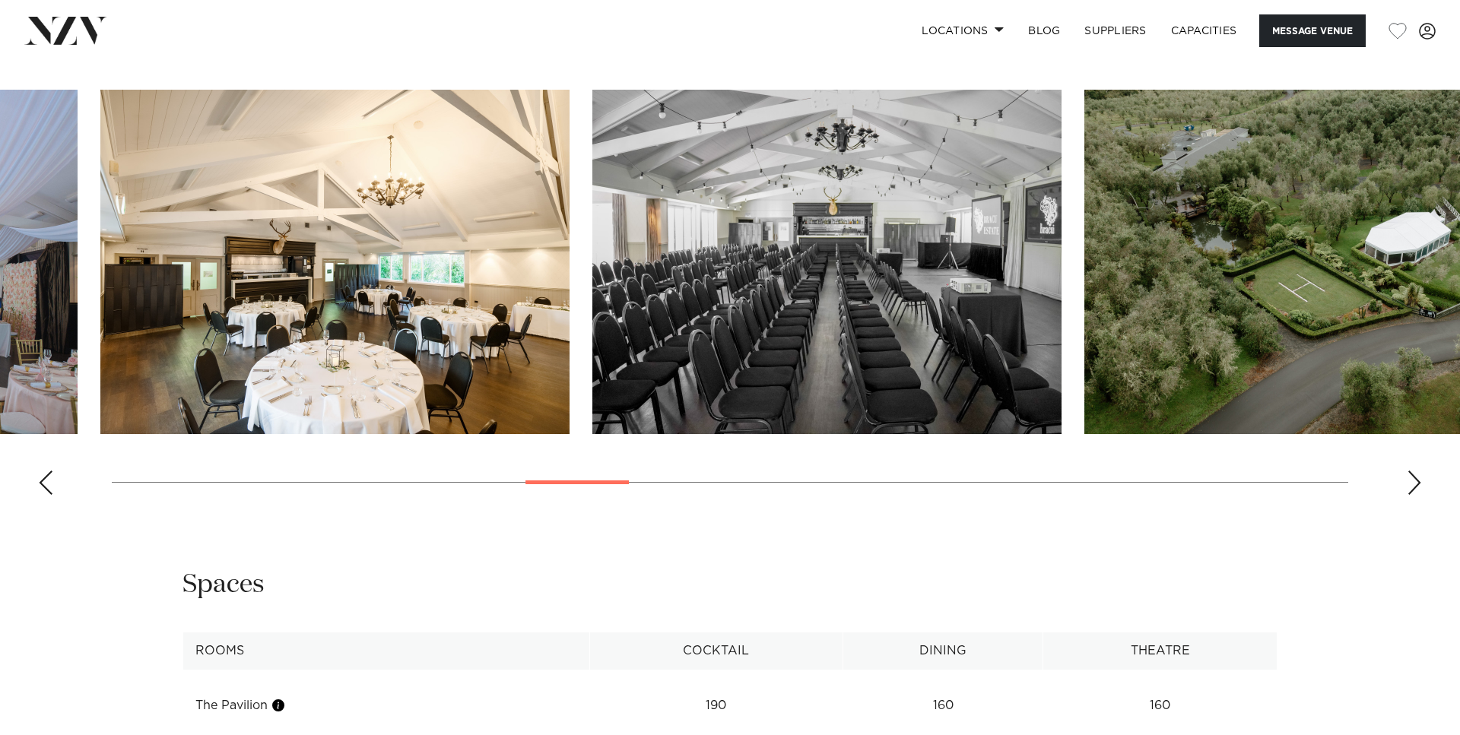
click at [1084, 312] on img "13 / 30" at bounding box center [1318, 262] width 469 height 344
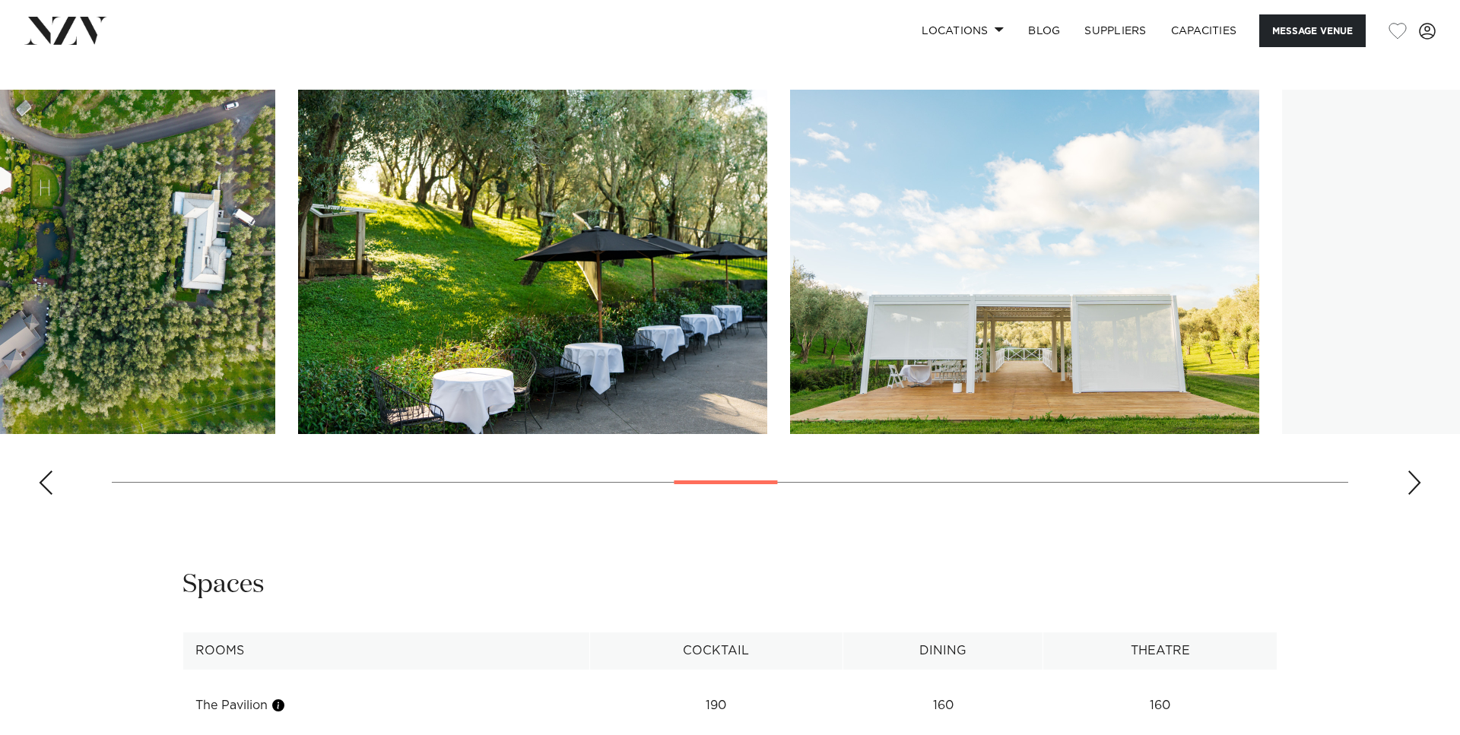
click at [419, 241] on img "15 / 30" at bounding box center [532, 262] width 469 height 344
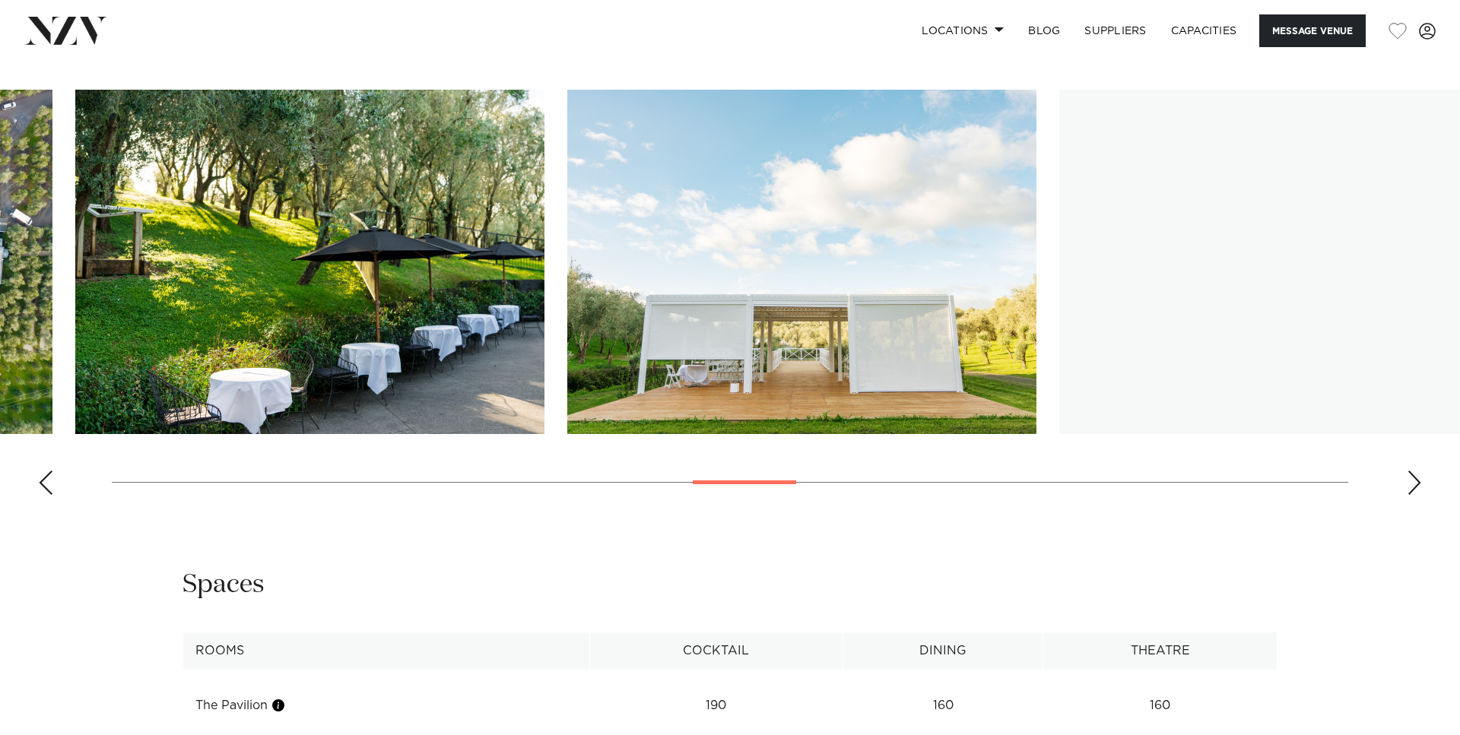
click at [567, 262] on img "16 / 30" at bounding box center [801, 262] width 469 height 344
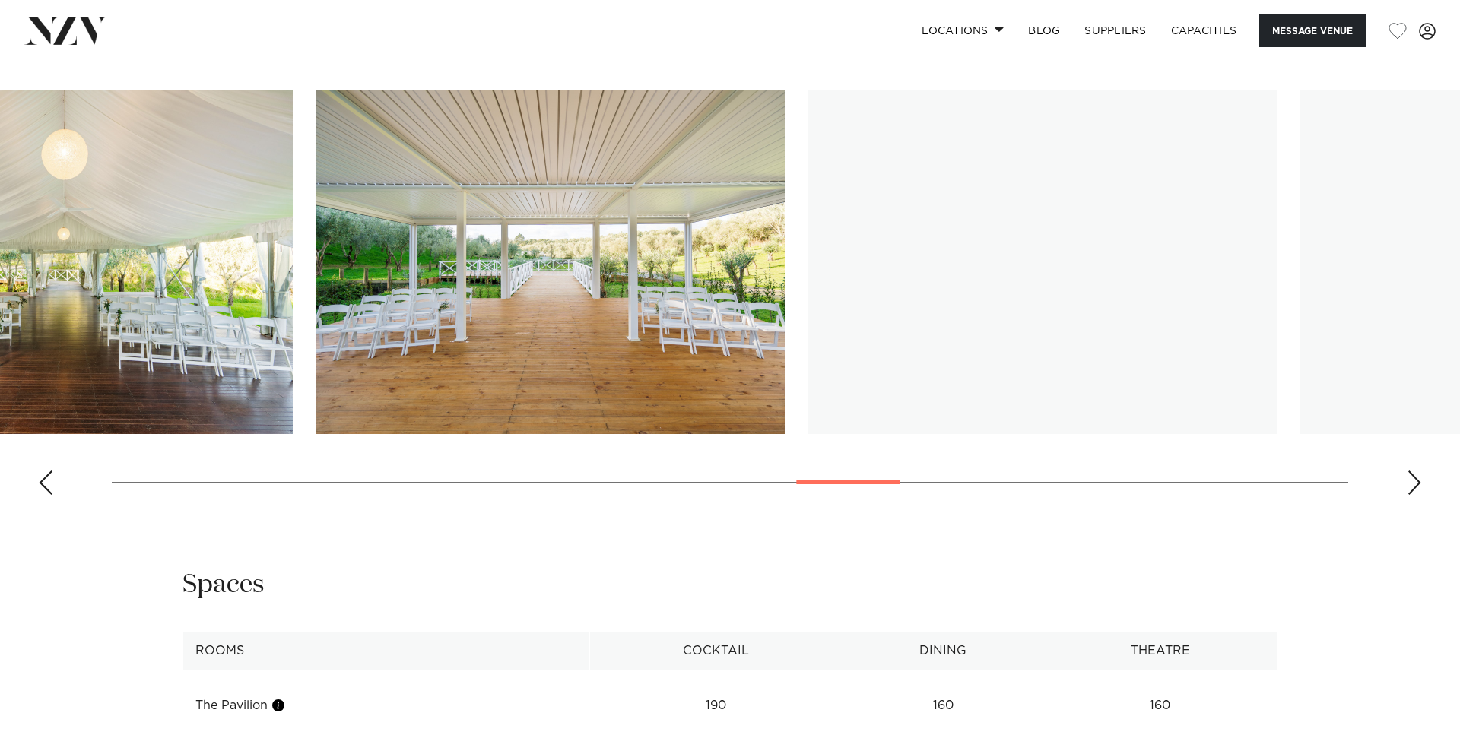
click at [554, 278] on img "18 / 30" at bounding box center [550, 262] width 469 height 344
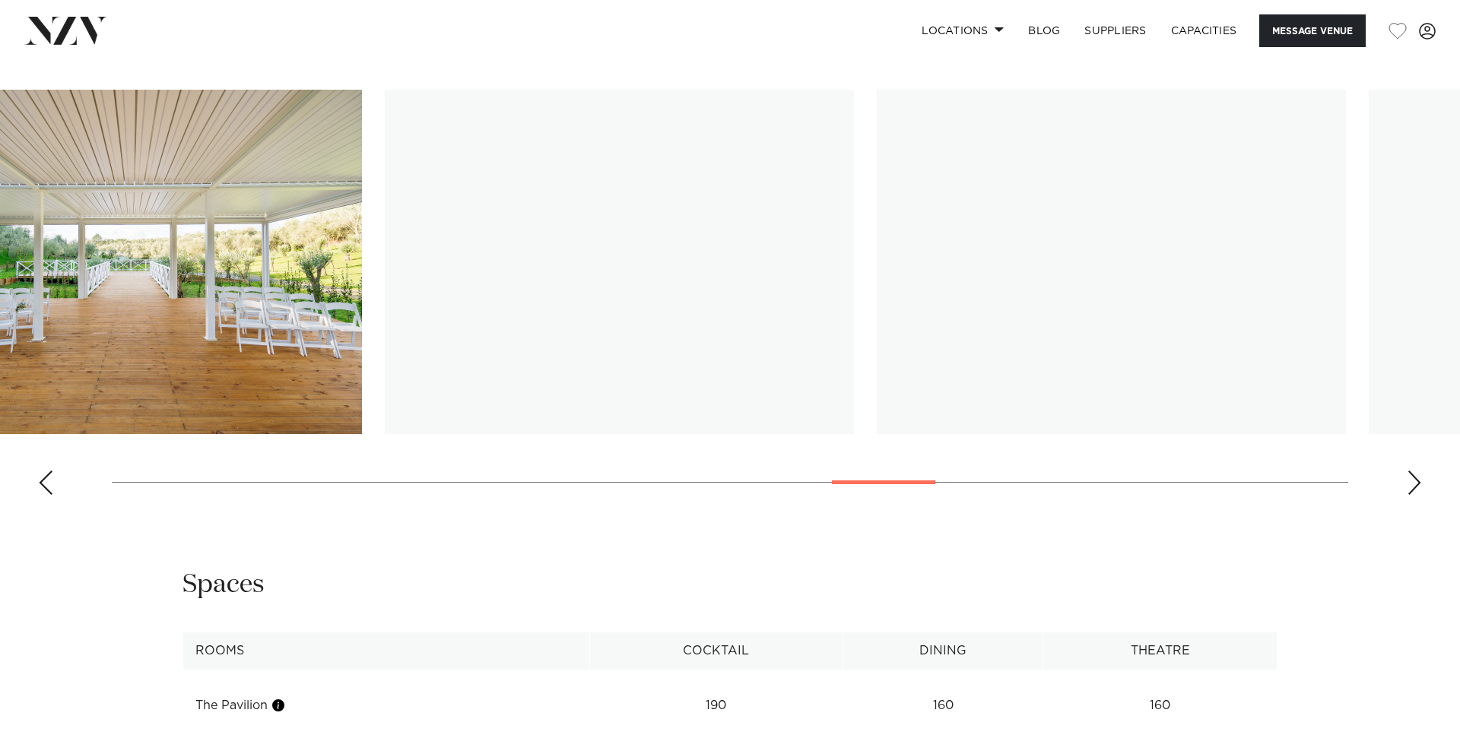
click at [510, 275] on img "19 / 30" at bounding box center [619, 262] width 469 height 344
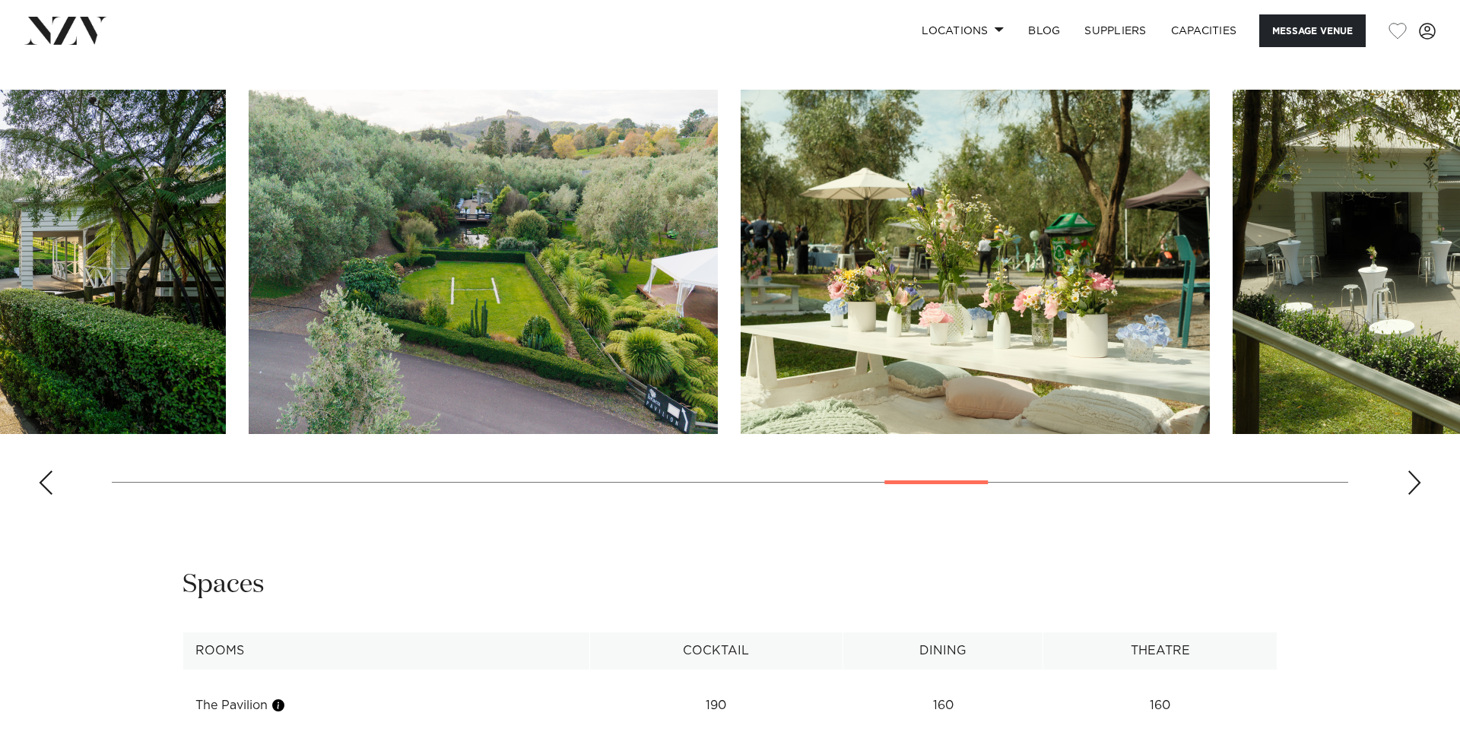
click at [741, 238] on img "21 / 30" at bounding box center [975, 262] width 469 height 344
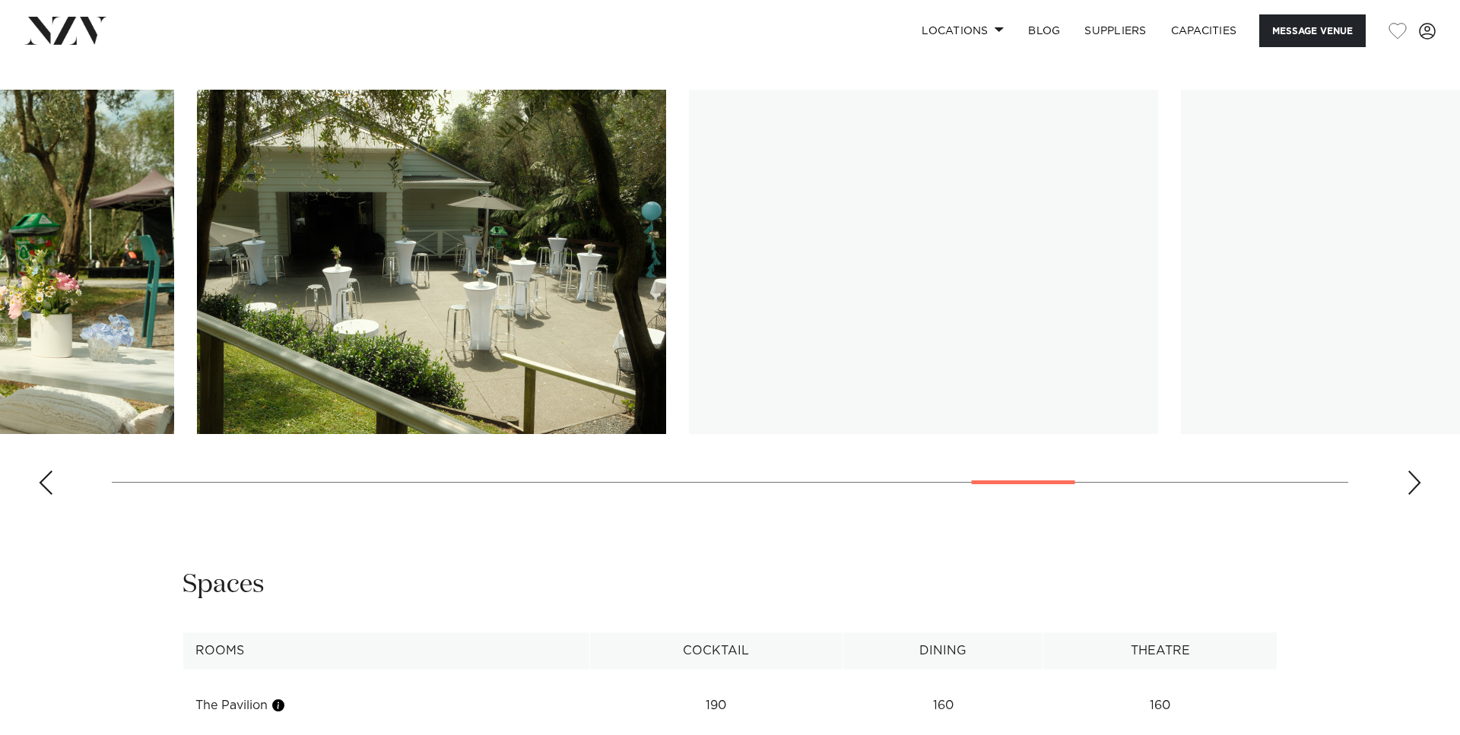
click at [689, 223] on img "23 / 30" at bounding box center [923, 262] width 469 height 344
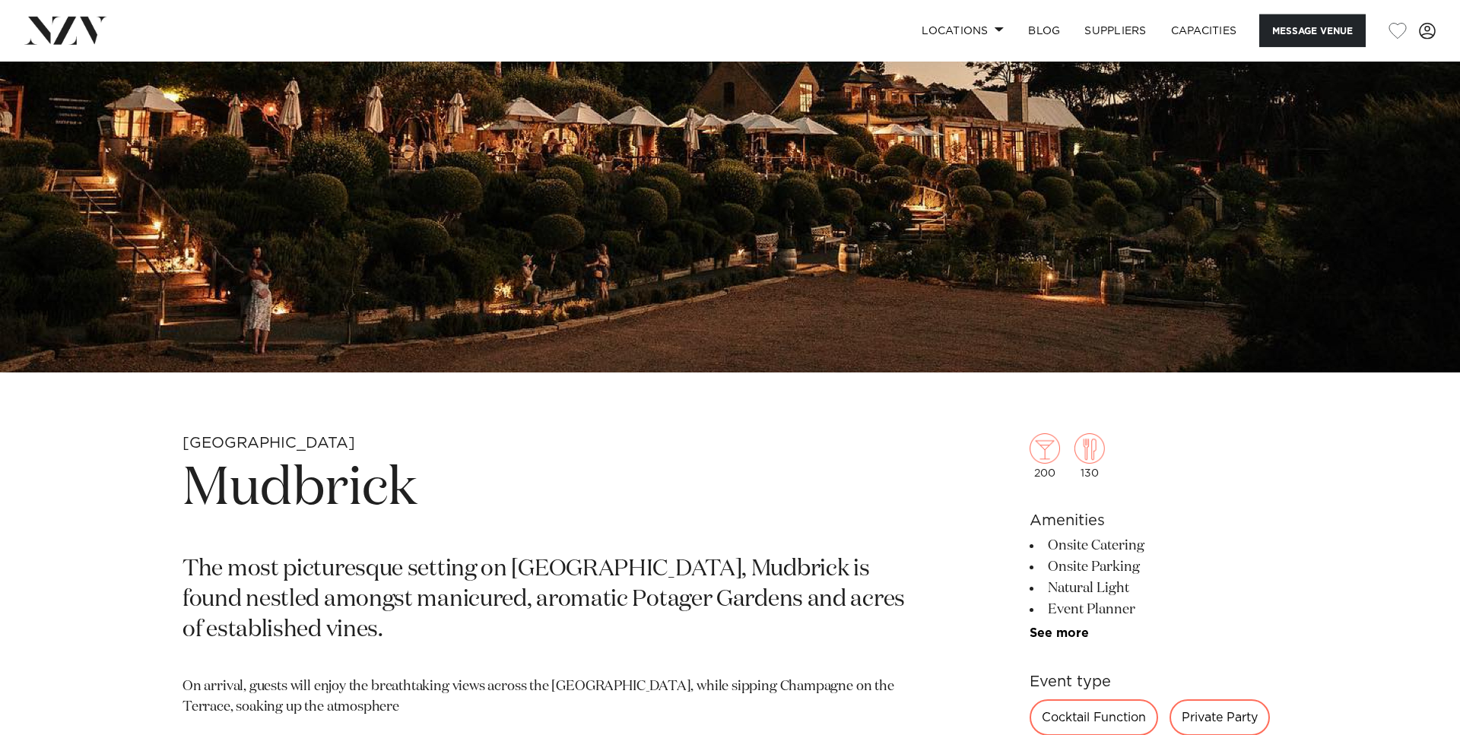
scroll to position [388, 0]
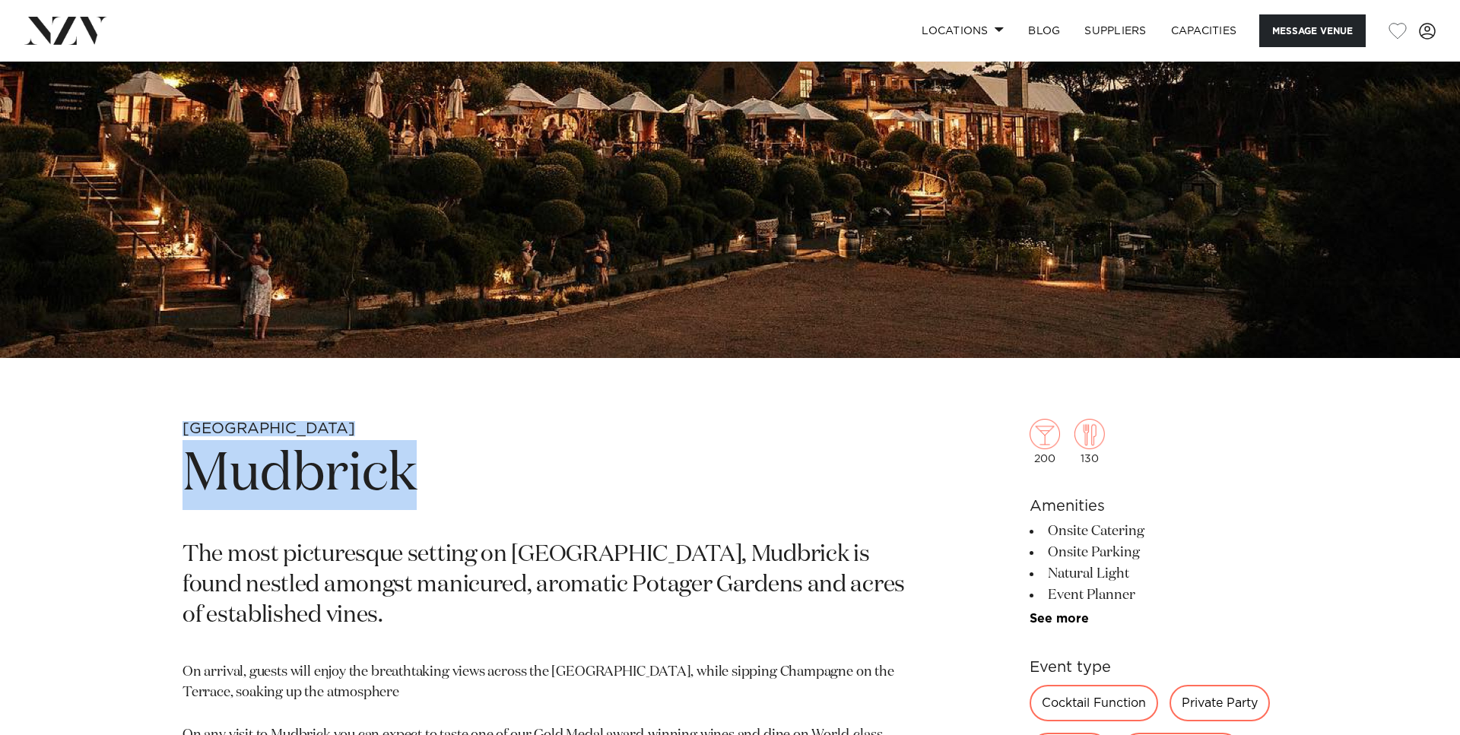
drag, startPoint x: 434, startPoint y: 468, endPoint x: 179, endPoint y: 426, distance: 259.0
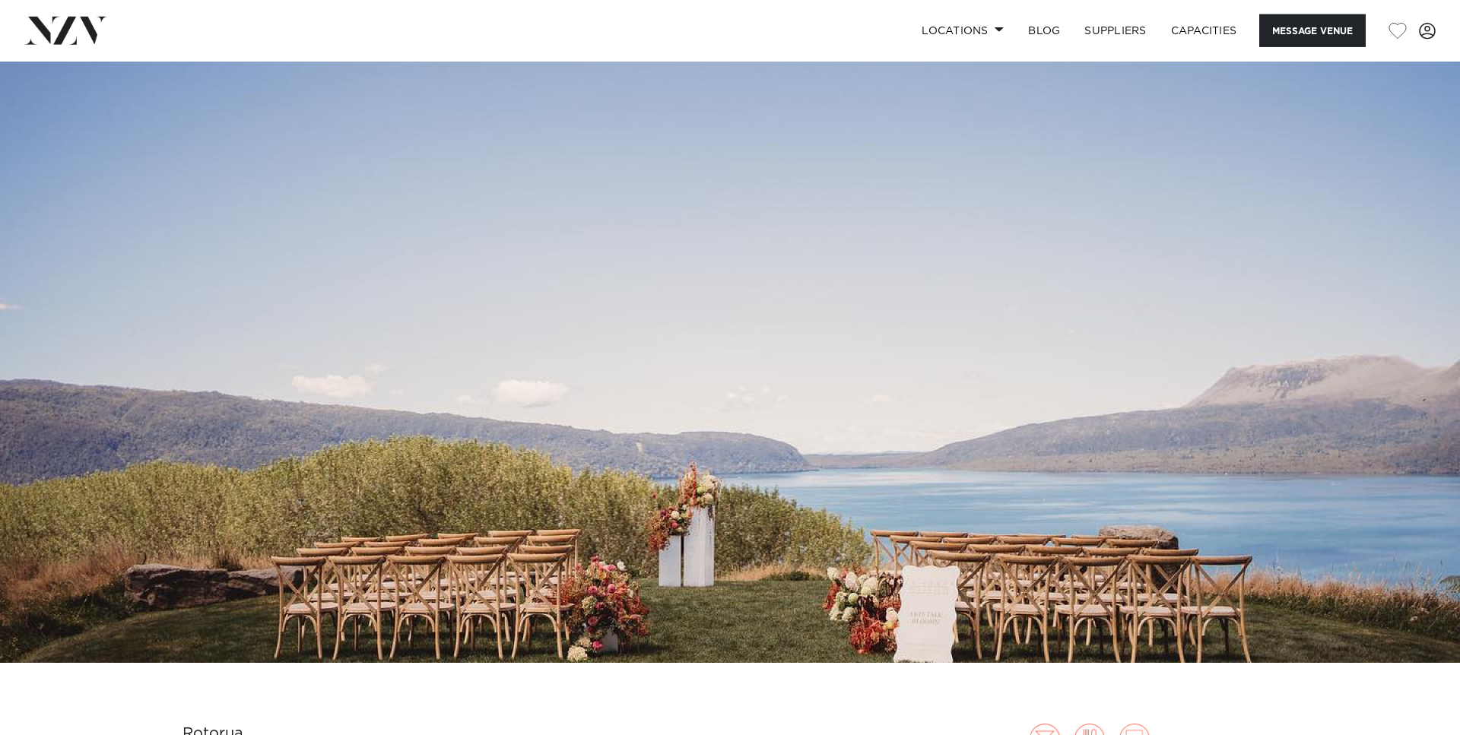
scroll to position [388, 0]
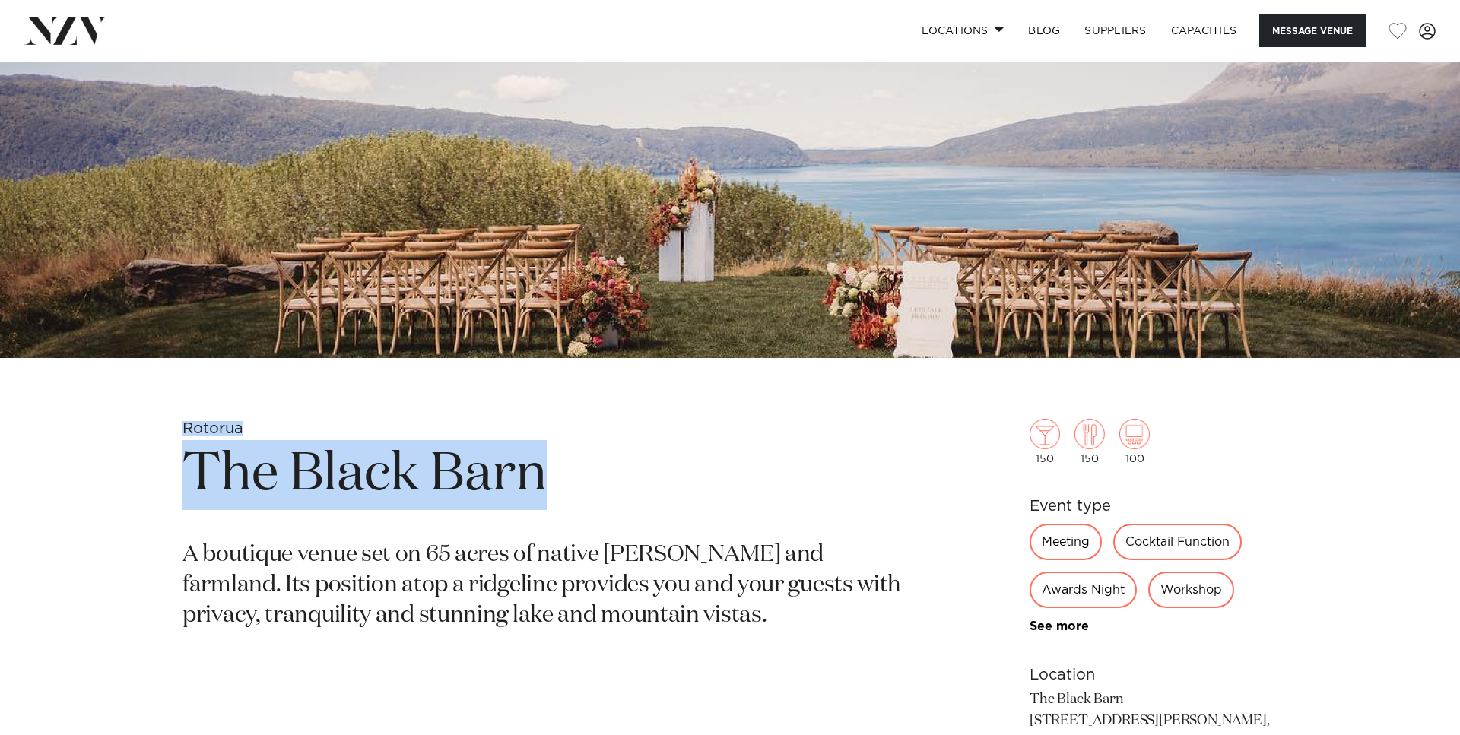
drag, startPoint x: 566, startPoint y: 494, endPoint x: 179, endPoint y: 427, distance: 392.9
click at [179, 427] on div "Rotorua The Black Barn A boutique venue set on 65 acres of native bush and farm…" at bounding box center [730, 660] width 1294 height 482
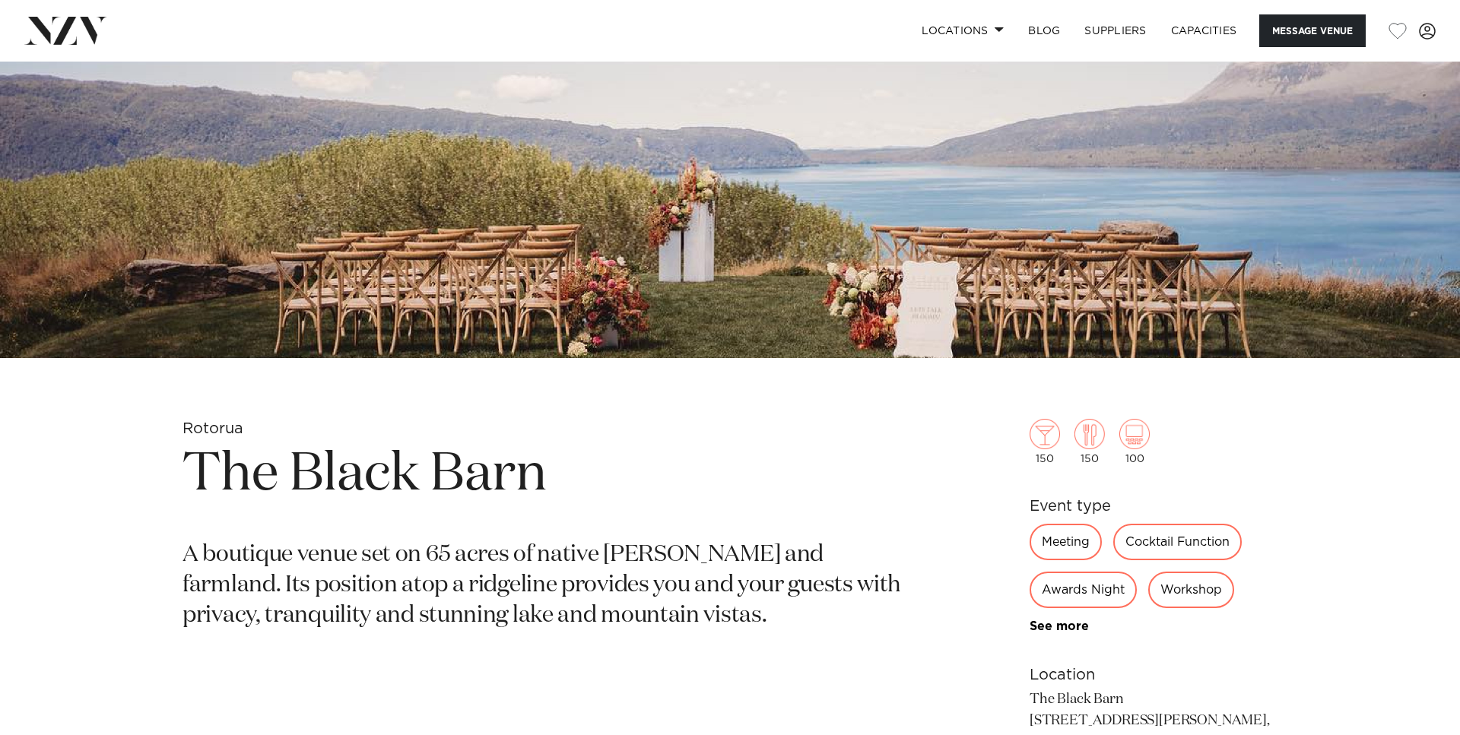
click at [815, 395] on div "Rotorua The Black Barn Message Venue Rotorua The Black Barn A boutique venue se…" at bounding box center [730, 539] width 1460 height 1731
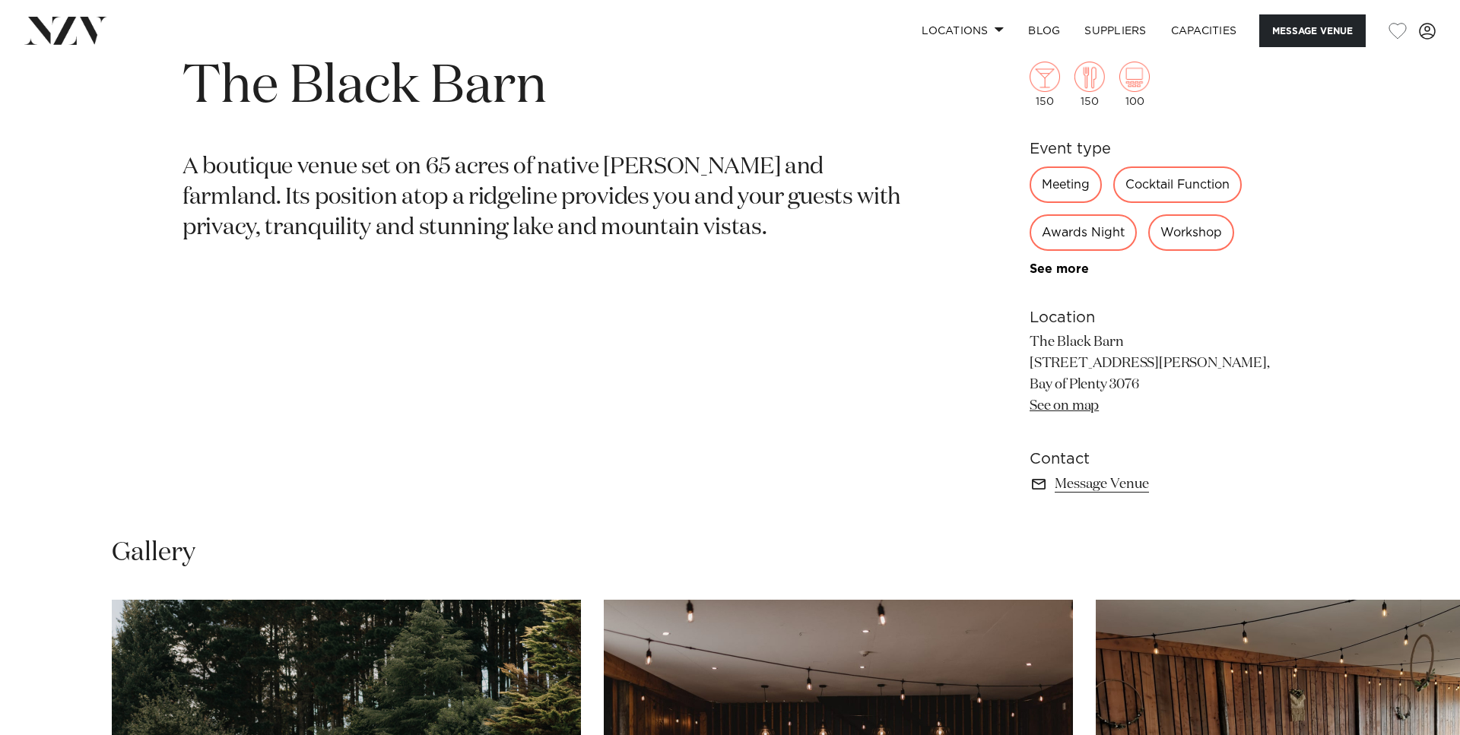
scroll to position [1163, 0]
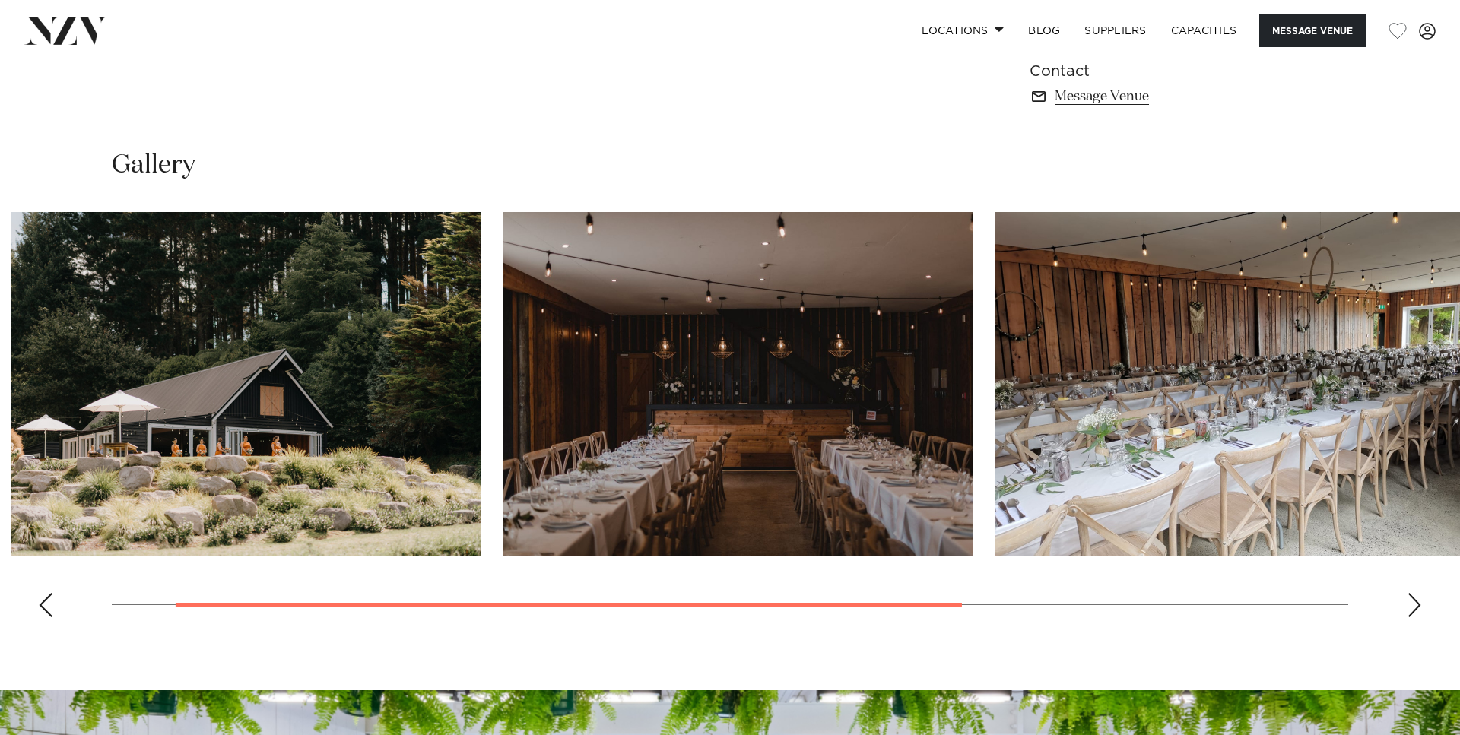
click at [544, 398] on img "2 / 4" at bounding box center [737, 384] width 469 height 344
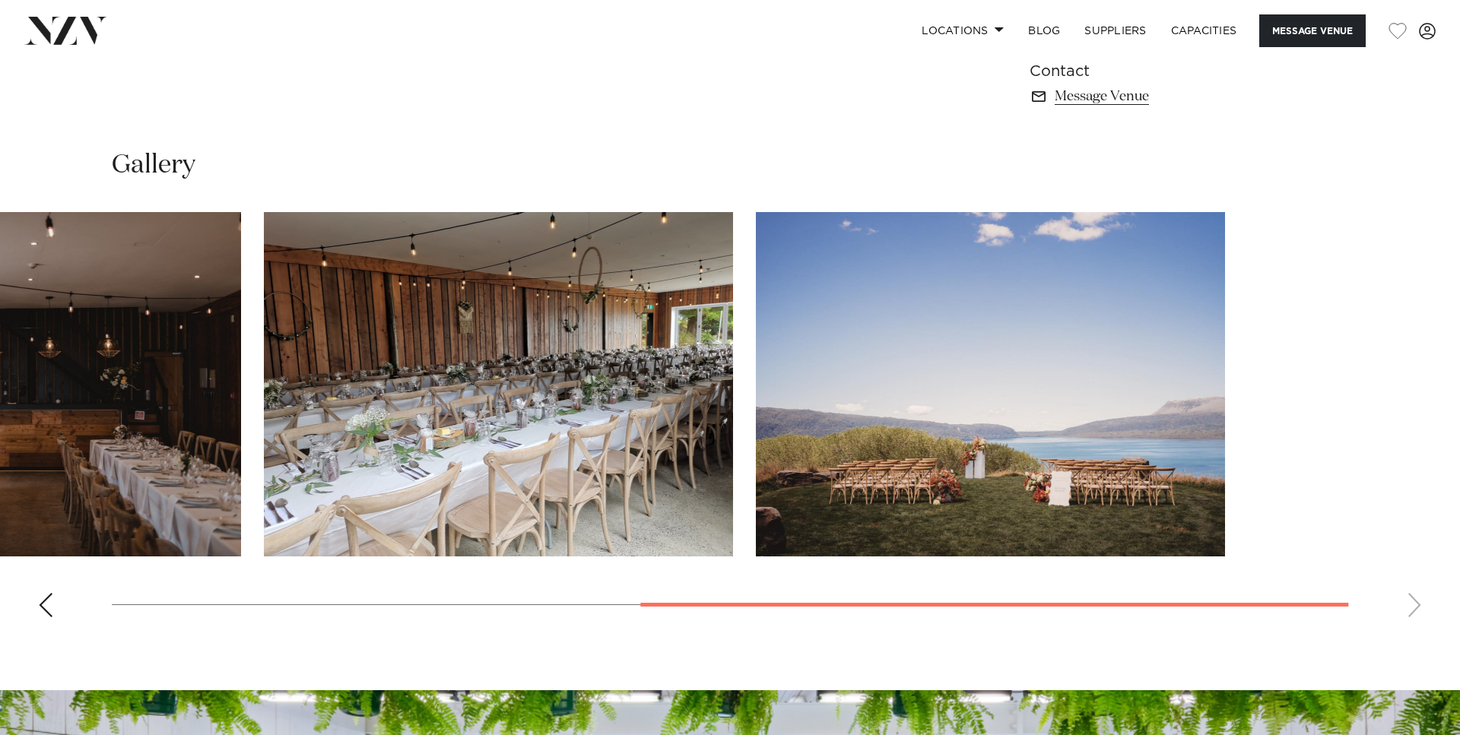
click at [733, 356] on img "3 / 4" at bounding box center [498, 384] width 469 height 344
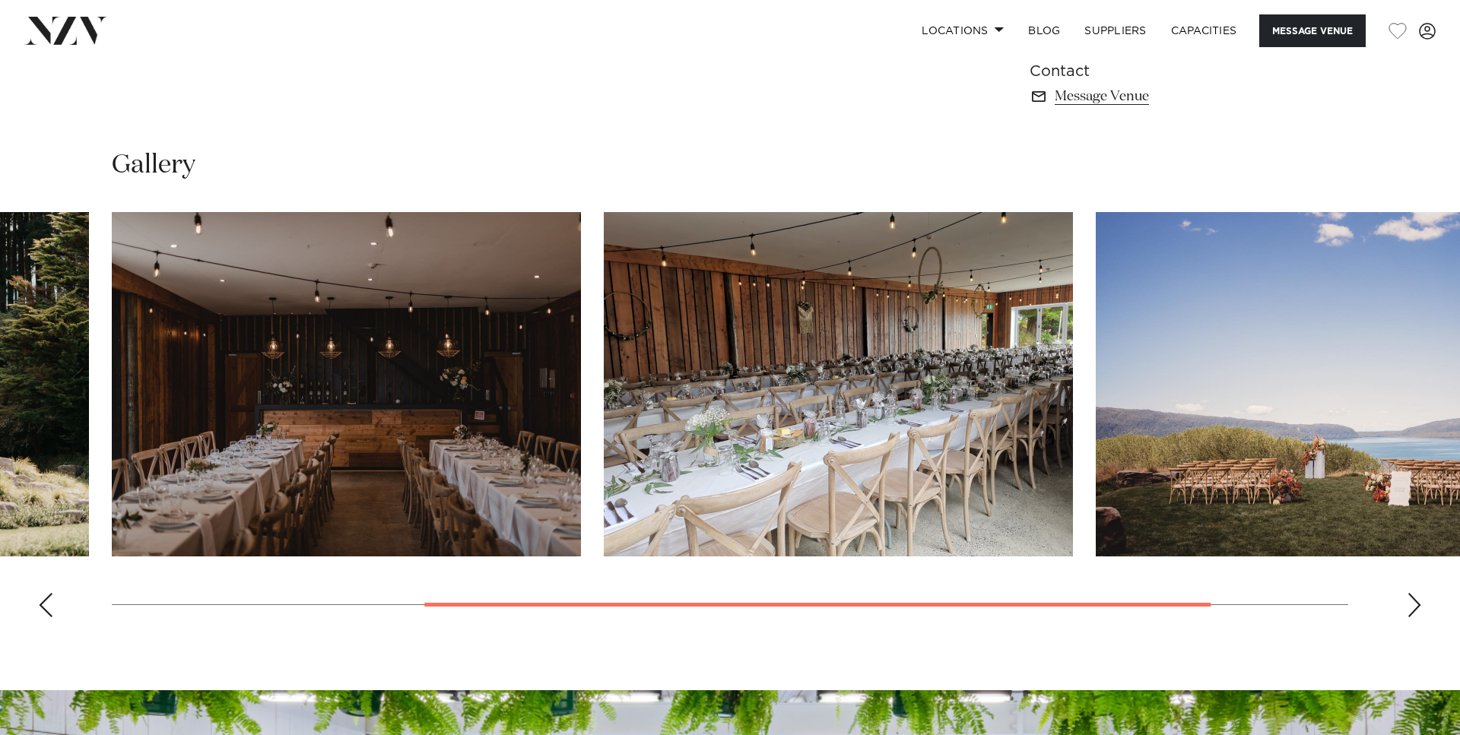
click at [581, 376] on img "2 / 4" at bounding box center [346, 384] width 469 height 344
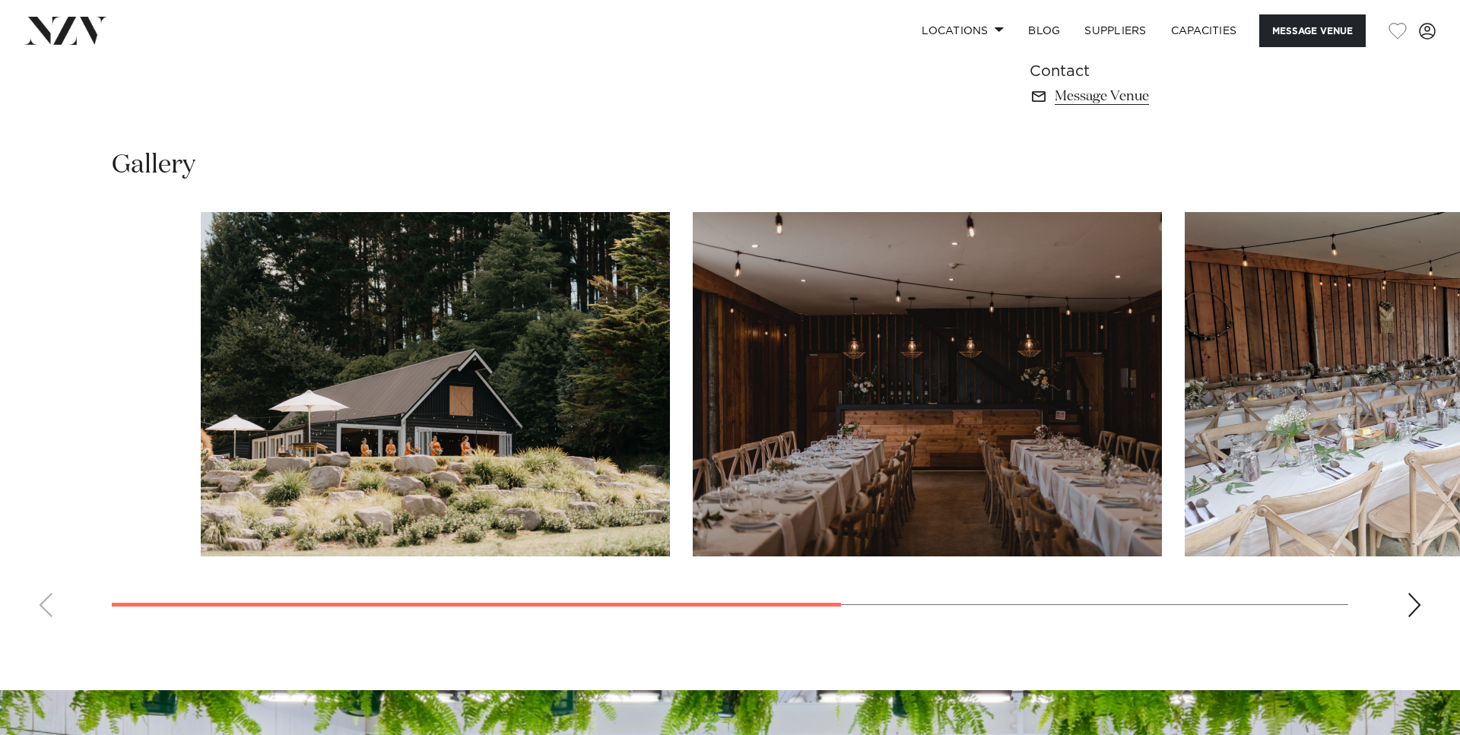
click at [0, 0] on slot at bounding box center [0, 0] width 0 height 0
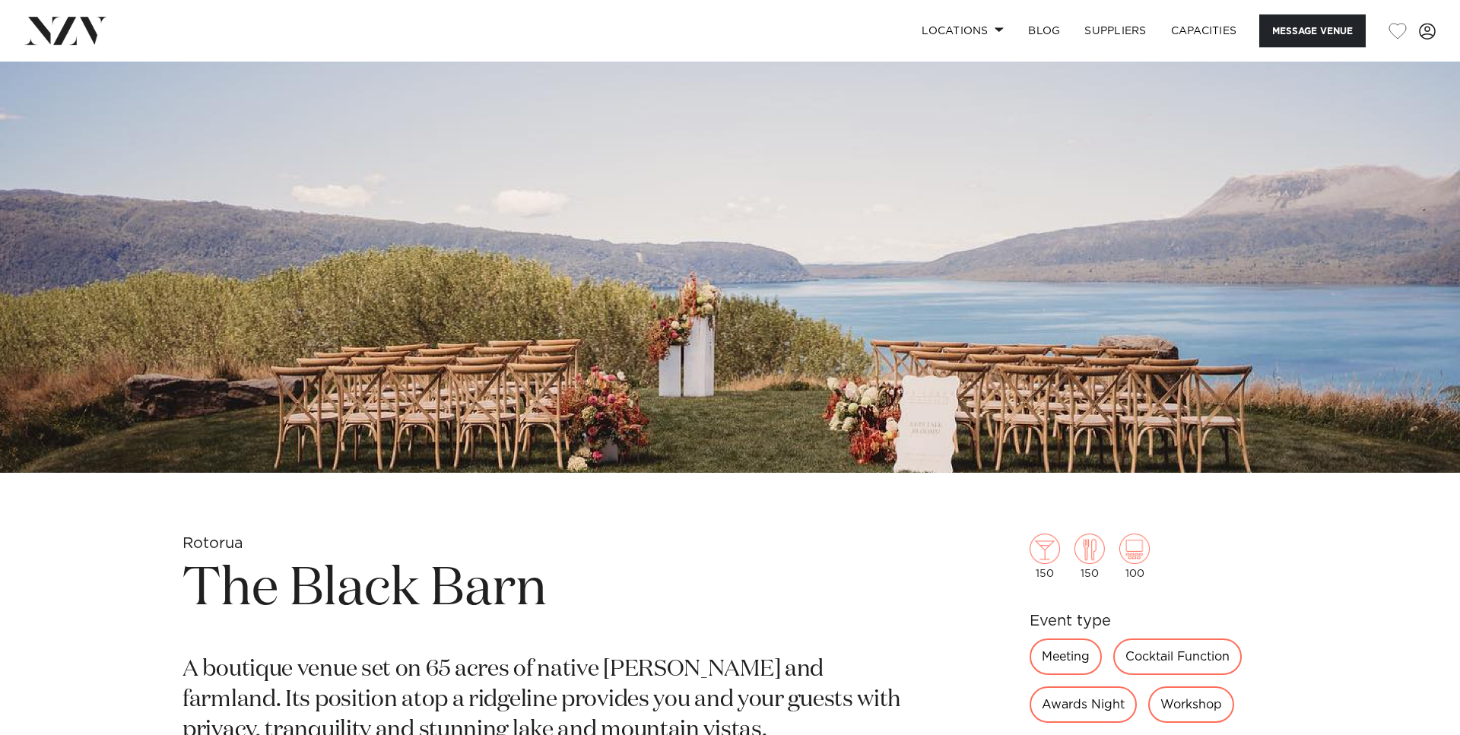
scroll to position [233, 0]
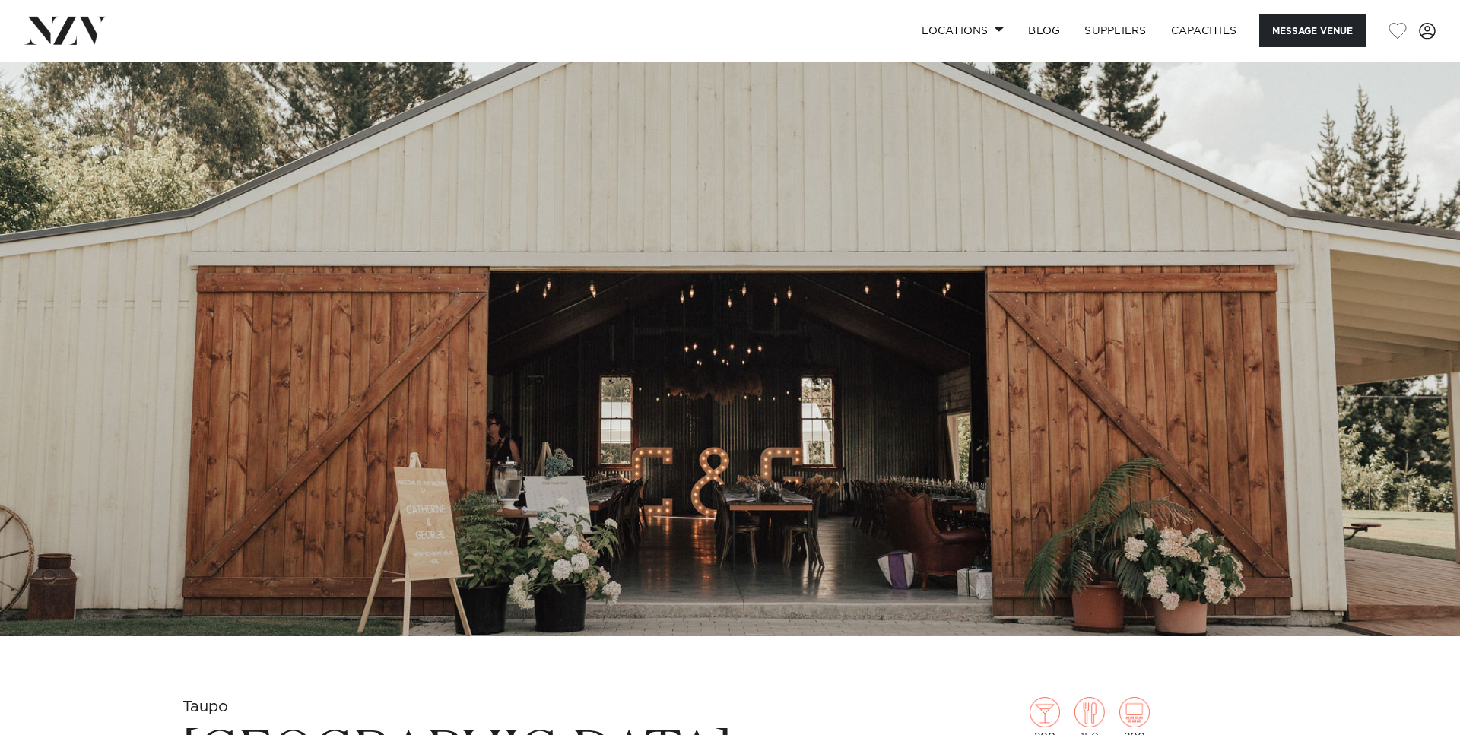
scroll to position [310, 0]
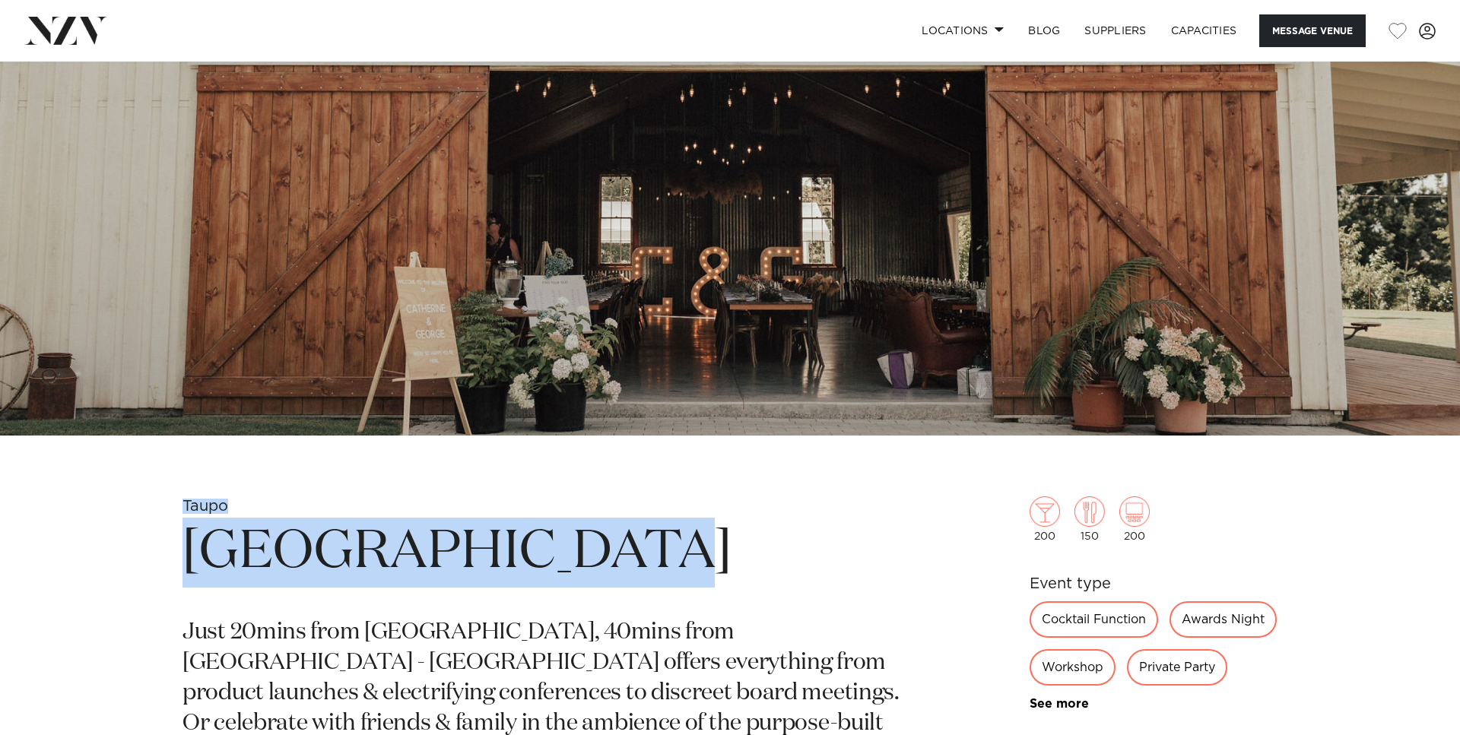
drag, startPoint x: 645, startPoint y: 543, endPoint x: 155, endPoint y: 493, distance: 492.2
click at [155, 493] on div "[GEOGRAPHIC_DATA] Message Venue [GEOGRAPHIC_DATA] Just 20mins from [GEOGRAPHIC_…" at bounding box center [730, 616] width 1460 height 1731
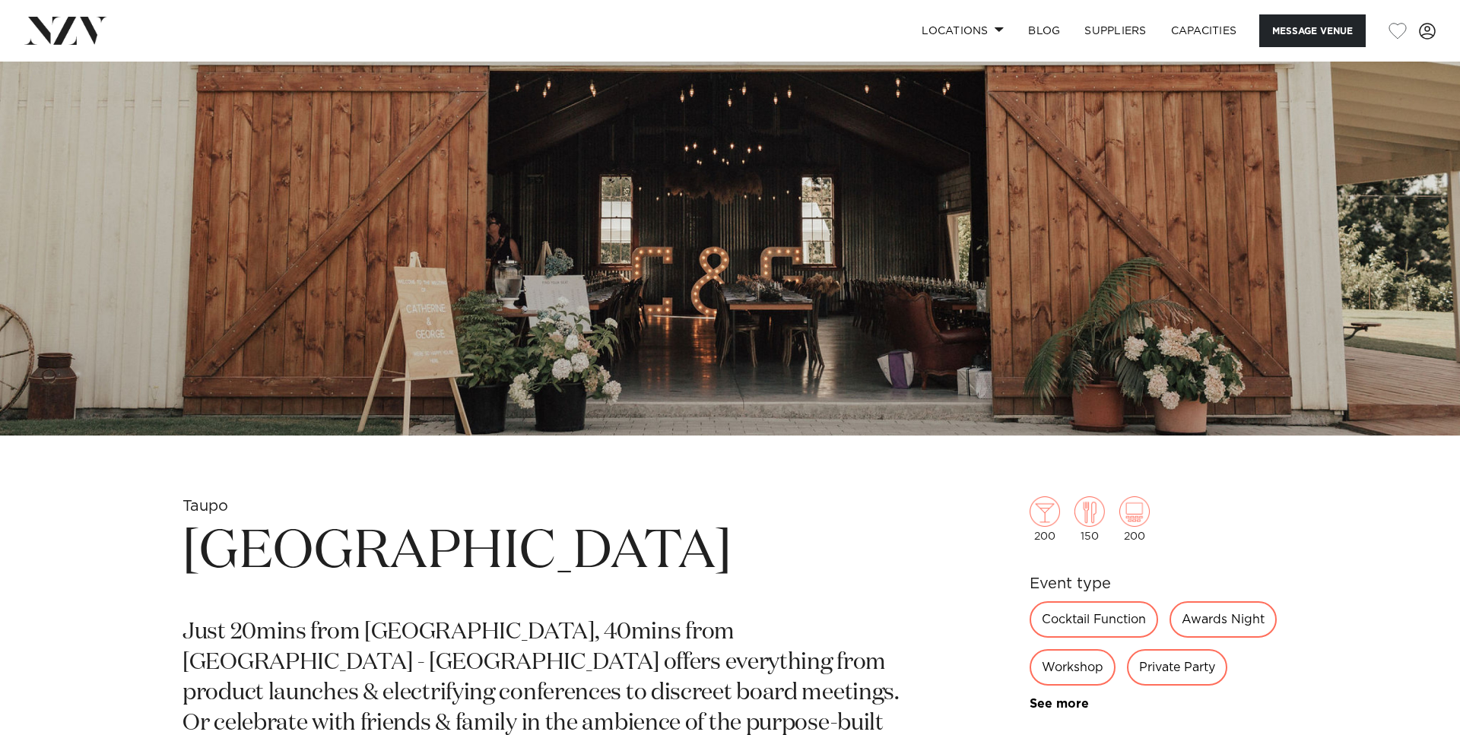
drag, startPoint x: 861, startPoint y: 484, endPoint x: 866, endPoint y: 474, distance: 10.2
click at [859, 484] on div "[GEOGRAPHIC_DATA] Message Venue [GEOGRAPHIC_DATA] Just 20mins from [GEOGRAPHIC_…" at bounding box center [730, 616] width 1460 height 1731
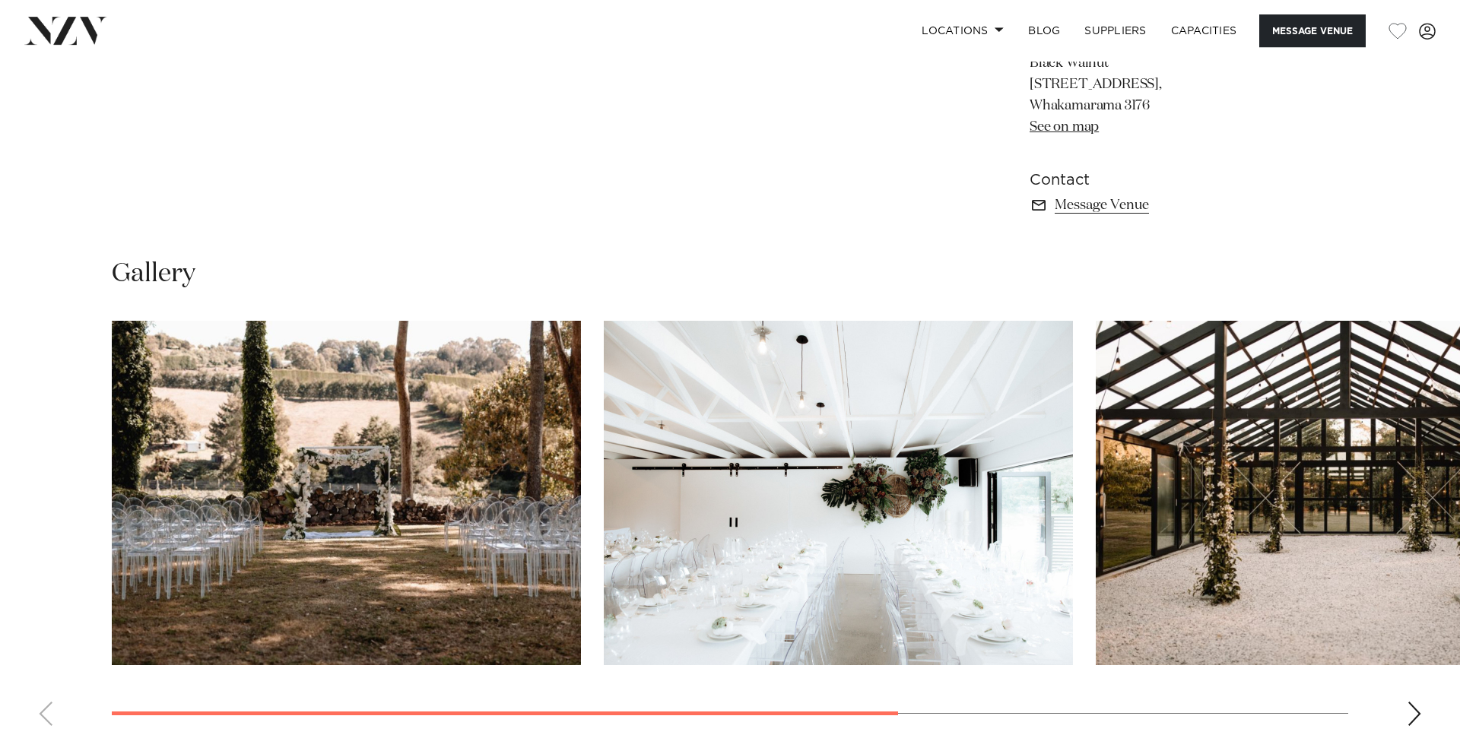
scroll to position [1163, 0]
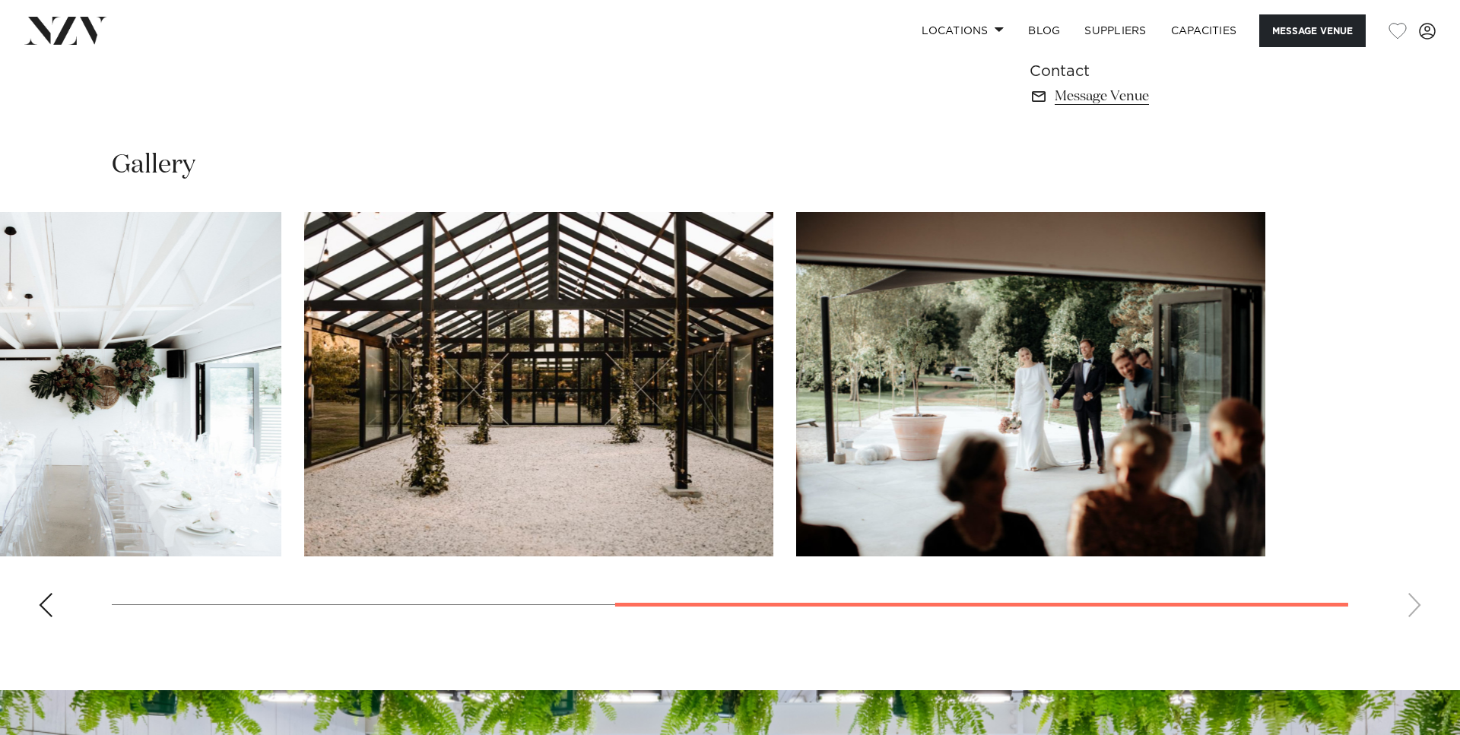
click at [0, 0] on slot at bounding box center [0, 0] width 0 height 0
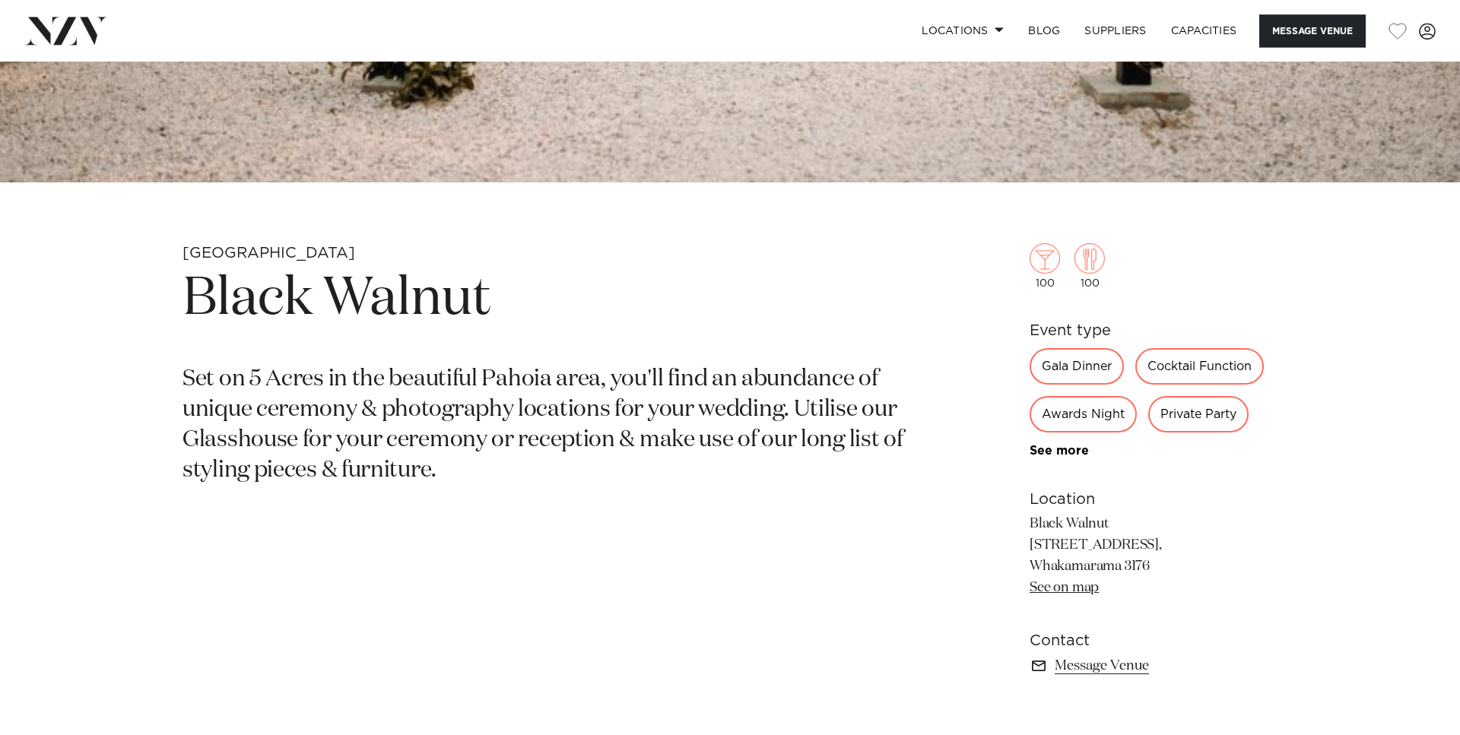
scroll to position [543, 0]
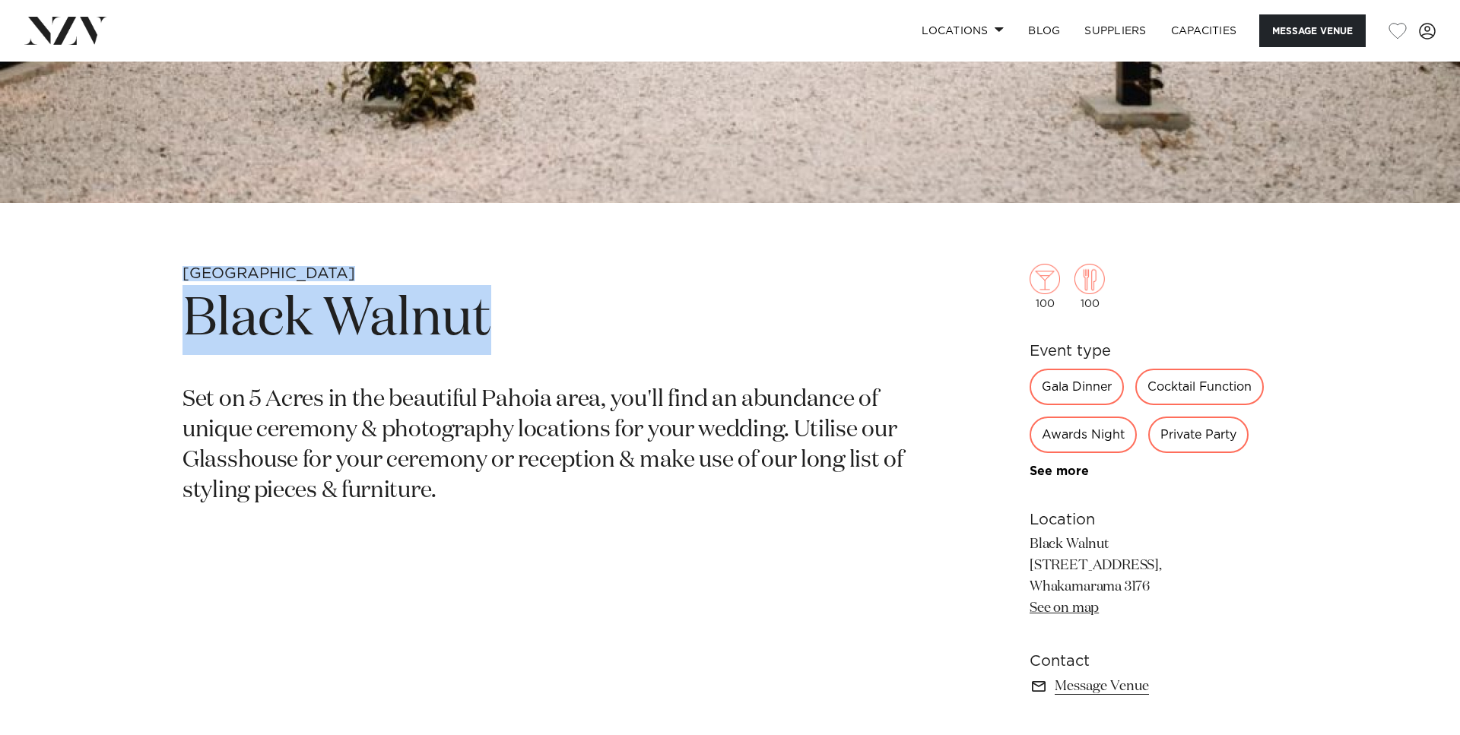
drag, startPoint x: 497, startPoint y: 309, endPoint x: 182, endPoint y: 274, distance: 317.5
click at [182, 274] on div "Tauranga Black Walnut Set on 5 Acres in the beautiful [GEOGRAPHIC_DATA] area, y…" at bounding box center [730, 505] width 1294 height 482
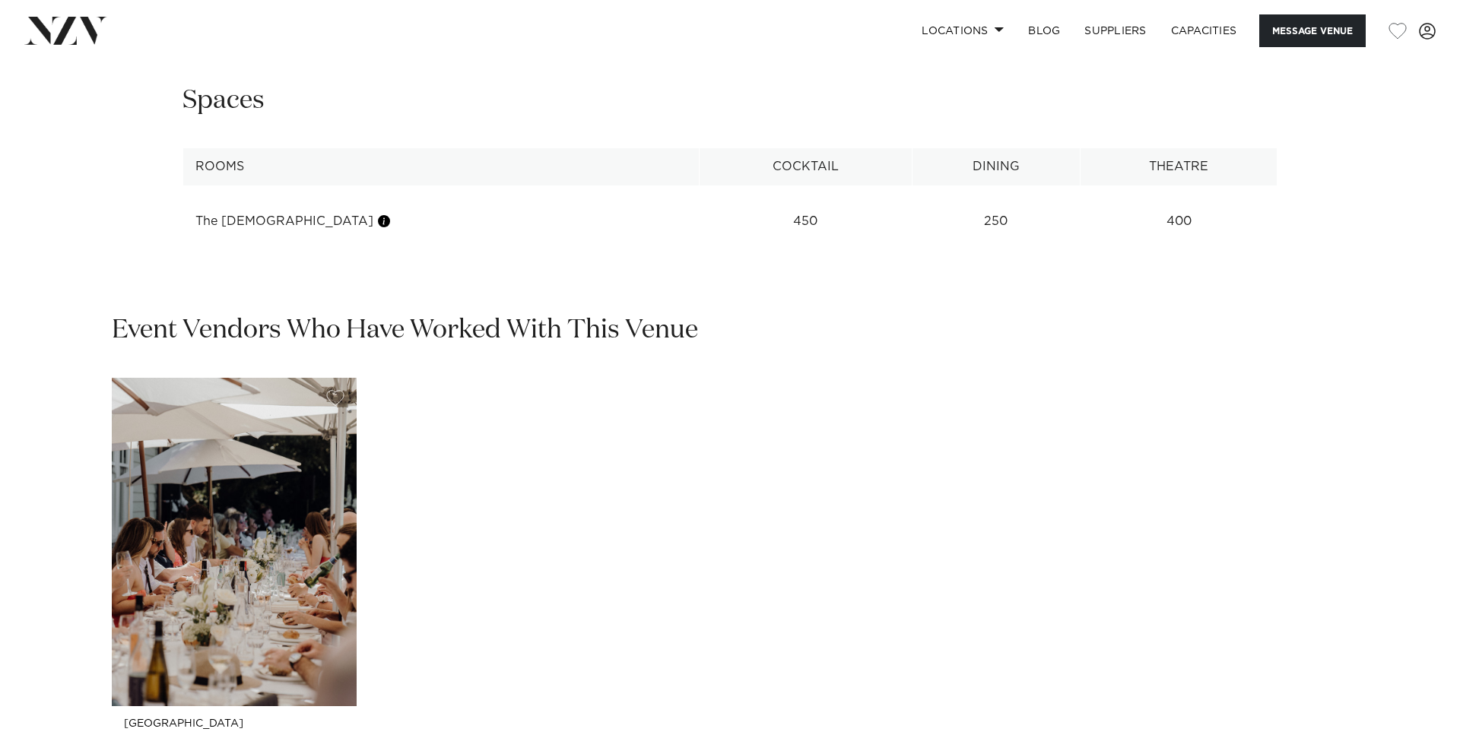
scroll to position [2249, 0]
